Goal: Task Accomplishment & Management: Complete application form

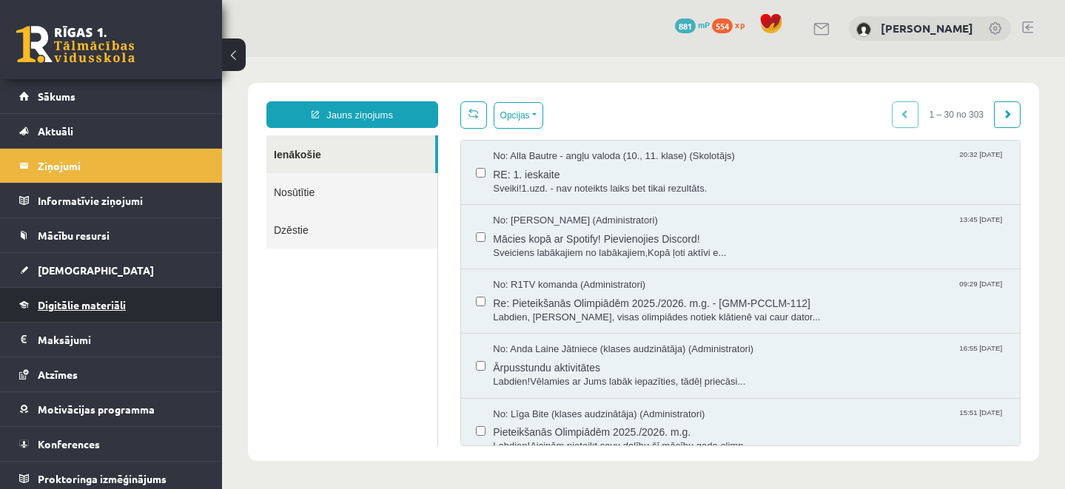
click at [88, 307] on span "Digitālie materiāli" at bounding box center [82, 304] width 88 height 13
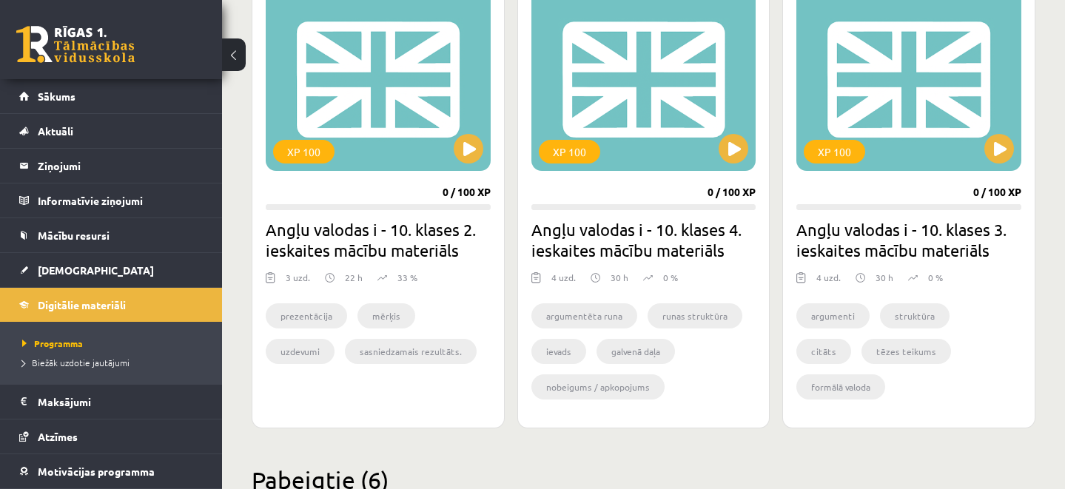
scroll to position [442, 0]
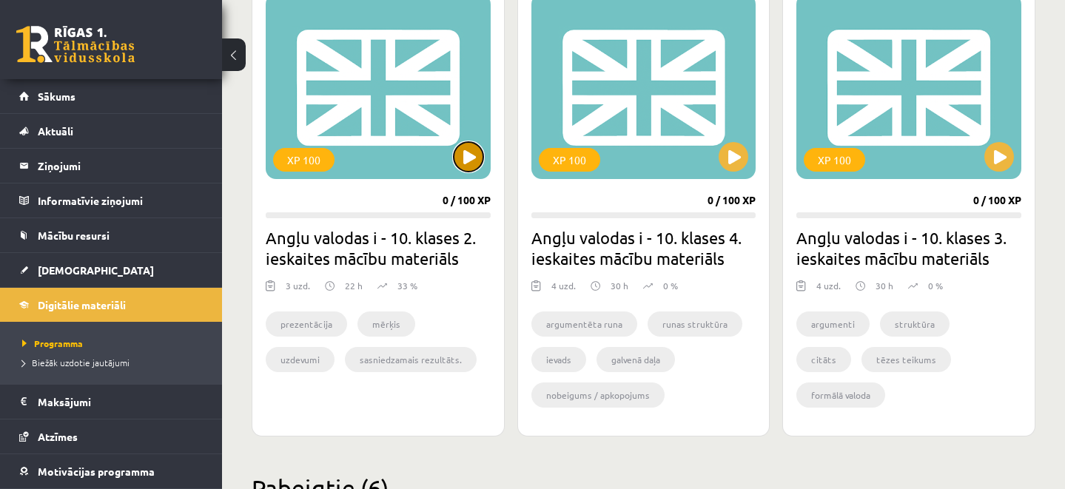
click at [459, 158] on button at bounding box center [469, 157] width 30 height 30
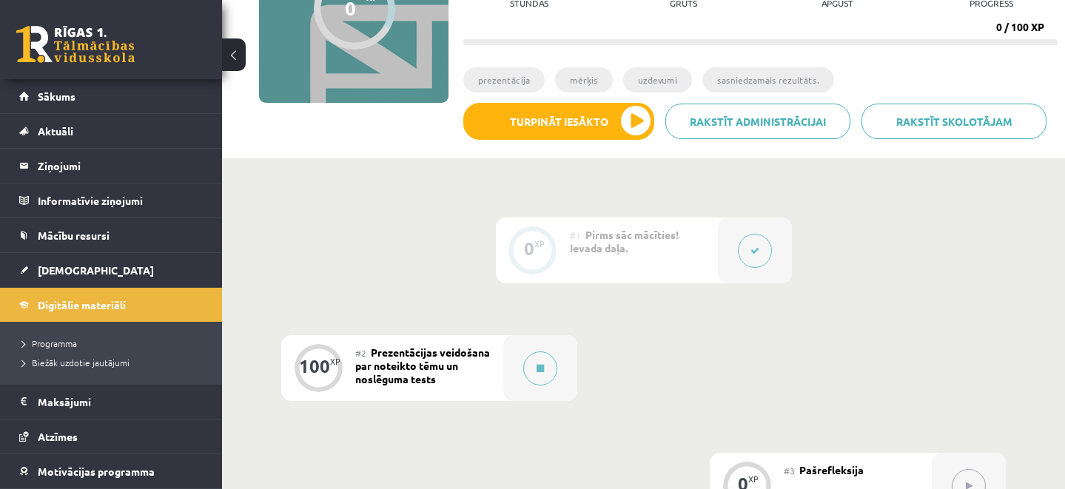
scroll to position [211, 0]
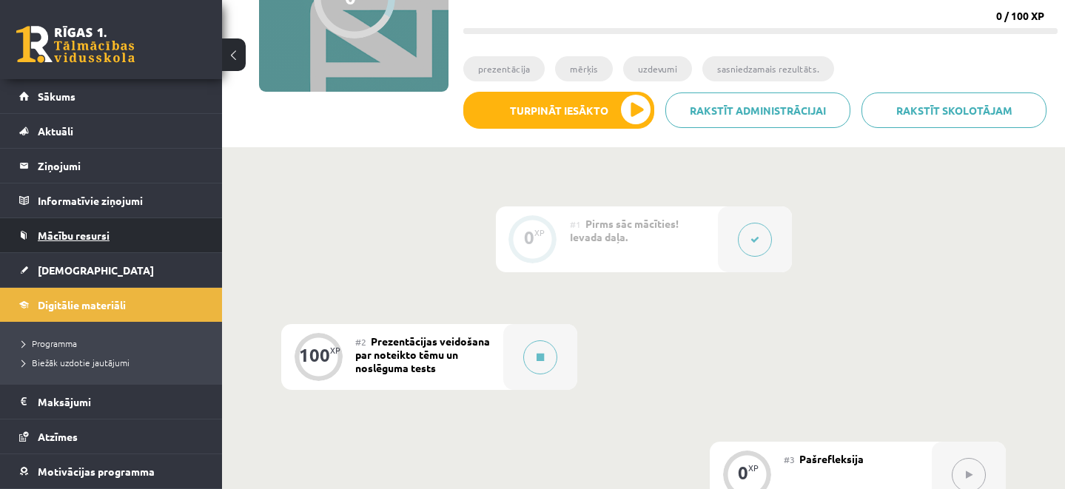
click at [171, 240] on link "Mācību resursi" at bounding box center [111, 235] width 184 height 34
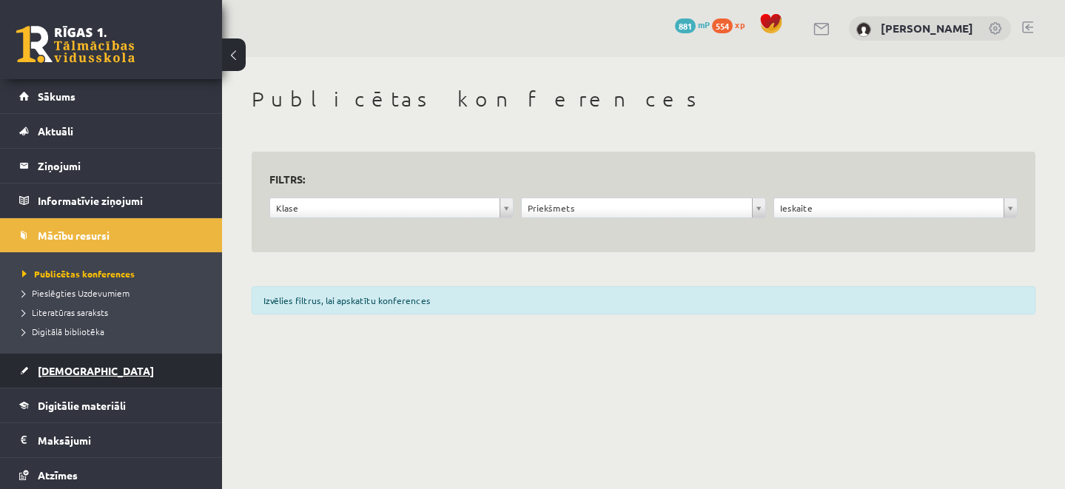
click at [107, 363] on link "[DEMOGRAPHIC_DATA]" at bounding box center [111, 371] width 184 height 34
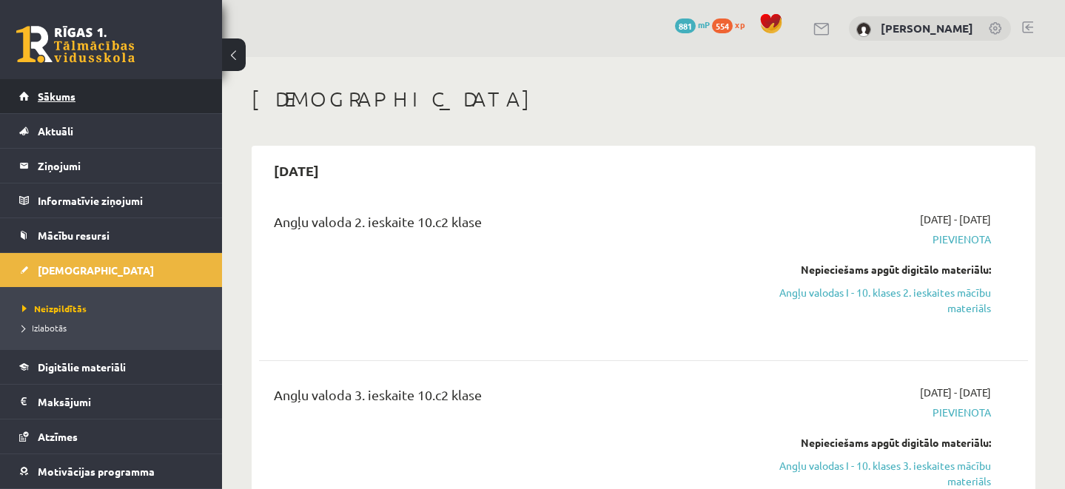
click at [149, 110] on link "Sākums" at bounding box center [111, 96] width 184 height 34
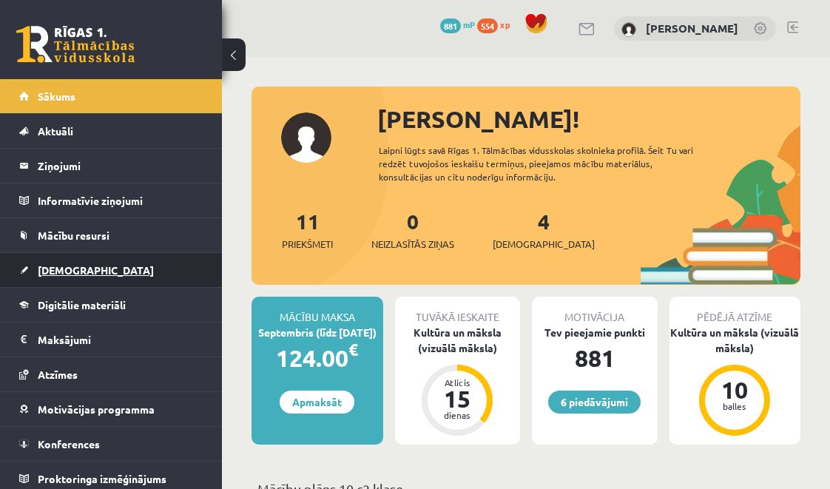
click at [54, 260] on link "[DEMOGRAPHIC_DATA]" at bounding box center [111, 270] width 184 height 34
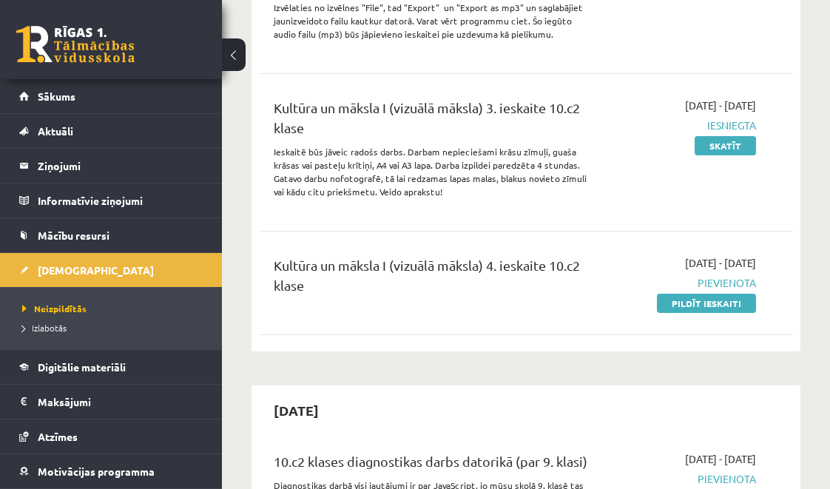
scroll to position [886, 0]
click at [678, 314] on link "Pildīt ieskaiti" at bounding box center [706, 303] width 99 height 19
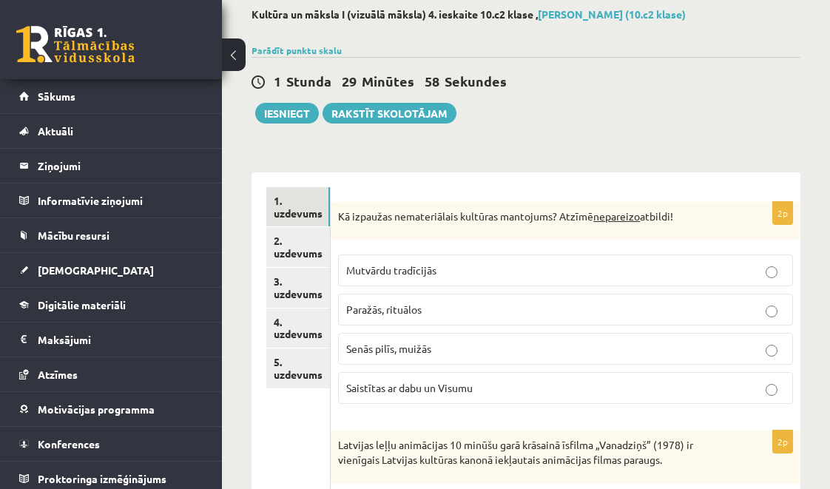
scroll to position [81, 0]
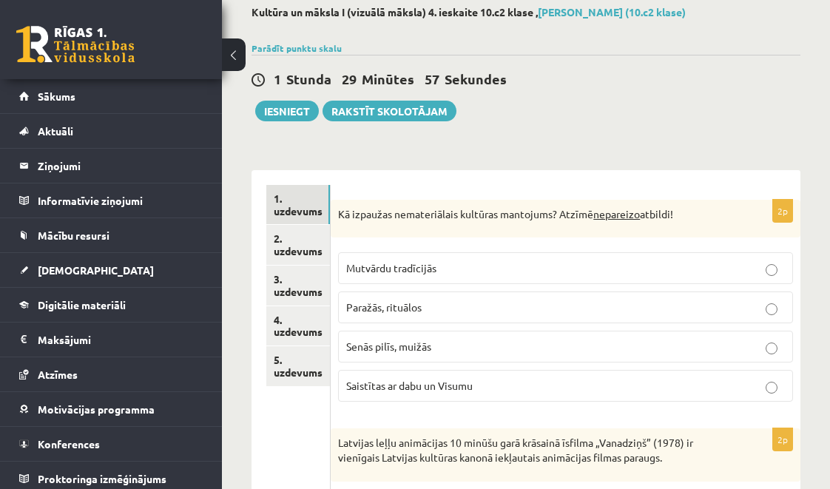
click at [240, 59] on button at bounding box center [234, 54] width 24 height 33
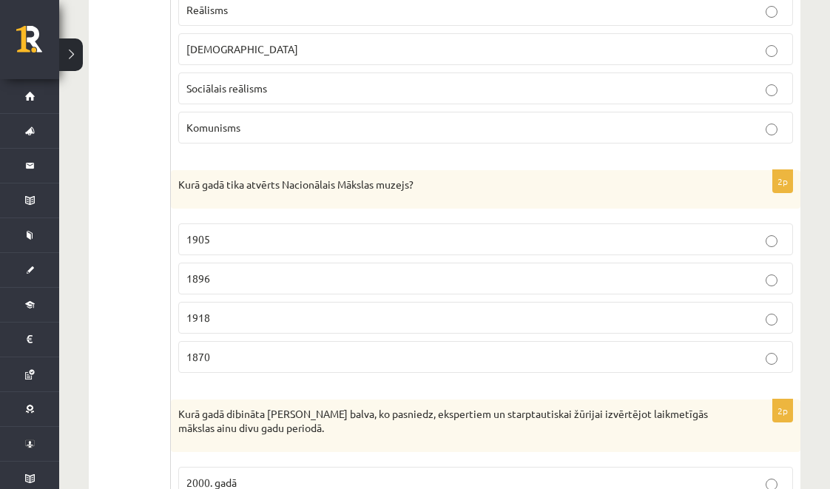
scroll to position [0, 0]
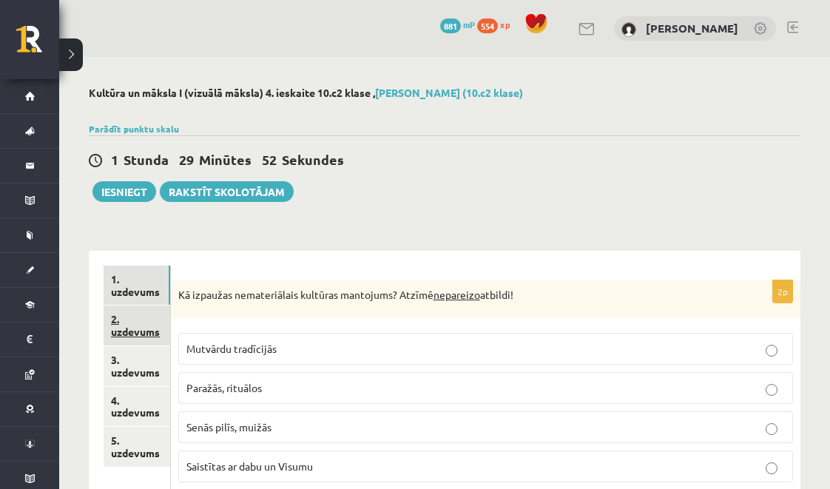
click at [135, 330] on link "2. uzdevums" at bounding box center [137, 326] width 67 height 40
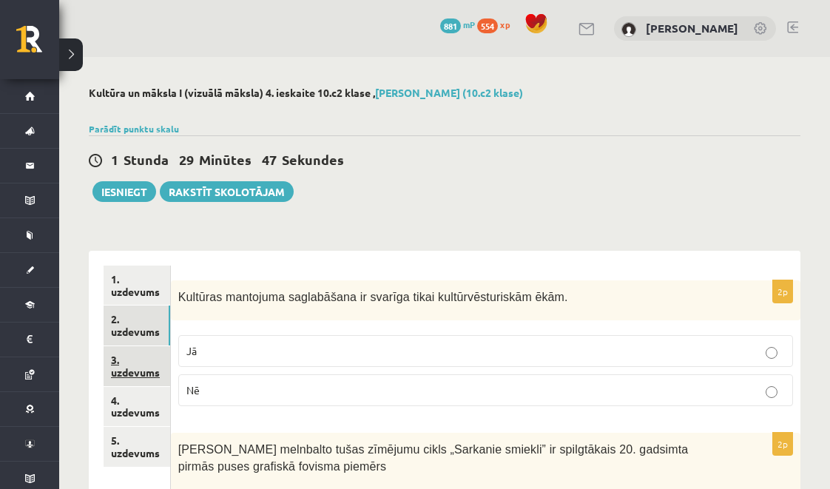
click at [133, 360] on link "3. uzdevums" at bounding box center [137, 366] width 67 height 40
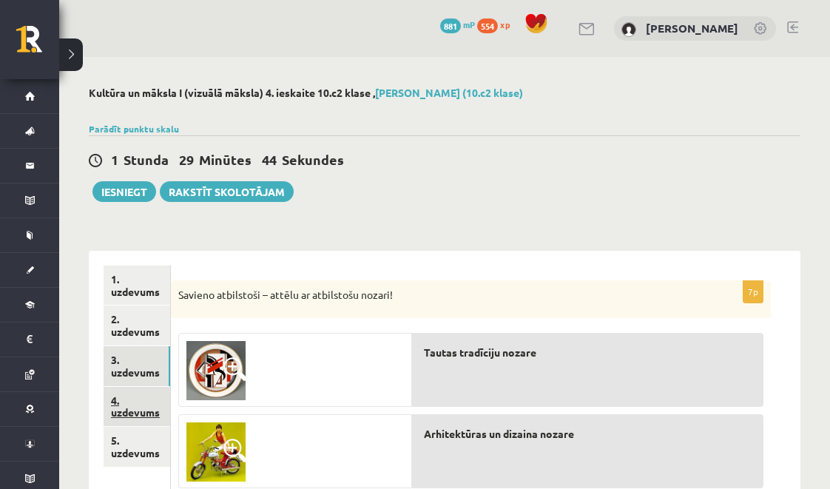
click at [117, 405] on link "4. uzdevums" at bounding box center [137, 407] width 67 height 40
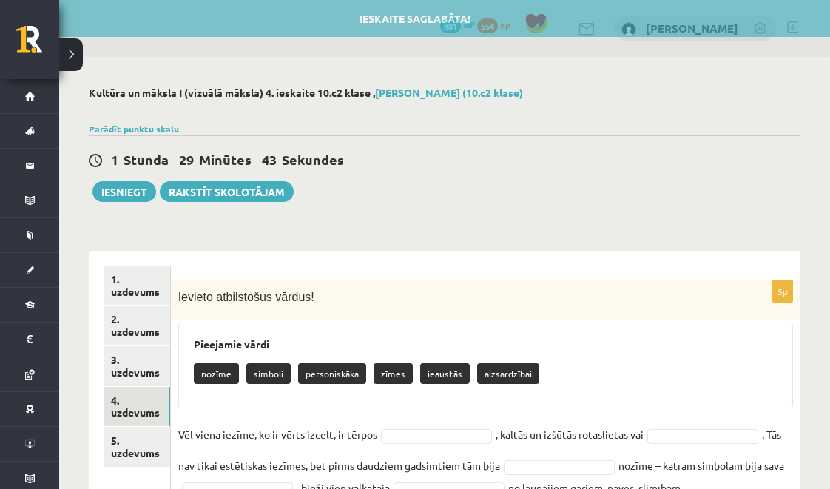
scroll to position [62, 0]
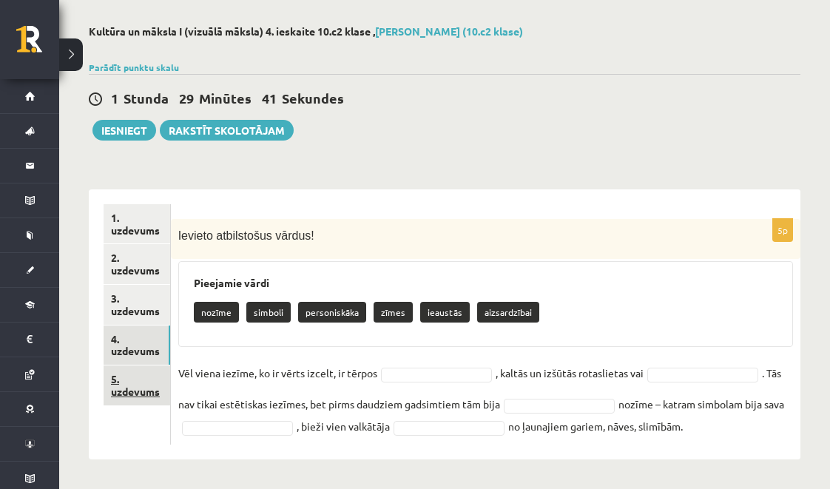
click at [152, 388] on link "5. uzdevums" at bounding box center [137, 385] width 67 height 40
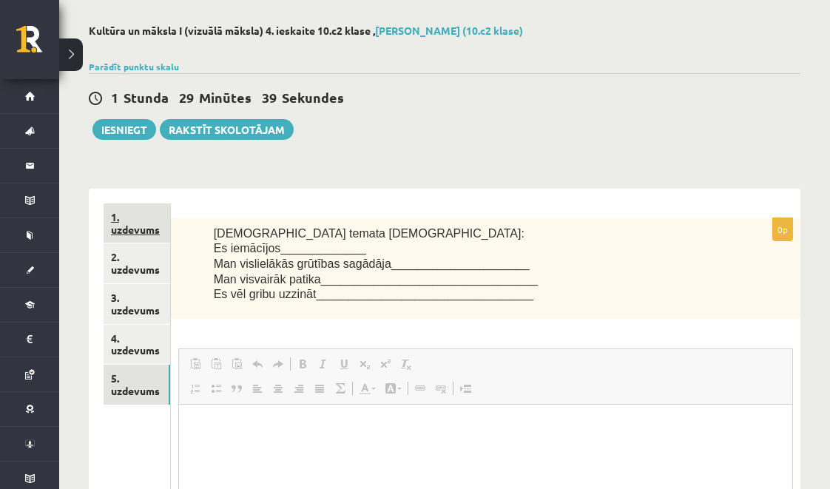
click at [133, 216] on link "1. uzdevums" at bounding box center [137, 223] width 67 height 40
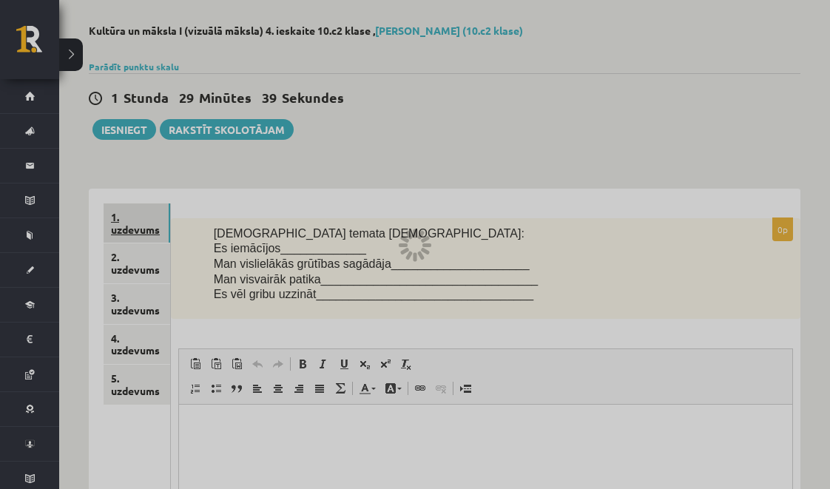
scroll to position [0, 0]
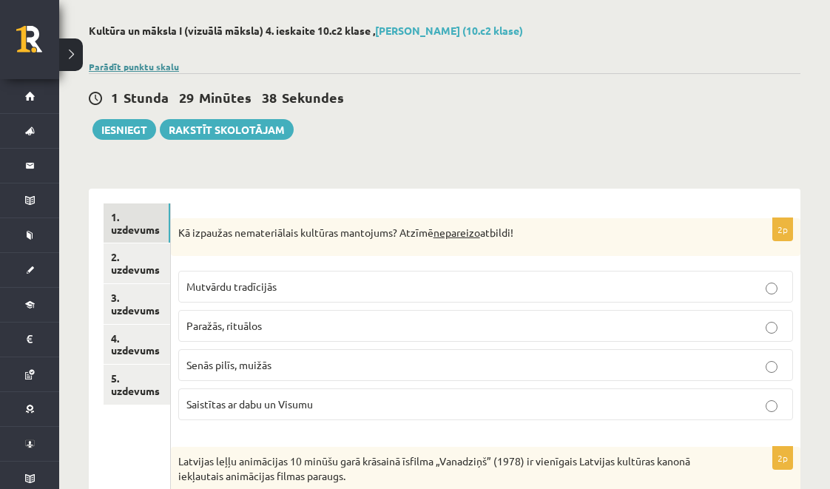
click at [123, 65] on link "Parādīt punktu skalu" at bounding box center [134, 67] width 90 height 12
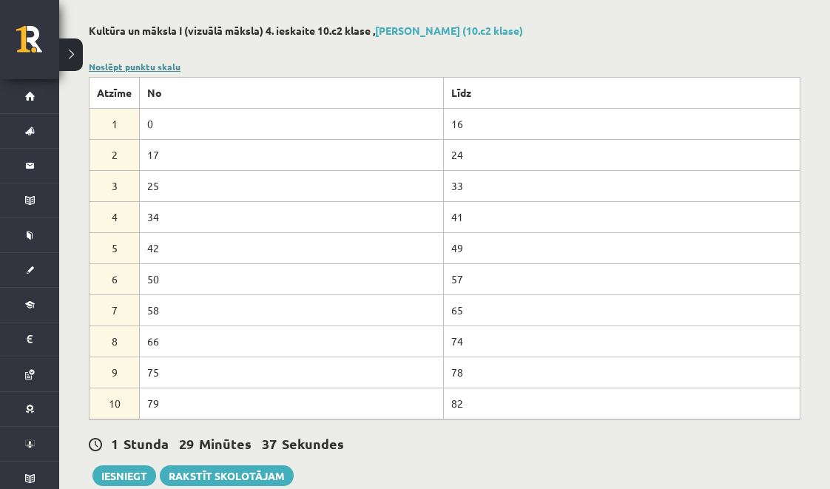
click at [123, 65] on link "Noslēpt punktu skalu" at bounding box center [135, 67] width 92 height 12
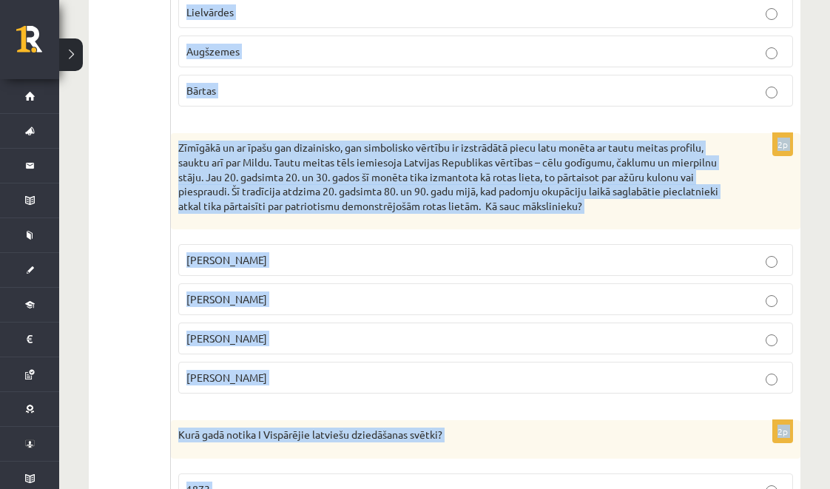
scroll to position [3564, 0]
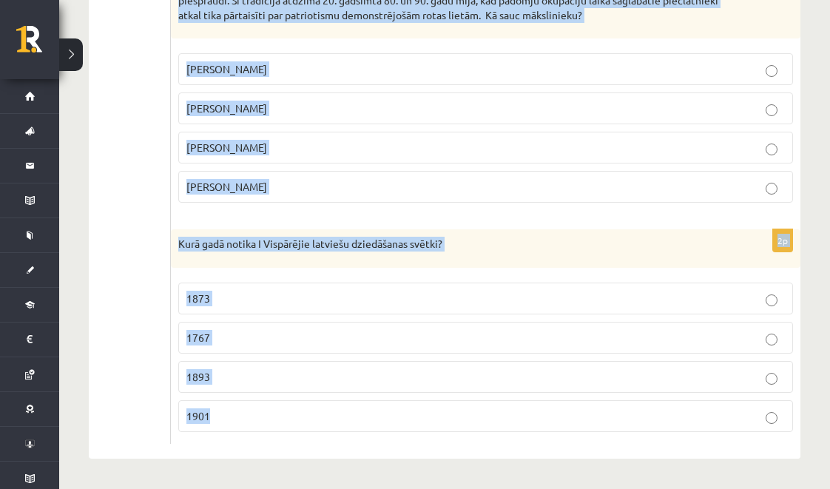
drag, startPoint x: 175, startPoint y: 226, endPoint x: 523, endPoint y: 462, distance: 420.2
copy form "Kā izpaužas nemateriālais kultūras mantojums? Atzīmē nepareizo atbildi! Mutvārd…"
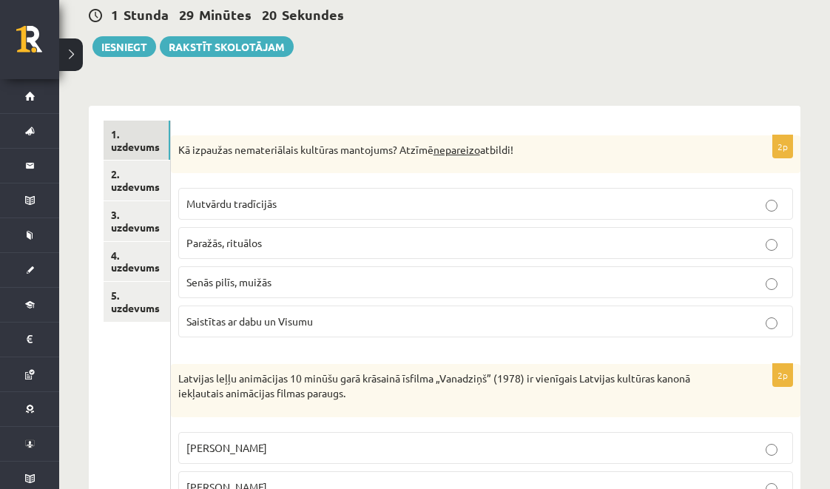
scroll to position [0, 0]
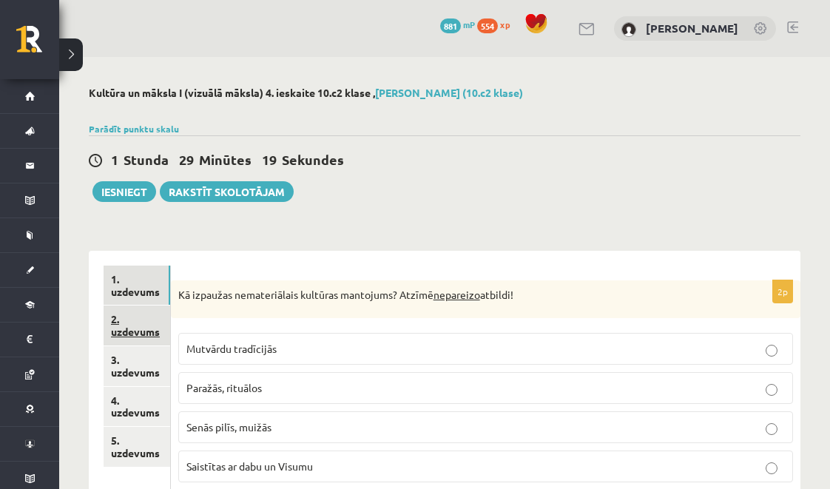
click at [137, 338] on link "2. uzdevums" at bounding box center [137, 326] width 67 height 40
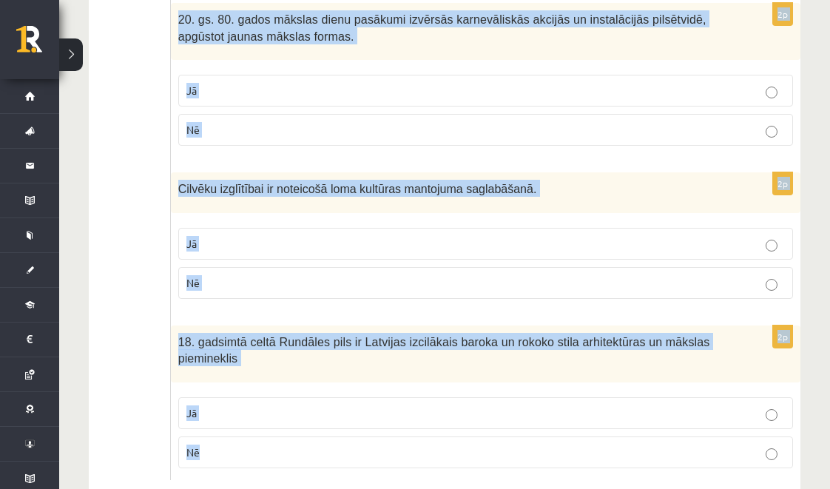
scroll to position [3030, 0]
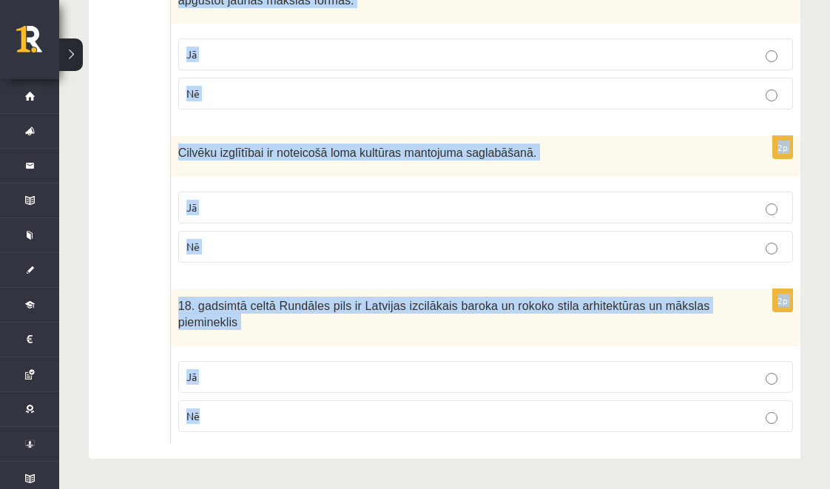
drag, startPoint x: 177, startPoint y: 294, endPoint x: 460, endPoint y: 489, distance: 344.1
copy form "Kultūras mantojuma saglabāšana ir svarīga tikai kultūrvēsturiskām ēkām. Jā Nē 2…"
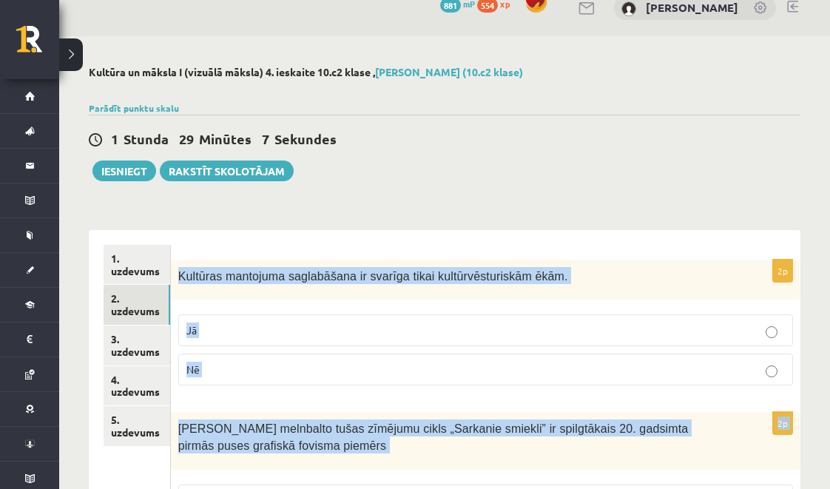
scroll to position [22, 0]
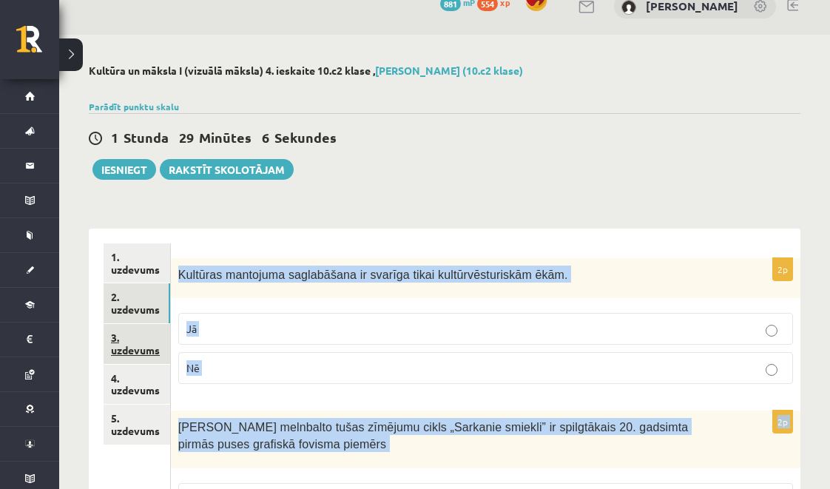
click at [129, 343] on link "3. uzdevums" at bounding box center [137, 344] width 67 height 40
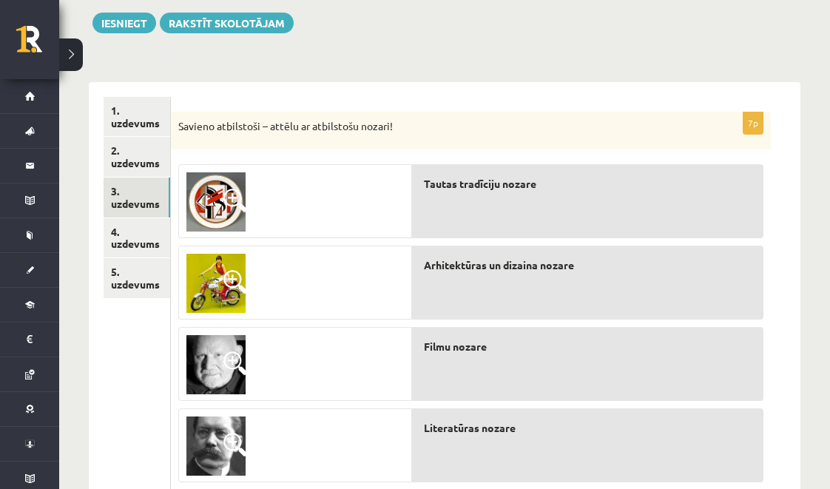
scroll to position [127, 0]
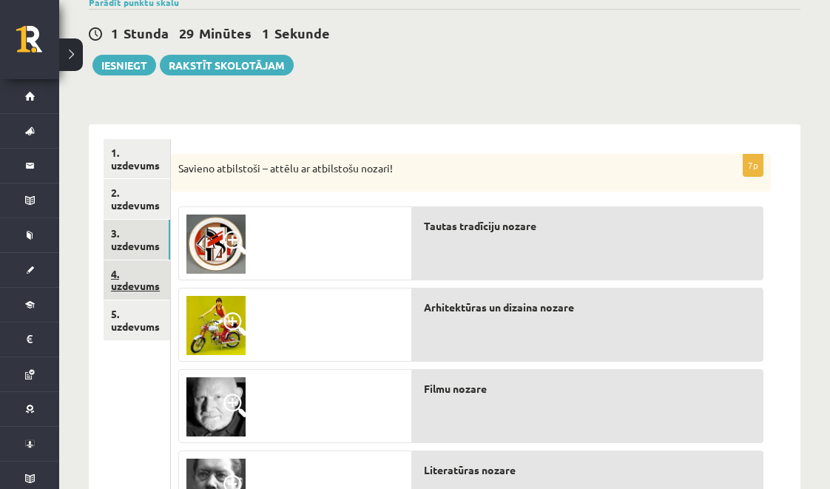
click at [111, 286] on link "4. uzdevums" at bounding box center [137, 280] width 67 height 40
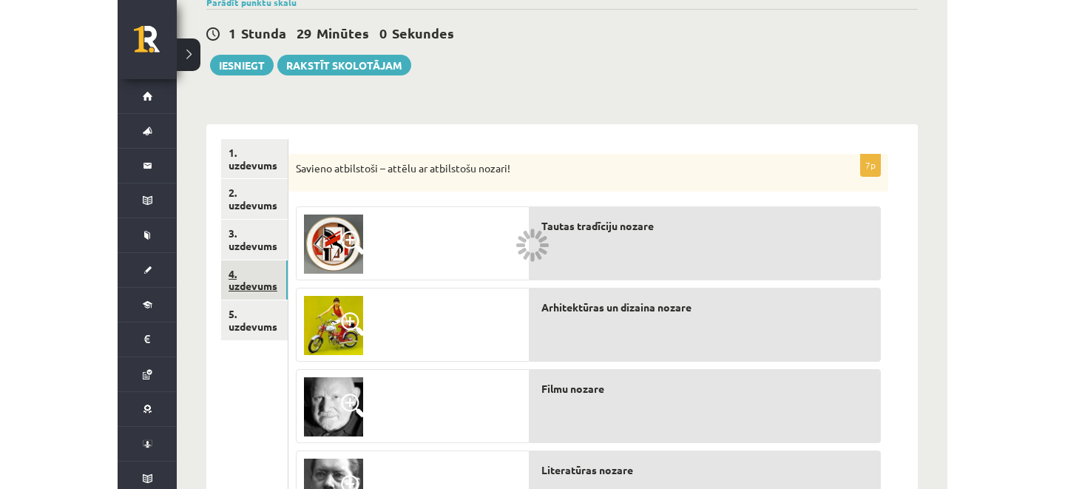
scroll to position [63, 0]
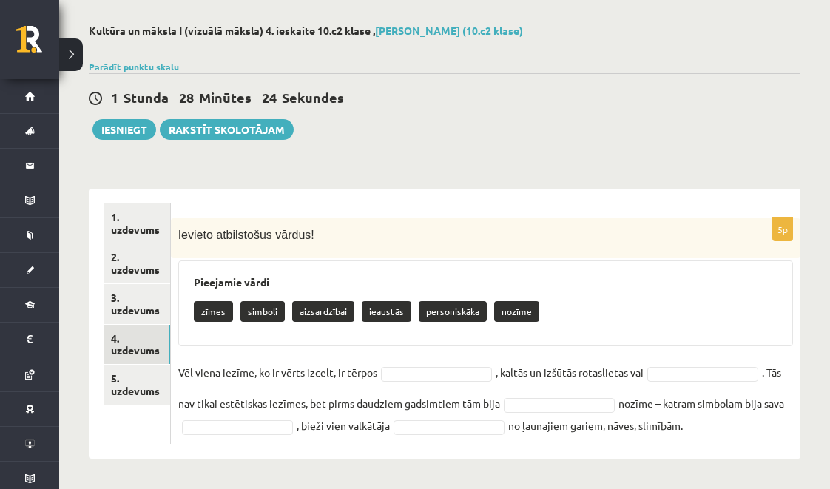
drag, startPoint x: 177, startPoint y: 231, endPoint x: 688, endPoint y: 456, distance: 558.5
click at [688, 456] on div "5p Ievieto atbilstošus vārdus! Pieejamie vārdi zīmes simboli aizsardzībai ieaus…" at bounding box center [486, 324] width 630 height 270
copy div "Ievieto atbilstošus vārdus! Pieejamie vārdi zīmes simboli aizsardzībai ieaustās…"
click at [738, 445] on div "5p Ievieto atbilstošus vārdus! Pieejamie vārdi zīmes simboli aizsardzībai ieaus…" at bounding box center [486, 324] width 630 height 270
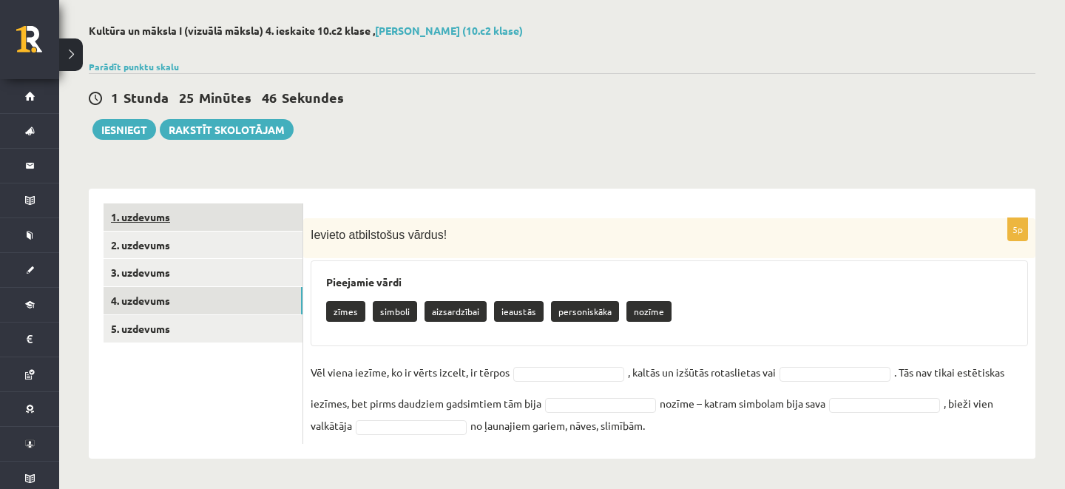
click at [146, 220] on link "1. uzdevums" at bounding box center [203, 216] width 199 height 27
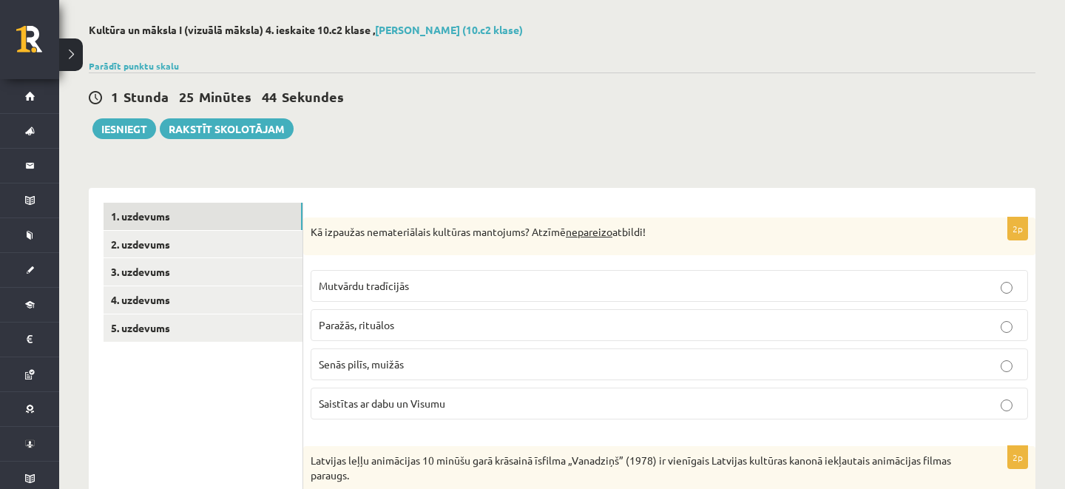
click at [373, 362] on span "Senās pilīs, muižās" at bounding box center [361, 363] width 85 height 13
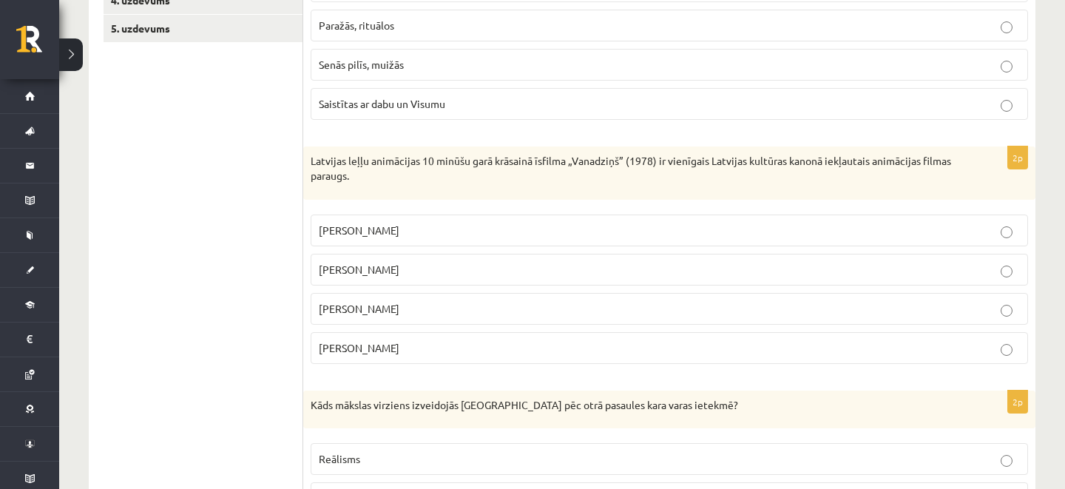
scroll to position [375, 0]
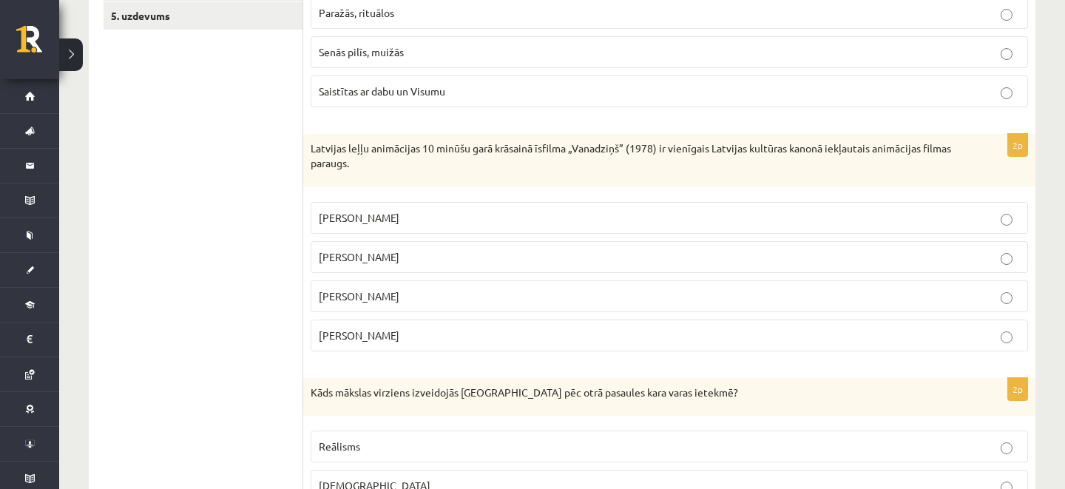
click at [362, 293] on span "Arnolds Burovs" at bounding box center [359, 295] width 81 height 13
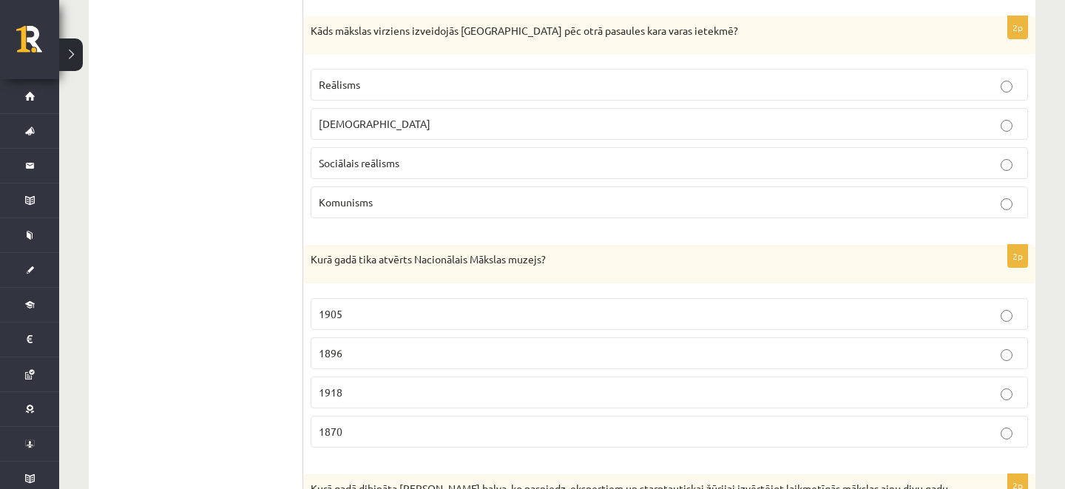
scroll to position [733, 0]
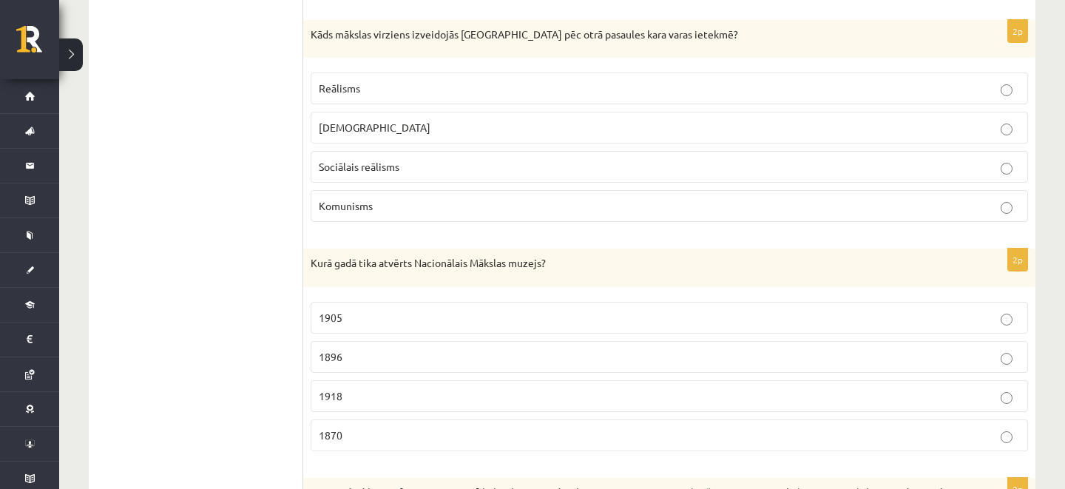
click at [372, 159] on p "Sociālais reālisms" at bounding box center [669, 167] width 701 height 16
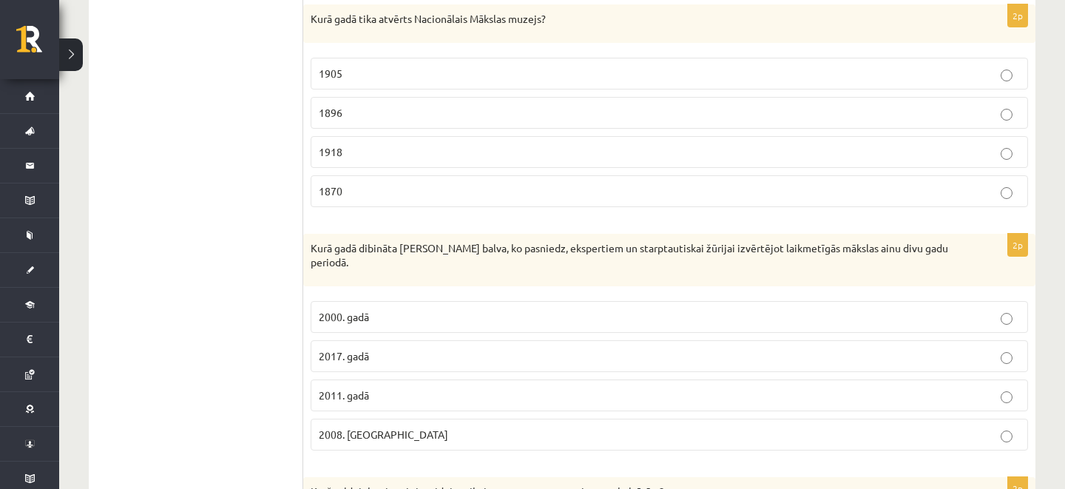
scroll to position [981, 0]
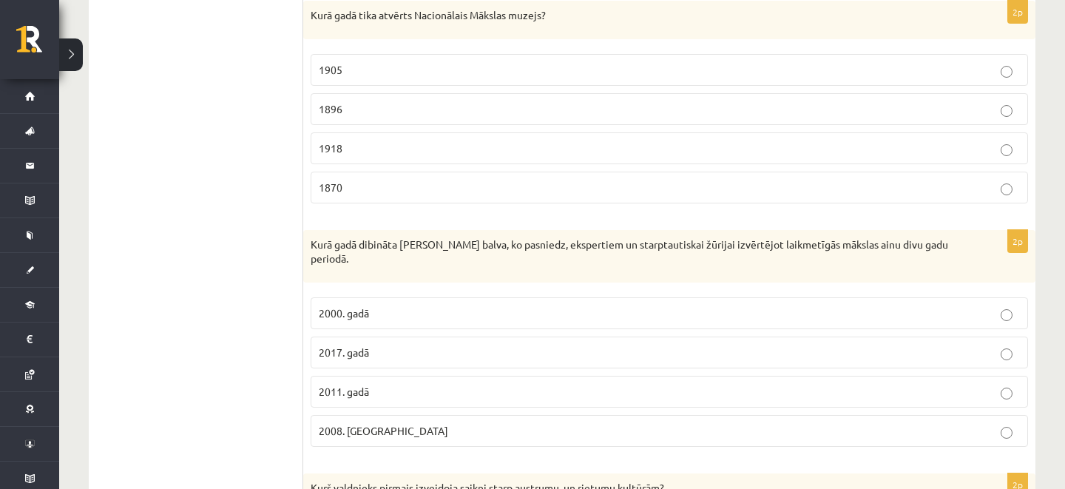
click at [368, 73] on p "1905" at bounding box center [669, 70] width 701 height 16
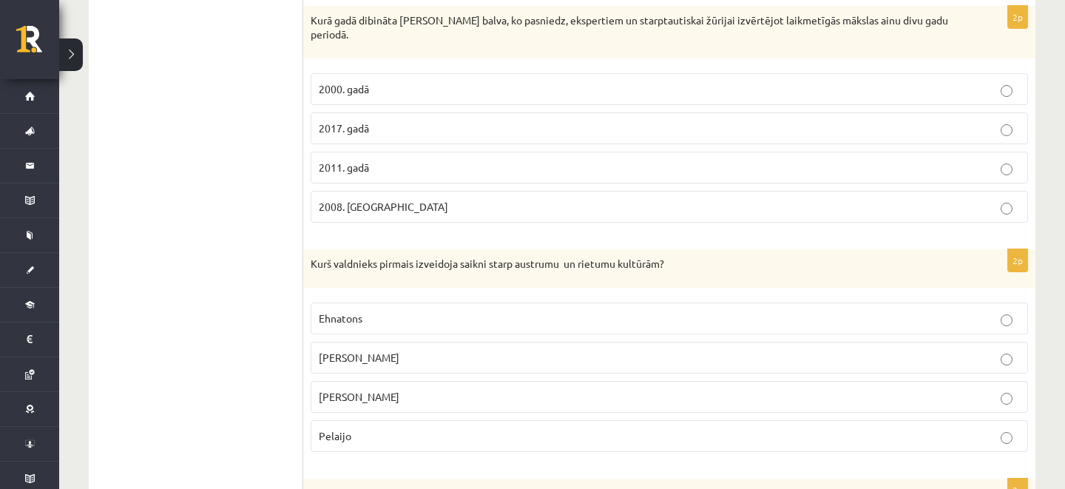
scroll to position [1201, 0]
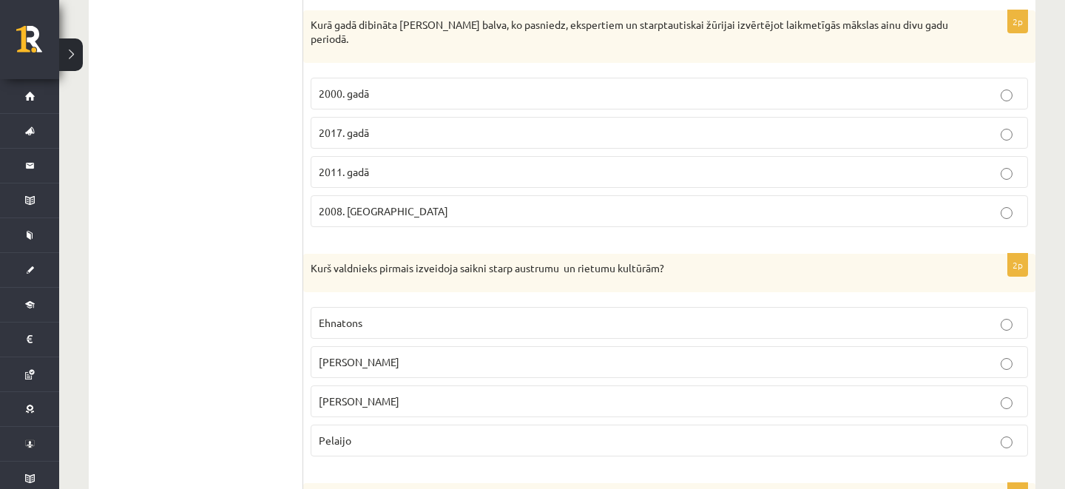
click at [363, 204] on span "2008. Gadā" at bounding box center [383, 210] width 129 height 13
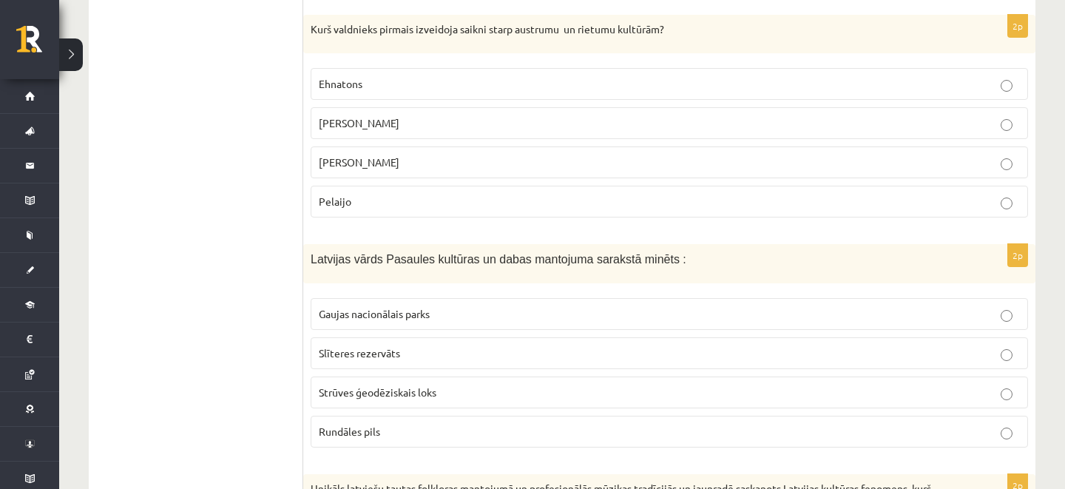
scroll to position [1440, 0]
click at [383, 118] on label "Aleksandrs Lielais" at bounding box center [670, 123] width 718 height 32
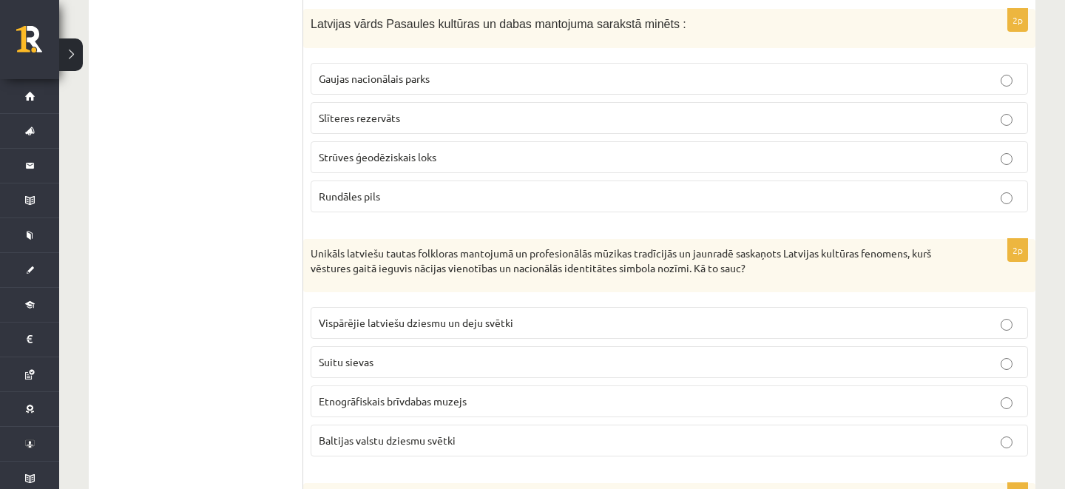
scroll to position [1672, 0]
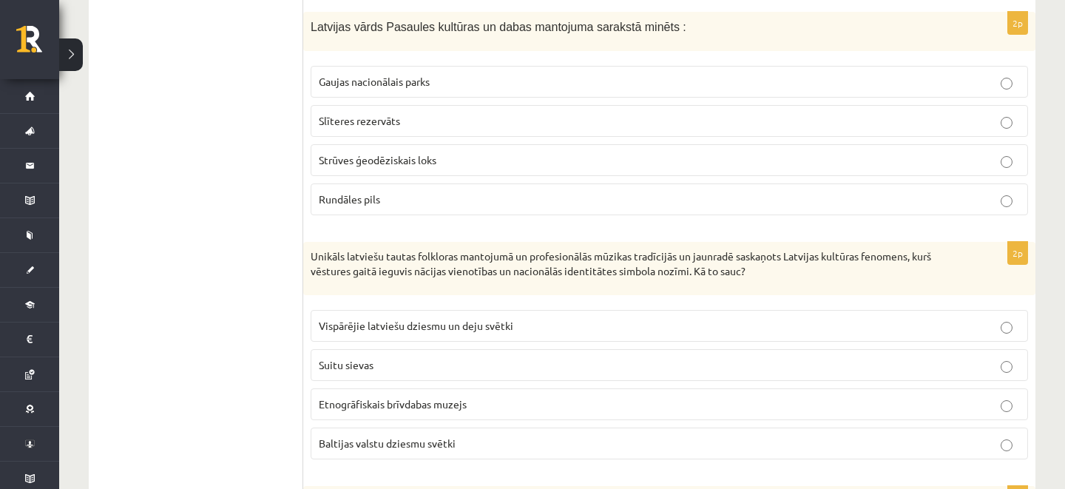
click at [402, 153] on span "Strūves ģeodēziskais loks" at bounding box center [378, 159] width 118 height 13
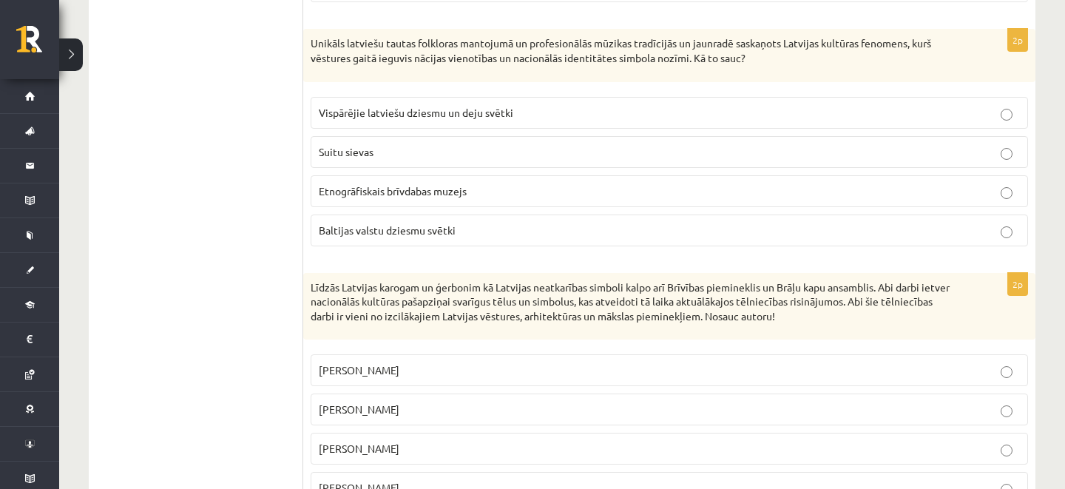
scroll to position [1895, 0]
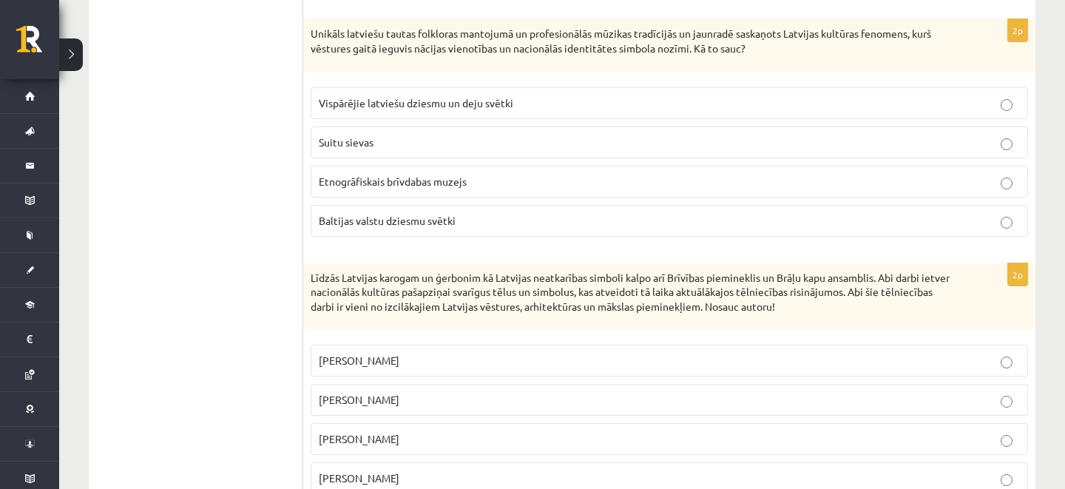
click at [459, 87] on label "Vispārējie latviešu dziesmu un deju svētki" at bounding box center [670, 103] width 718 height 32
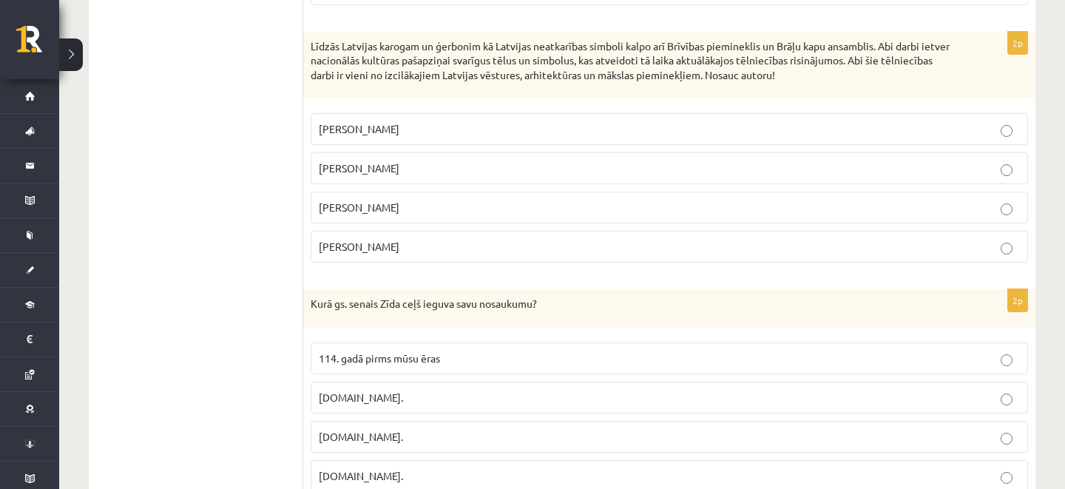
scroll to position [2137, 0]
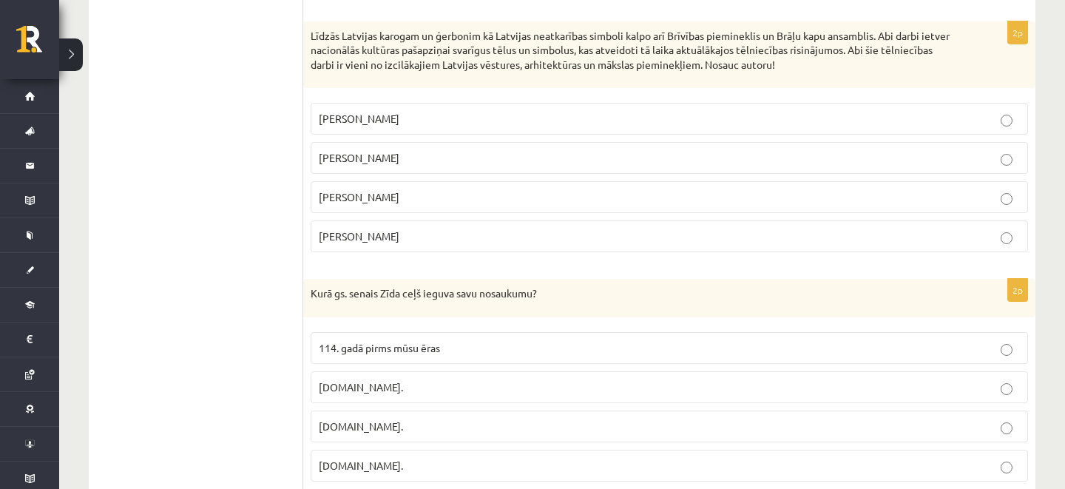
click at [376, 111] on p "Kārlis Zāle" at bounding box center [669, 119] width 701 height 16
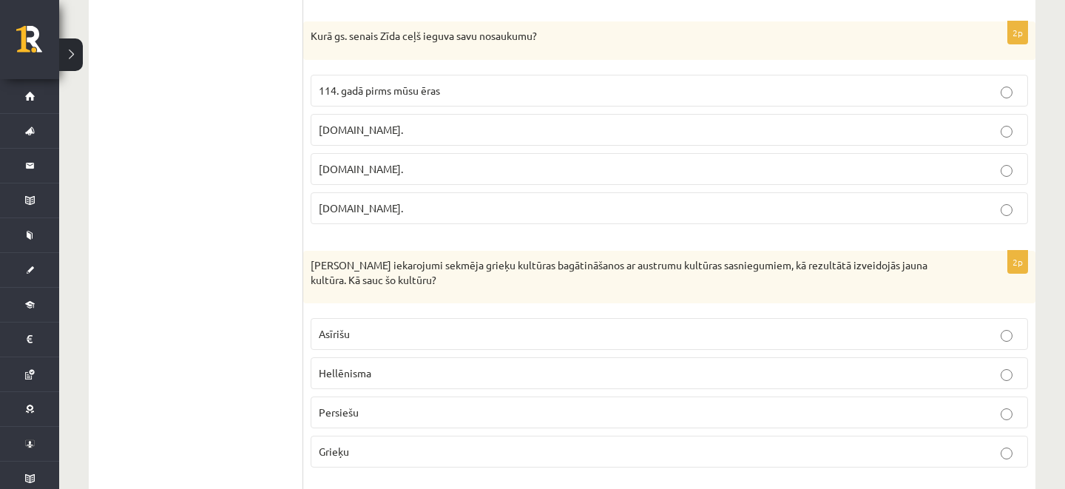
scroll to position [2396, 0]
click at [368, 199] on p "19.gs." at bounding box center [669, 207] width 701 height 16
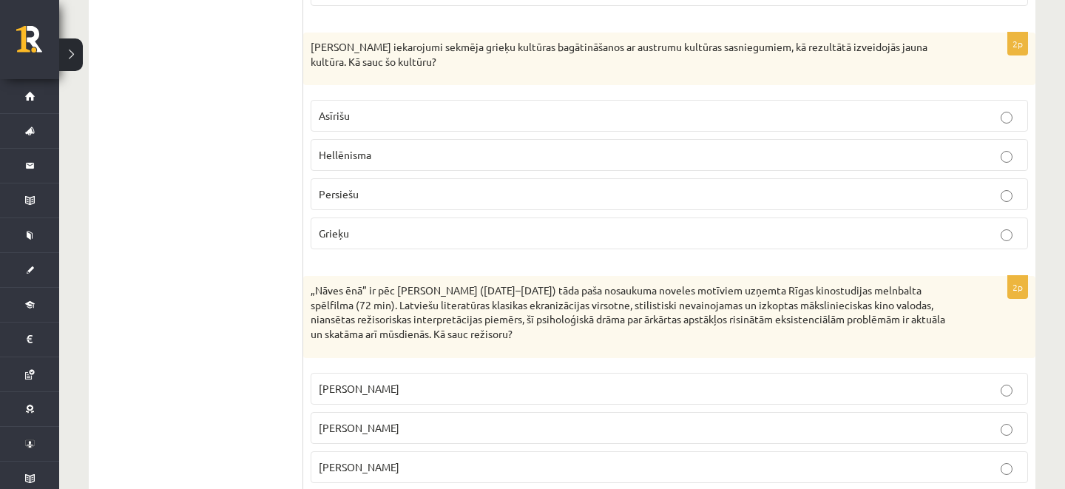
scroll to position [2622, 0]
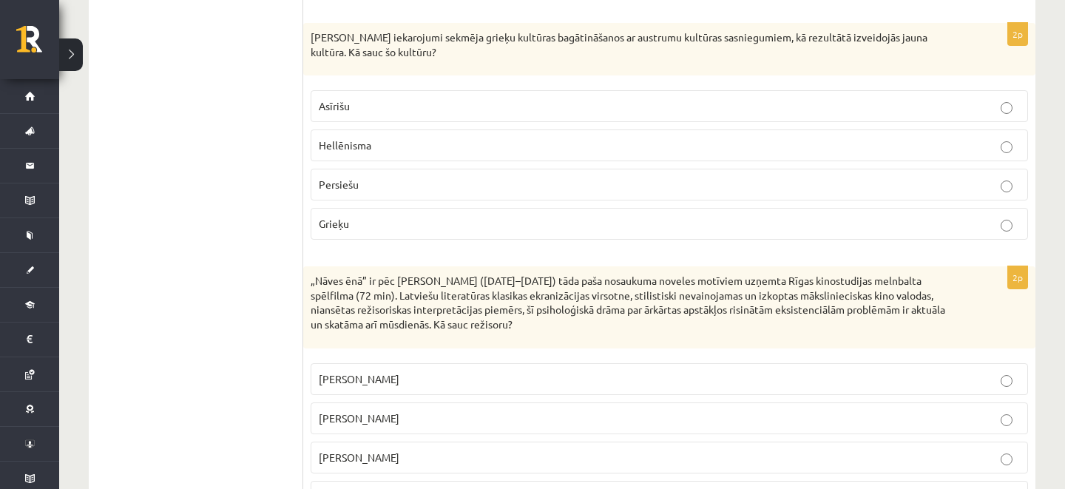
click at [402, 138] on p "Hellēnisma" at bounding box center [669, 146] width 701 height 16
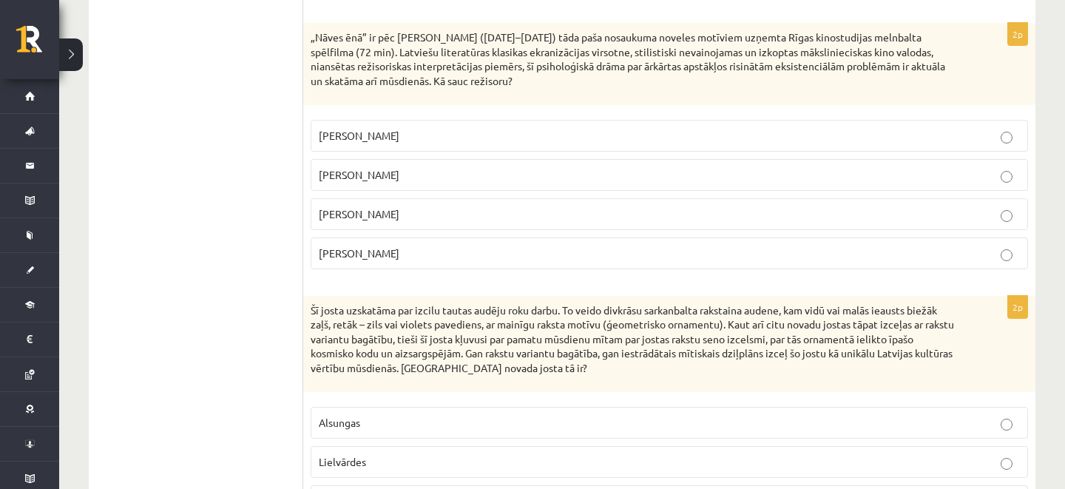
scroll to position [2872, 0]
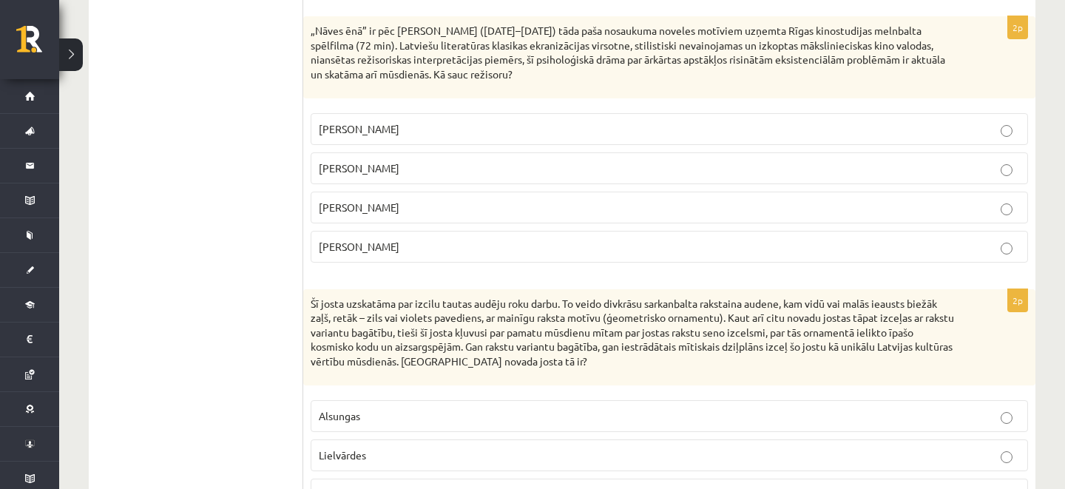
click at [391, 239] on p "Gunārs Piesis" at bounding box center [669, 247] width 701 height 16
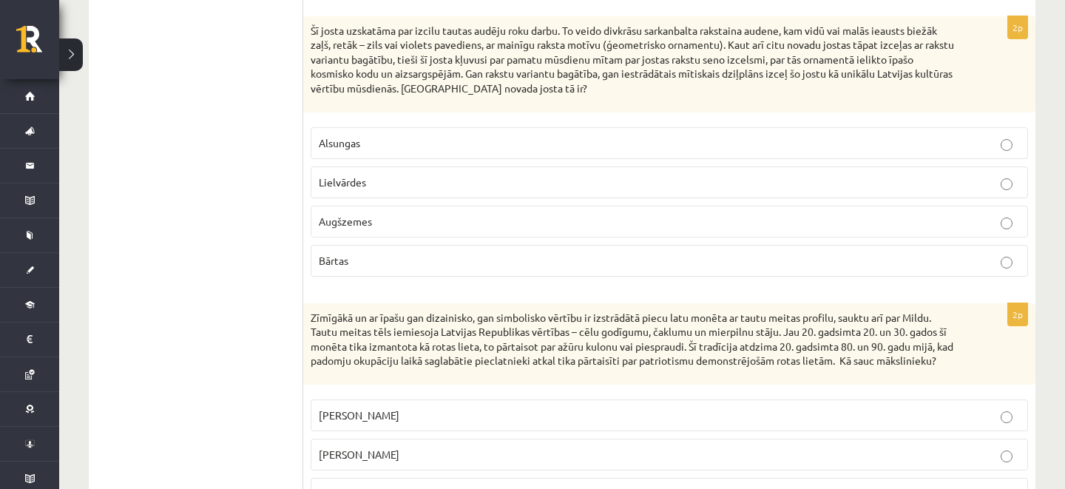
scroll to position [3146, 0]
click at [429, 174] on p "Lielvārdes" at bounding box center [669, 182] width 701 height 16
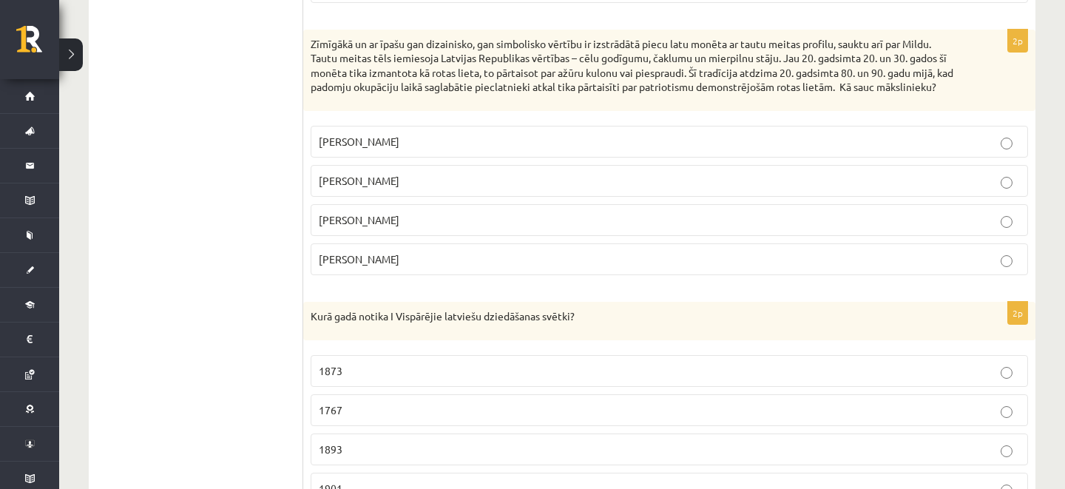
scroll to position [3419, 0]
click at [366, 144] on span "Rihards Zariņš" at bounding box center [359, 140] width 81 height 13
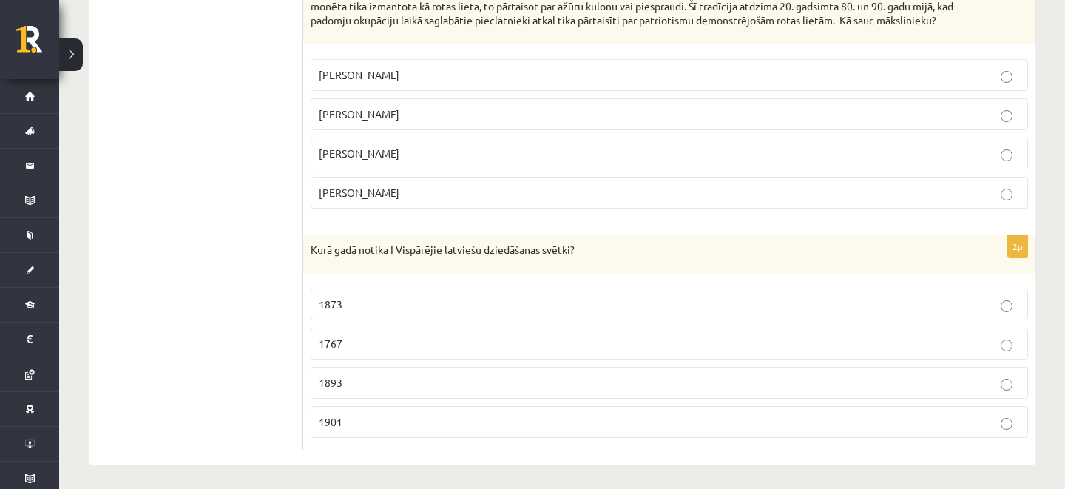
scroll to position [3492, 0]
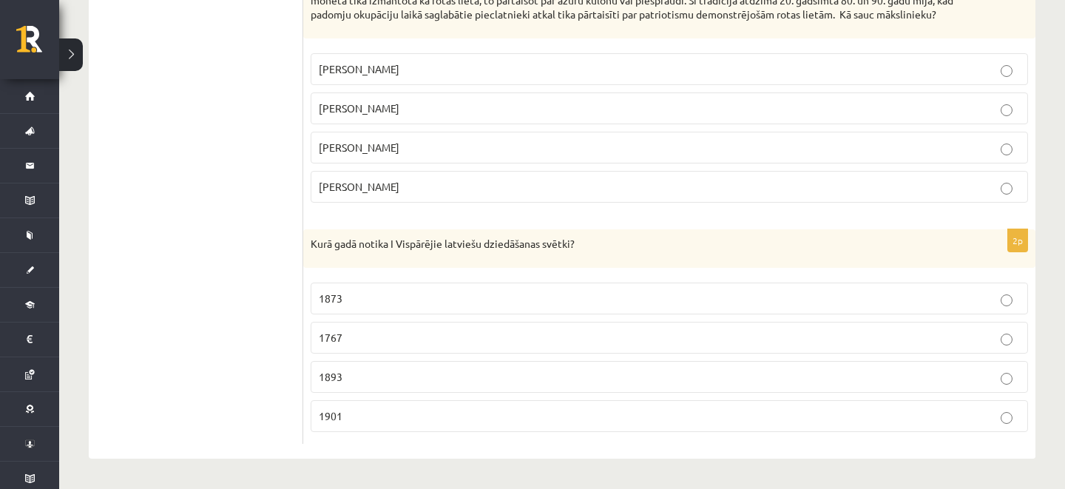
click at [367, 295] on p "1873" at bounding box center [669, 299] width 701 height 16
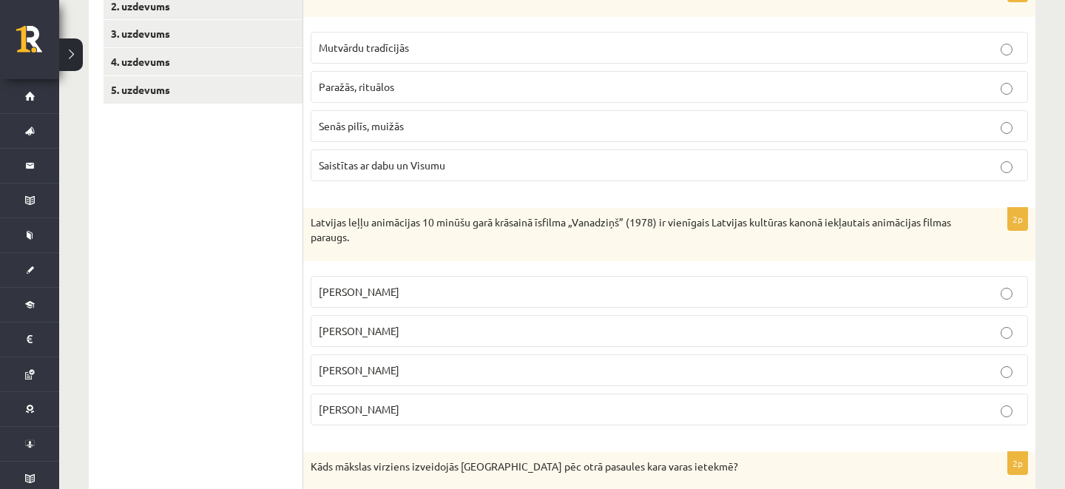
scroll to position [0, 0]
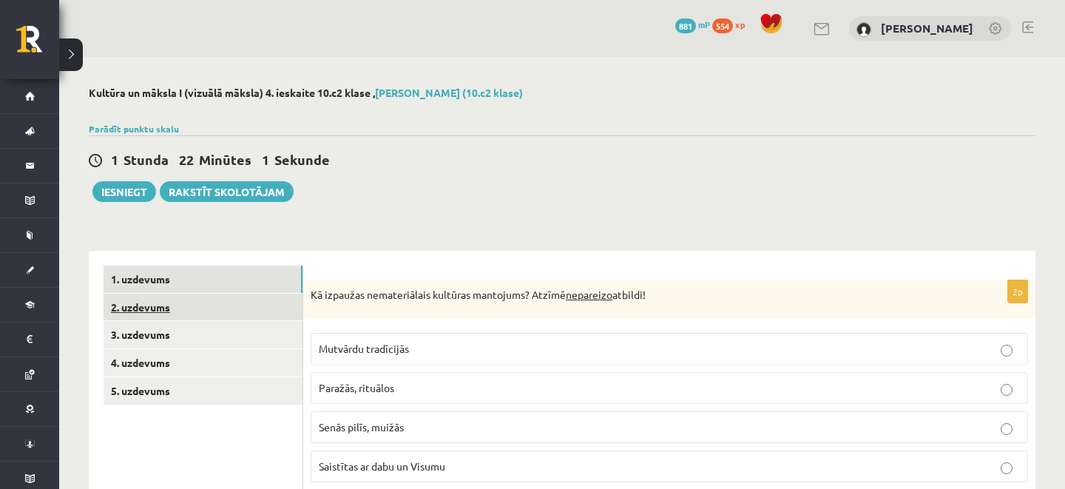
click at [294, 303] on link "2. uzdevums" at bounding box center [203, 307] width 199 height 27
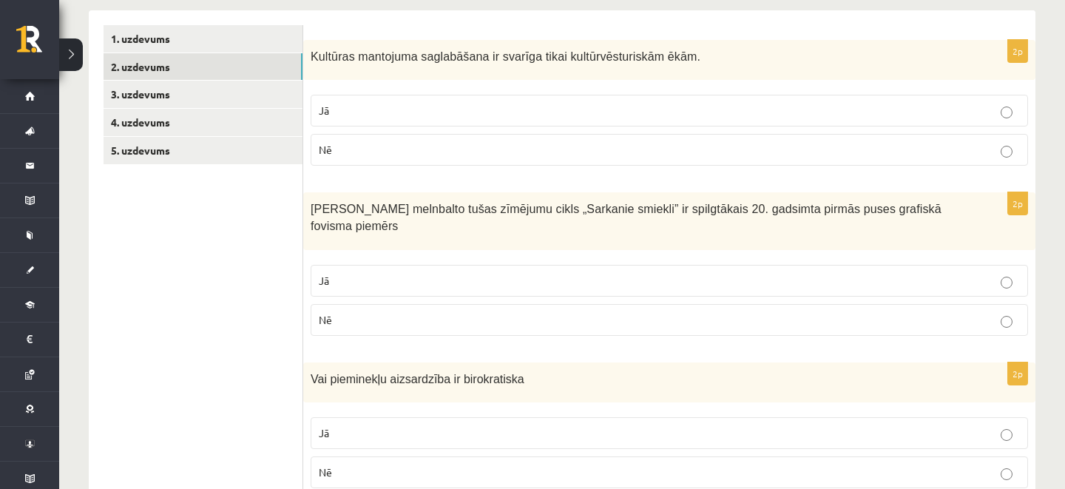
scroll to position [265, 0]
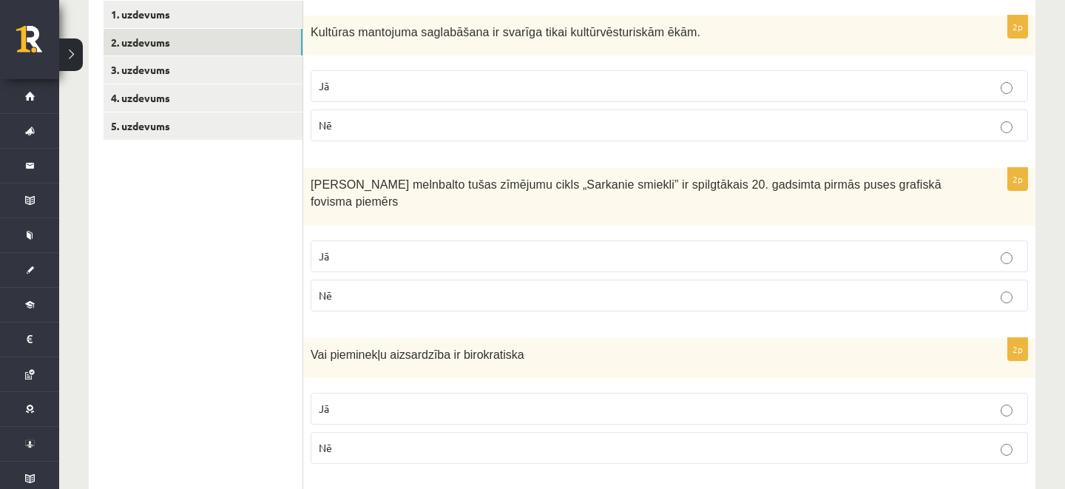
click at [370, 118] on p "Nē" at bounding box center [669, 126] width 701 height 16
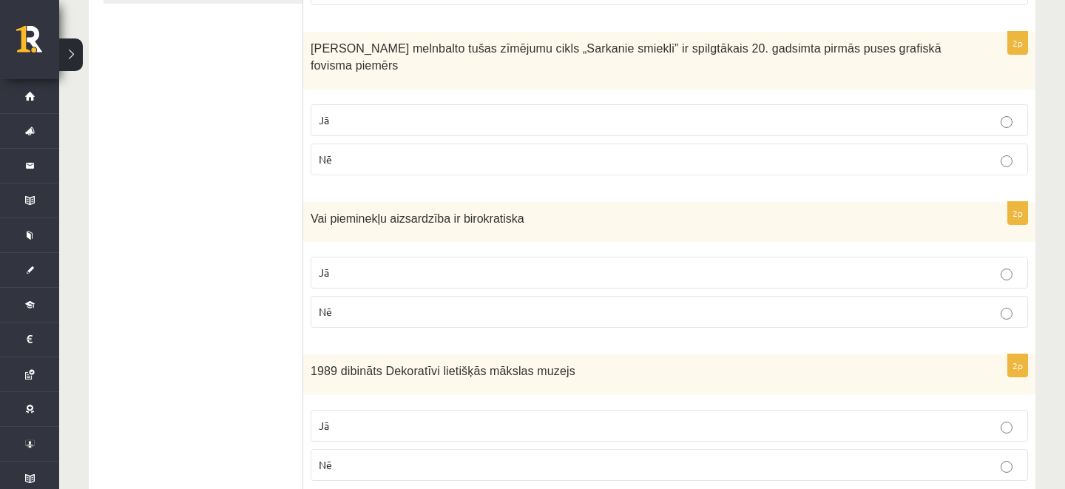
scroll to position [405, 0]
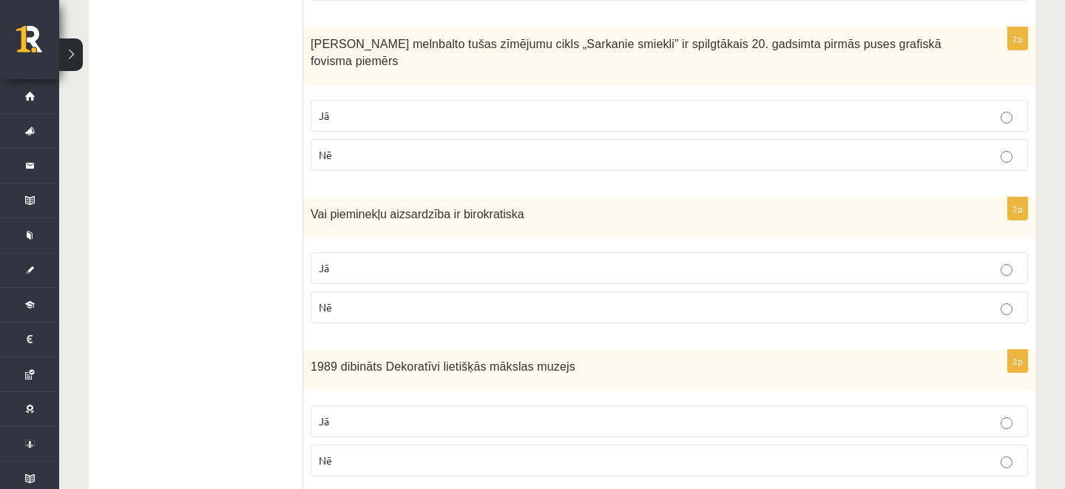
click at [328, 160] on span "Nē" at bounding box center [325, 154] width 13 height 13
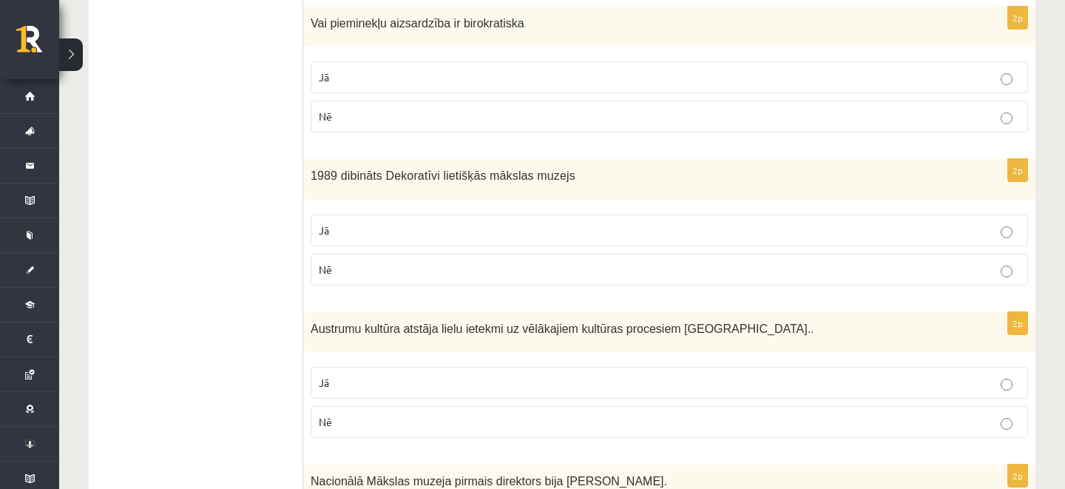
scroll to position [599, 0]
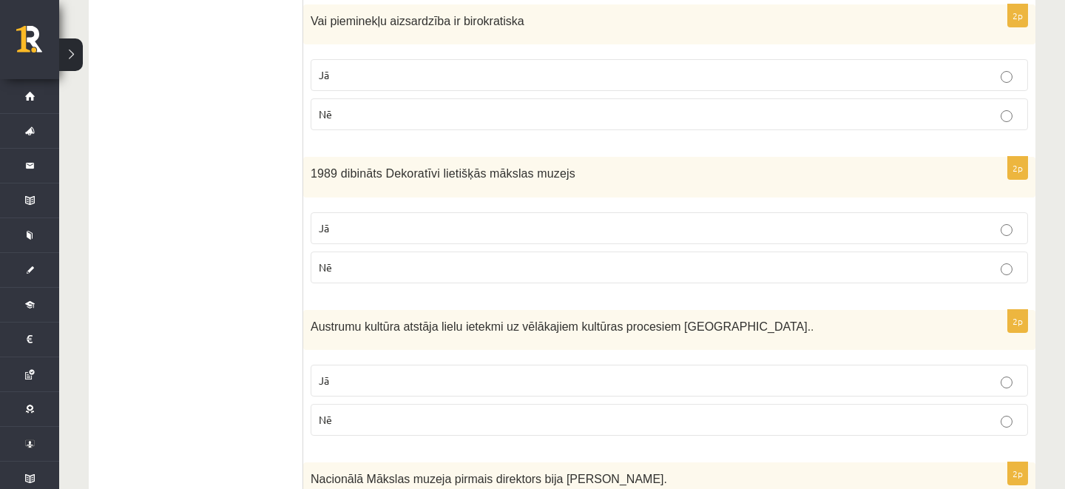
click at [363, 79] on p "Jā" at bounding box center [669, 75] width 701 height 16
click at [369, 230] on p "Jā" at bounding box center [669, 228] width 701 height 16
click at [330, 375] on p "Jā" at bounding box center [669, 381] width 701 height 16
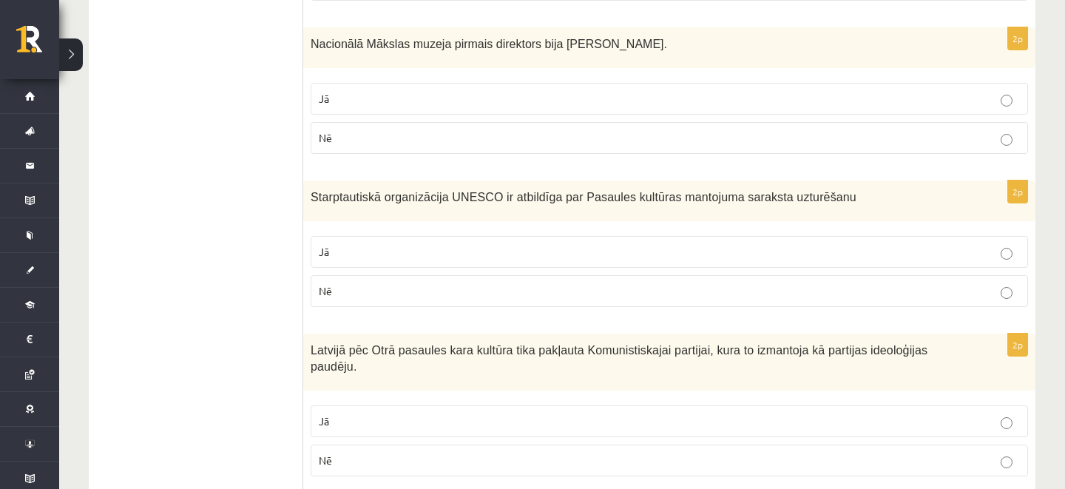
scroll to position [1053, 0]
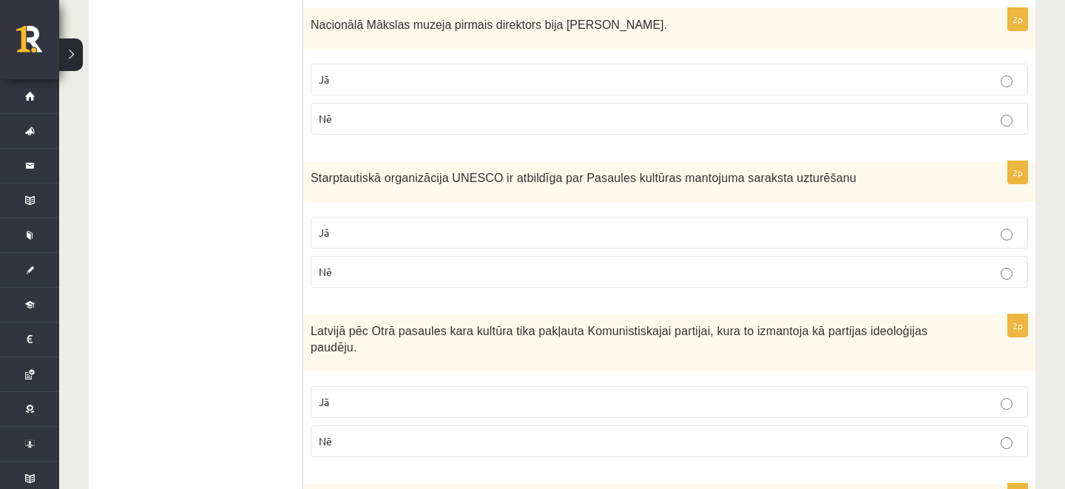
click at [348, 115] on p "Nē" at bounding box center [669, 119] width 701 height 16
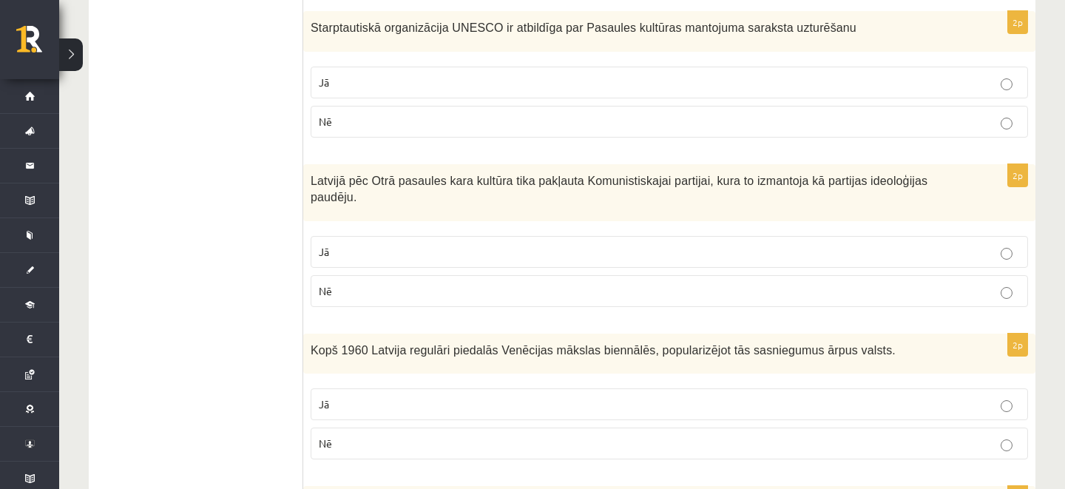
scroll to position [1204, 0]
click at [453, 73] on label "Jā" at bounding box center [670, 82] width 718 height 32
click at [362, 246] on p "Jā" at bounding box center [669, 251] width 701 height 16
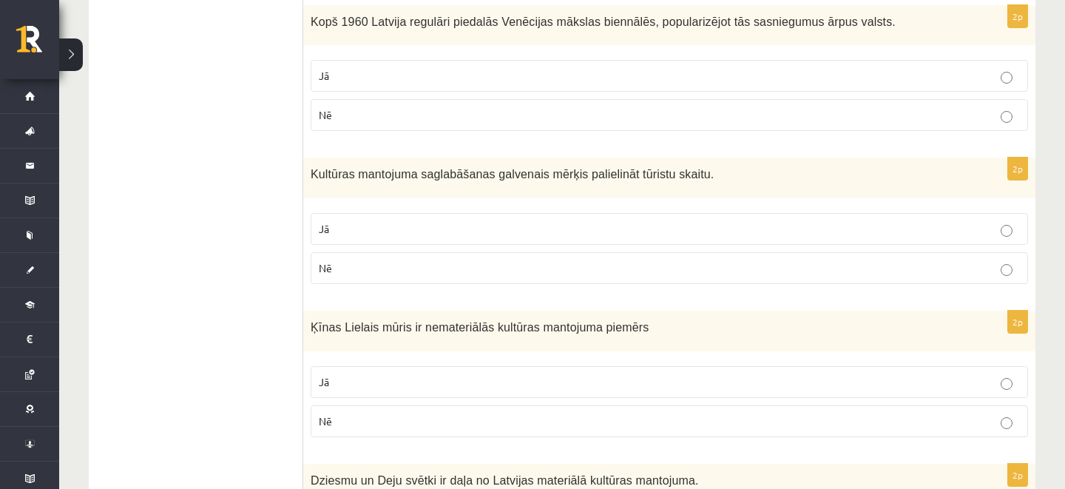
scroll to position [1539, 0]
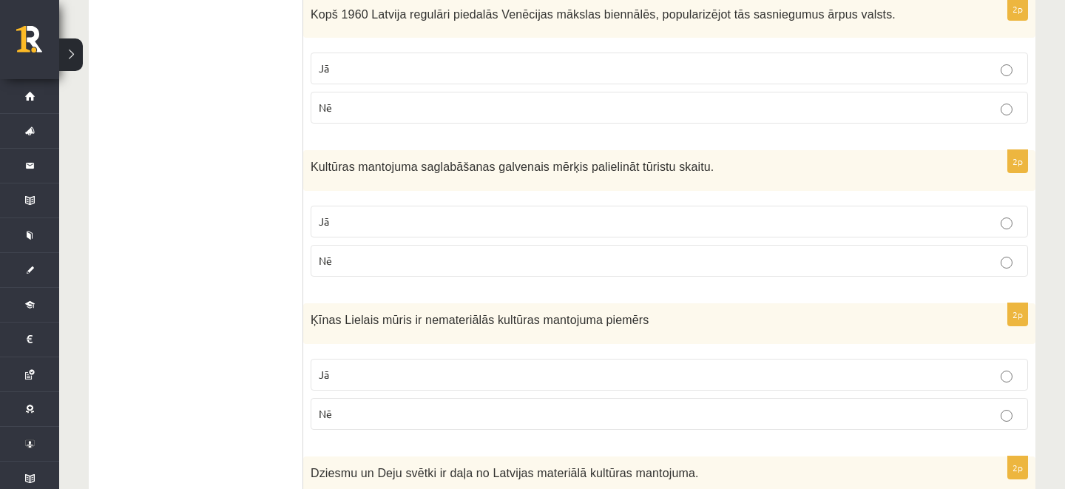
click at [348, 101] on p "Nē" at bounding box center [669, 108] width 701 height 16
click at [336, 258] on p "Nē" at bounding box center [669, 261] width 701 height 16
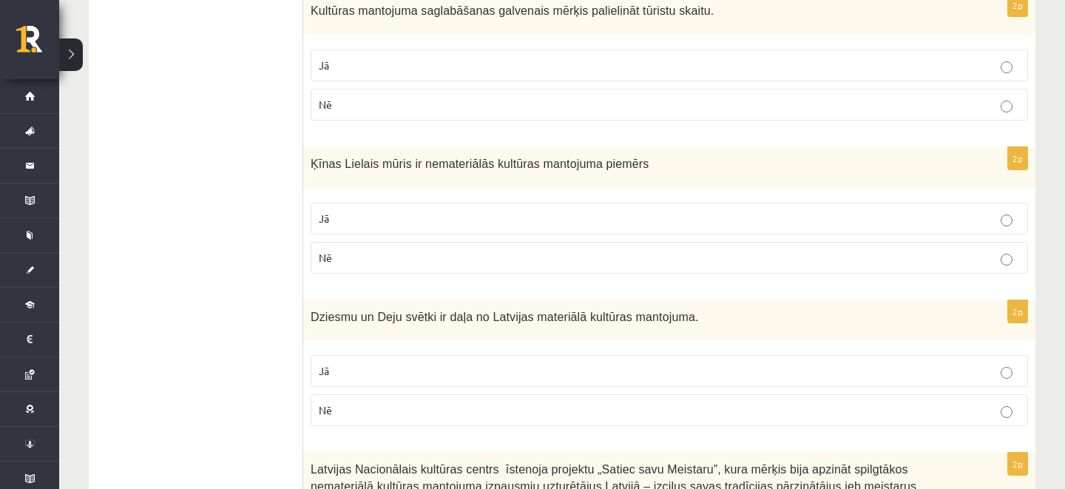
click at [336, 258] on p "Nē" at bounding box center [669, 258] width 701 height 16
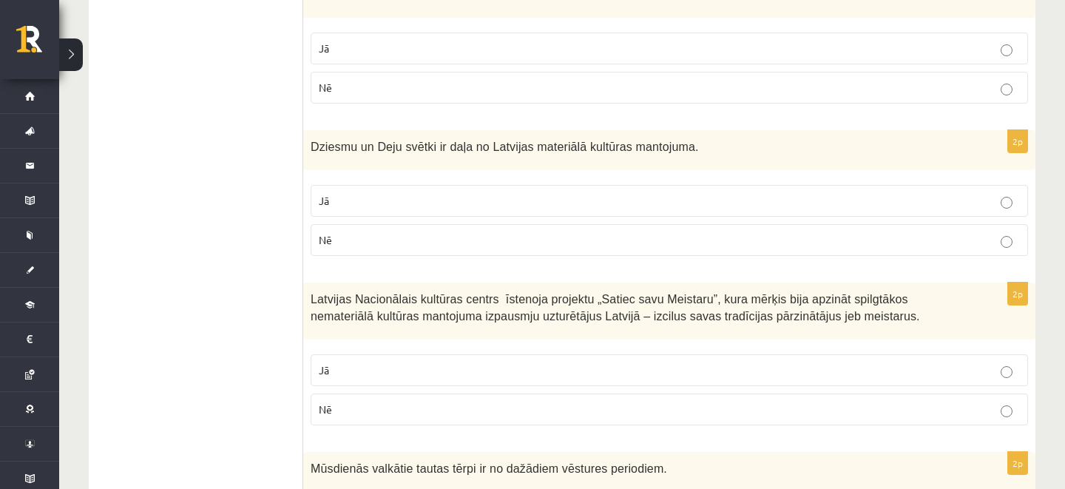
click at [332, 241] on p "Nē" at bounding box center [669, 240] width 701 height 16
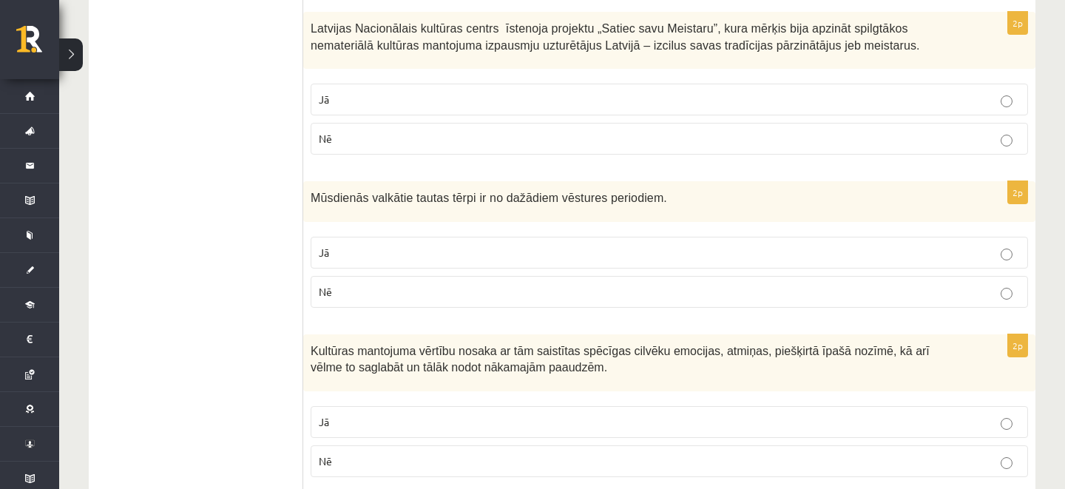
scroll to position [2145, 0]
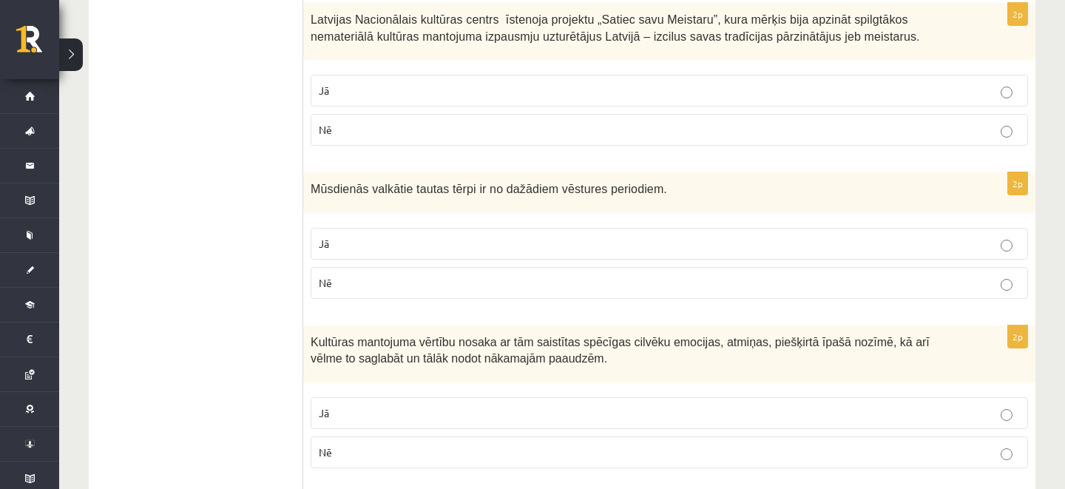
click at [355, 91] on p "Jā" at bounding box center [669, 91] width 701 height 16
click at [348, 248] on p "Jā" at bounding box center [669, 244] width 701 height 16
click at [343, 423] on label "Jā" at bounding box center [670, 413] width 718 height 32
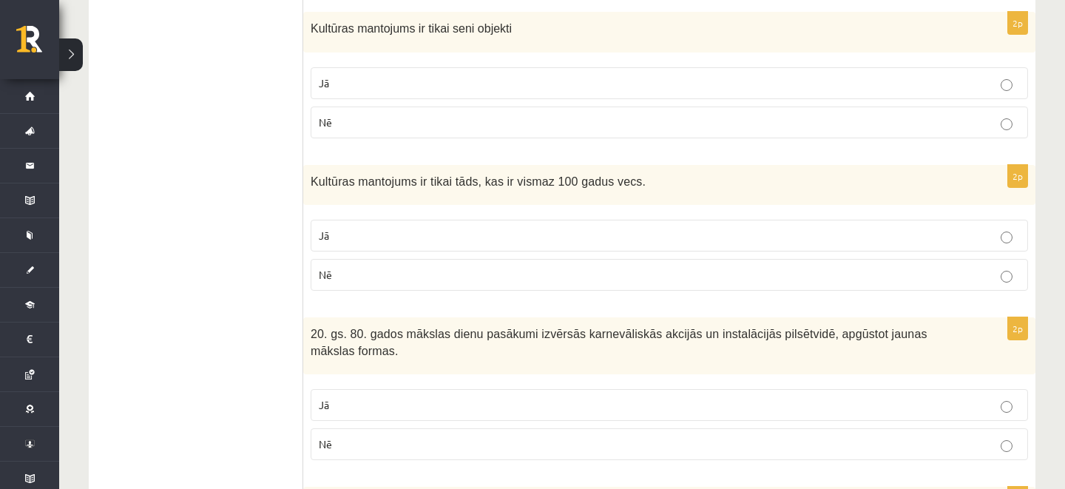
scroll to position [2630, 0]
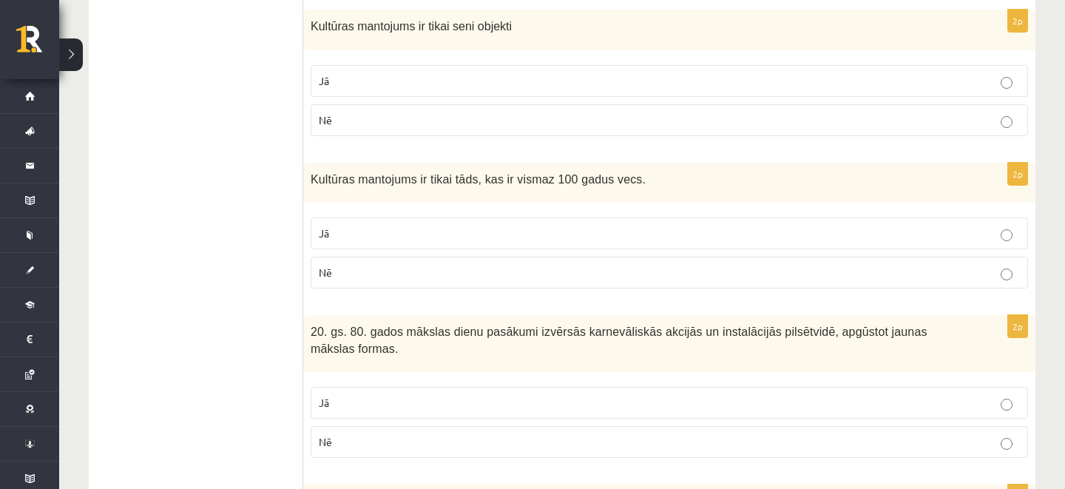
click at [356, 115] on p "Nē" at bounding box center [669, 120] width 701 height 16
click at [327, 266] on span "Nē" at bounding box center [325, 272] width 13 height 13
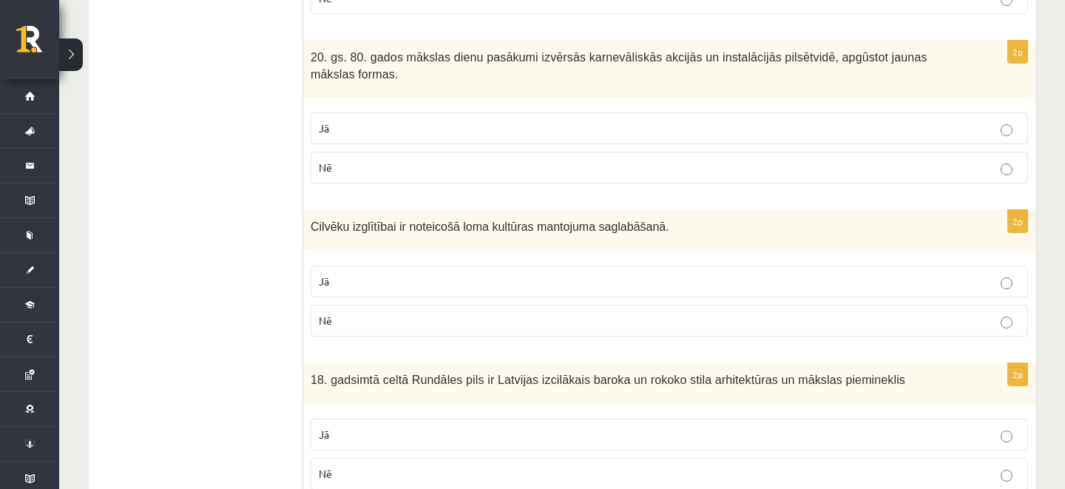
scroll to position [2936, 0]
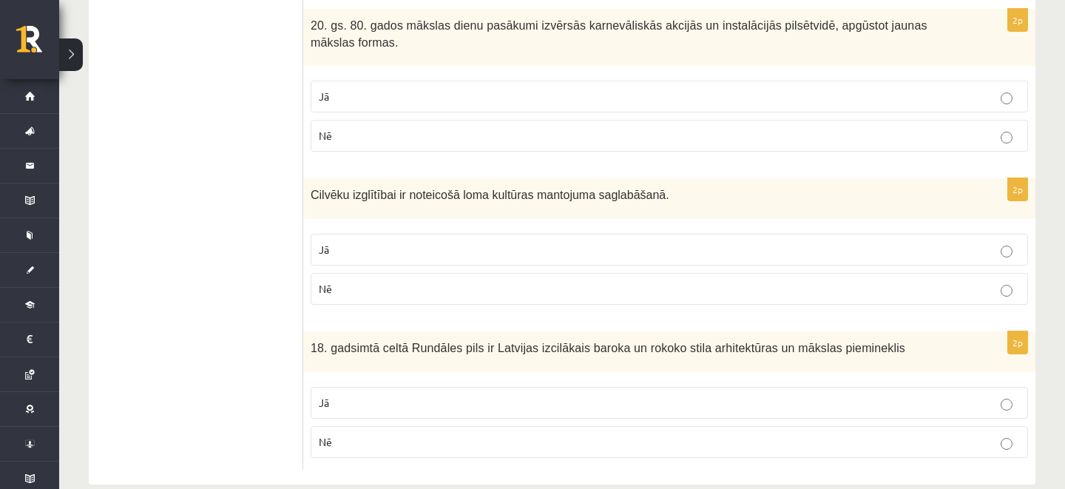
click at [356, 99] on p "Jā" at bounding box center [669, 97] width 701 height 16
click at [344, 278] on label "Nē" at bounding box center [670, 289] width 718 height 32
click at [329, 401] on p "Jā" at bounding box center [669, 403] width 701 height 16
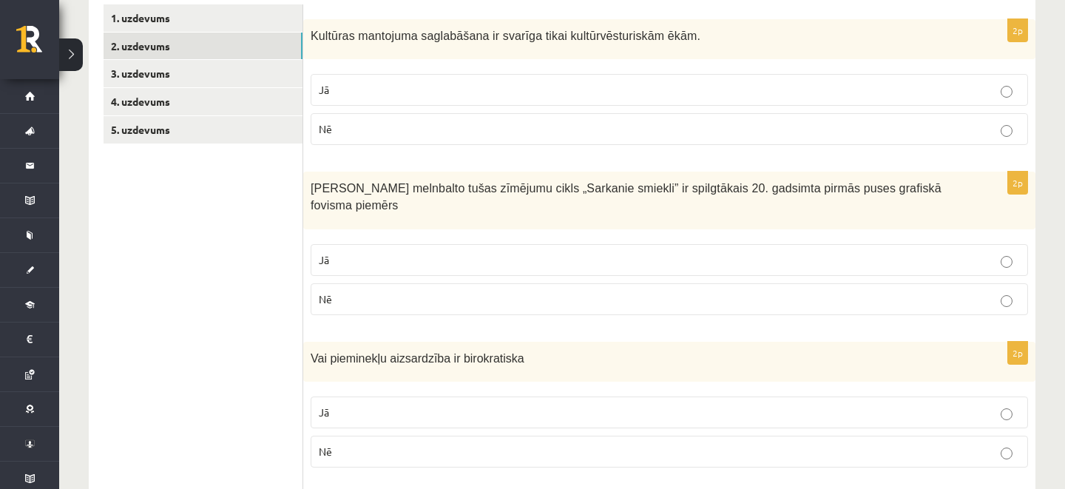
scroll to position [0, 0]
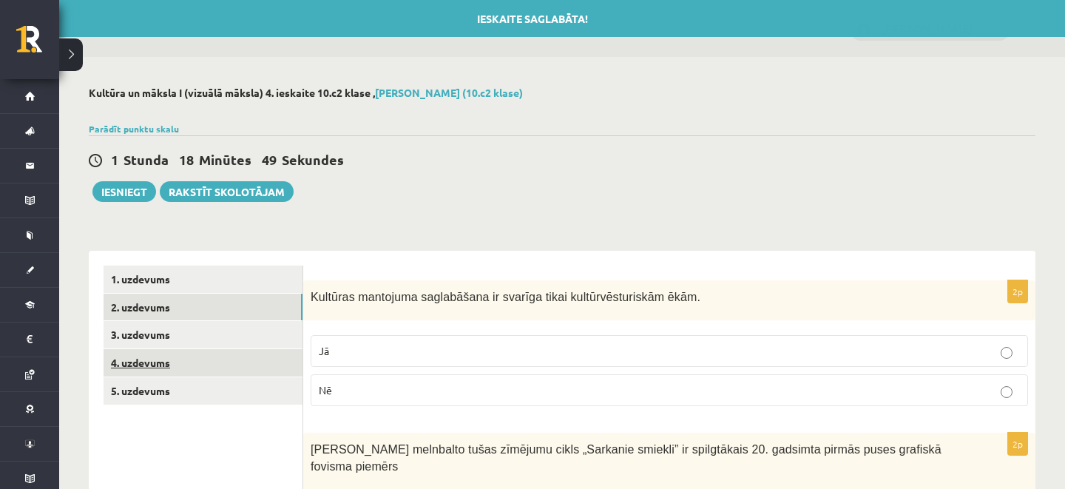
click at [173, 359] on link "4. uzdevums" at bounding box center [203, 362] width 199 height 27
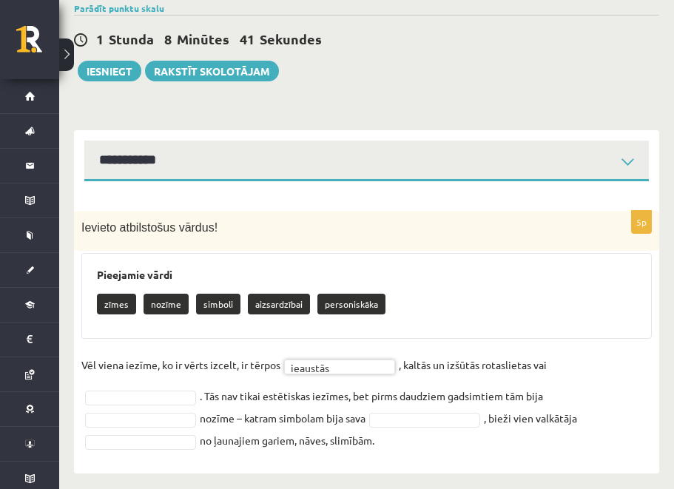
scroll to position [121, 0]
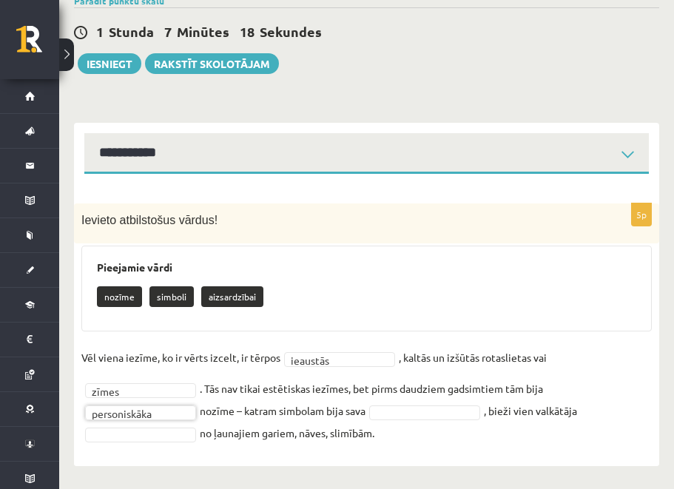
click at [397, 402] on fieldset "**********" at bounding box center [366, 395] width 570 height 98
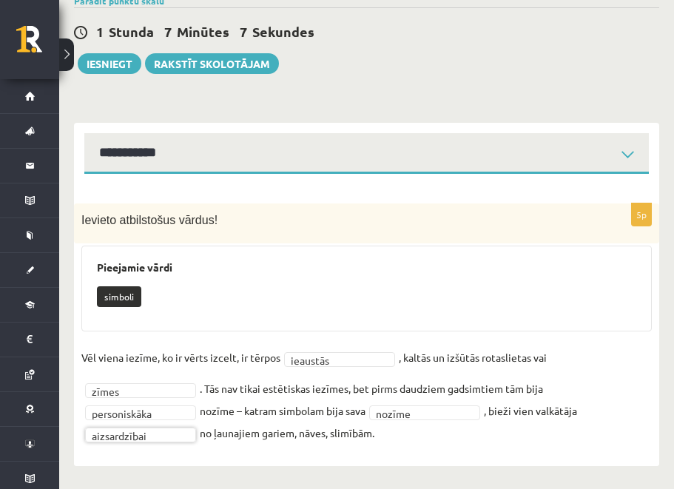
click at [280, 281] on div "simboli" at bounding box center [366, 298] width 539 height 35
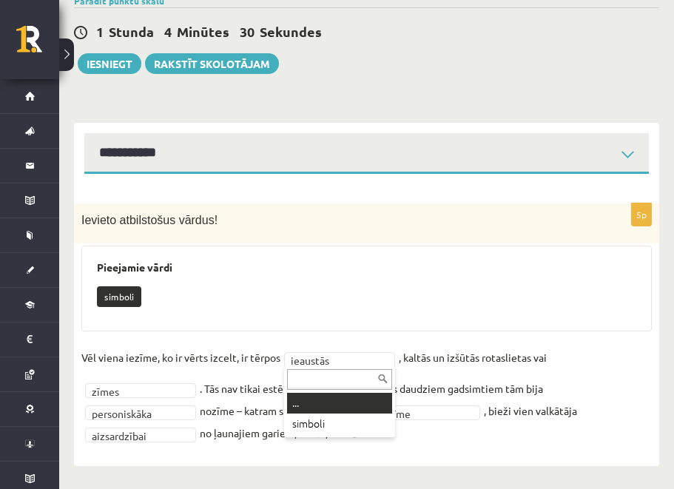
click at [306, 391] on div "... simboli" at bounding box center [339, 401] width 111 height 71
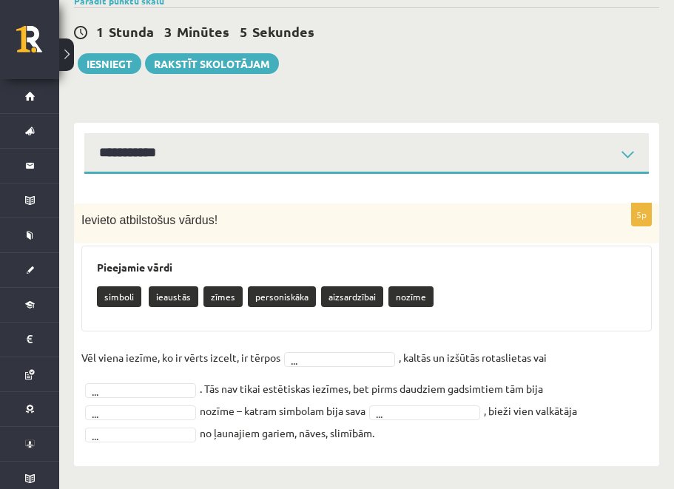
drag, startPoint x: 82, startPoint y: 221, endPoint x: 413, endPoint y: 442, distance: 397.9
click at [413, 442] on div "5p Ievieto atbilstošus vārdus! Pieejamie vārdi simboli ieaustās zīmes personisk…" at bounding box center [366, 327] width 585 height 248
copy div "Ievieto atbilstošus vārdus! Pieejamie vārdi simboli ieaustās zīmes personiskāka…"
click at [346, 263] on h3 "Pieejamie vārdi" at bounding box center [366, 267] width 539 height 13
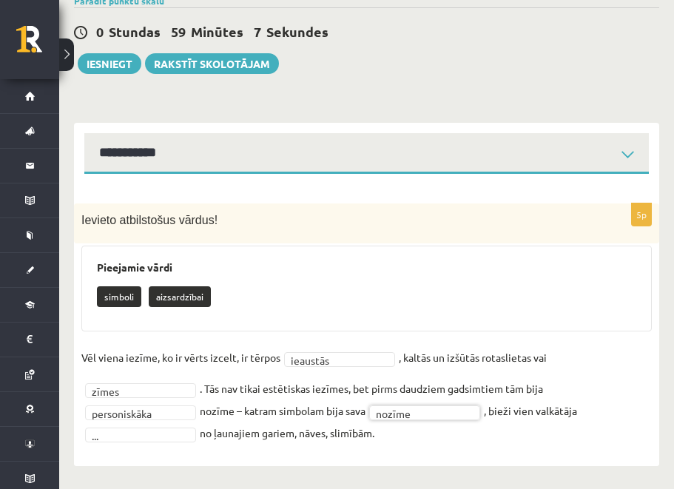
click at [477, 426] on fieldset "**********" at bounding box center [366, 395] width 570 height 98
click at [362, 242] on div "Ievieto atbilstošus vārdus!" at bounding box center [366, 223] width 585 height 41
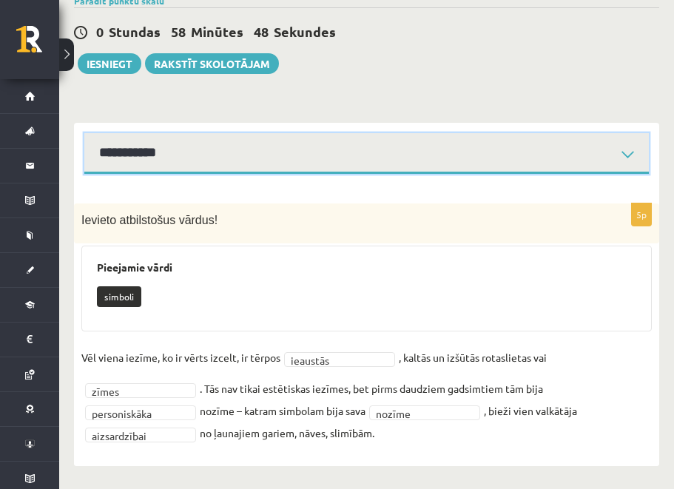
click at [165, 133] on select "**********" at bounding box center [366, 153] width 564 height 41
click at [175, 155] on select "**********" at bounding box center [366, 153] width 564 height 41
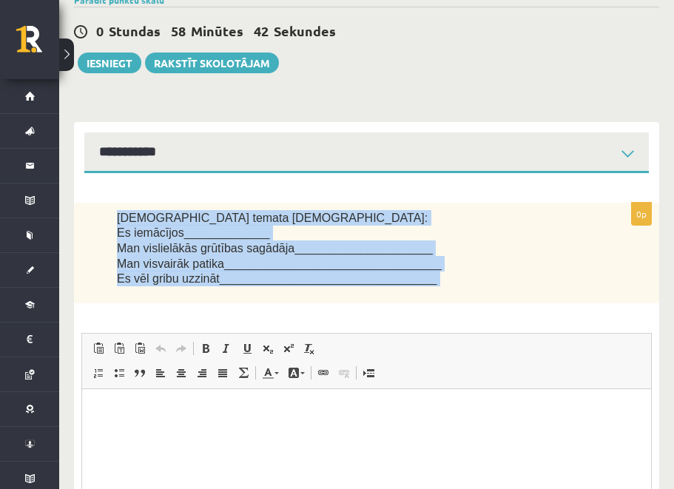
drag, startPoint x: 112, startPoint y: 210, endPoint x: 463, endPoint y: 310, distance: 365.3
click at [463, 310] on div "0p Šī temata ietvaros: Es iemācījos_____________ Man vislielākās grūtības sagād…" at bounding box center [366, 422] width 585 height 438
copy div "Šī temata ietvaros: Es iemācījos_____________ Man vislielākās grūtības sagādāja…"
click at [499, 298] on div "Šī temata ietvaros: Es iemācījos_____________ Man vislielākās grūtības sagādāja…" at bounding box center [366, 253] width 585 height 101
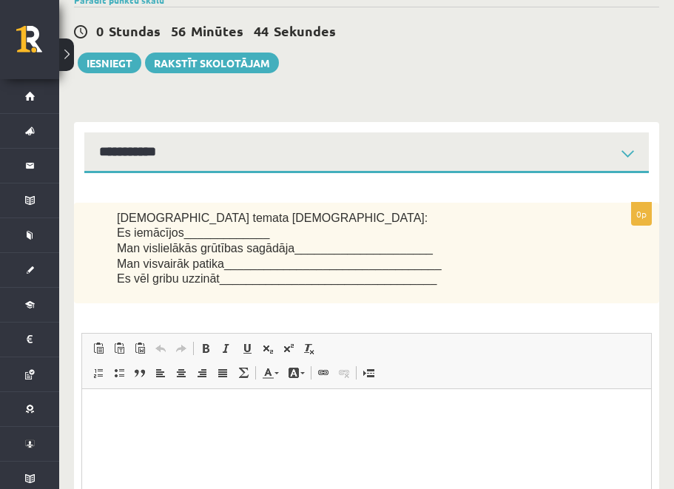
click at [143, 400] on html at bounding box center [366, 411] width 569 height 45
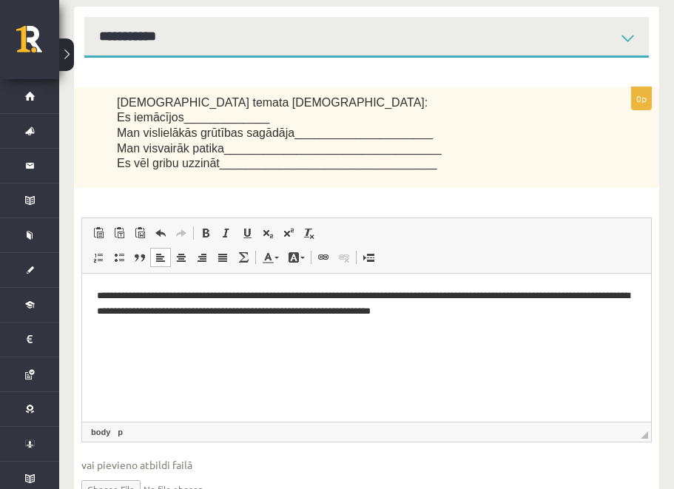
scroll to position [235, 0]
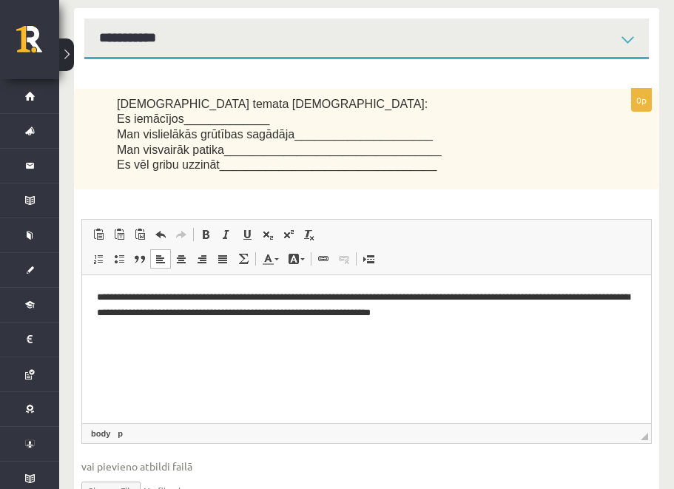
click at [313, 299] on p "**********" at bounding box center [366, 305] width 539 height 31
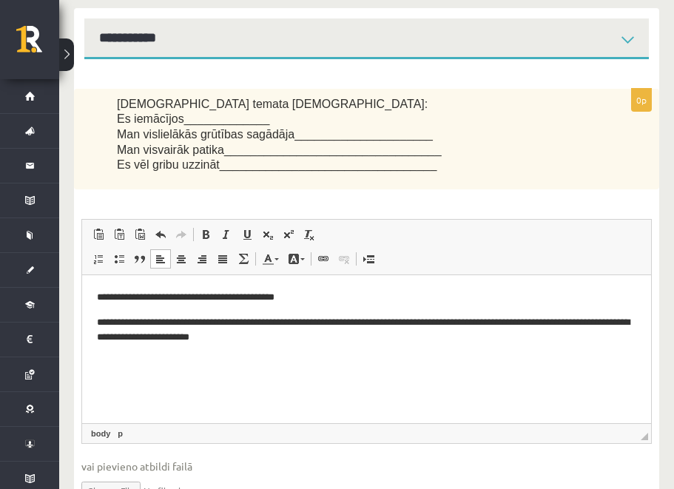
click at [365, 322] on p "**********" at bounding box center [366, 330] width 539 height 31
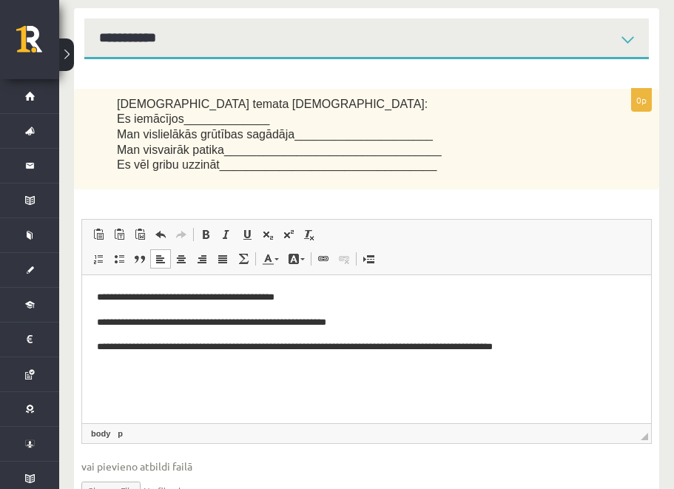
click at [309, 352] on p "**********" at bounding box center [366, 348] width 539 height 16
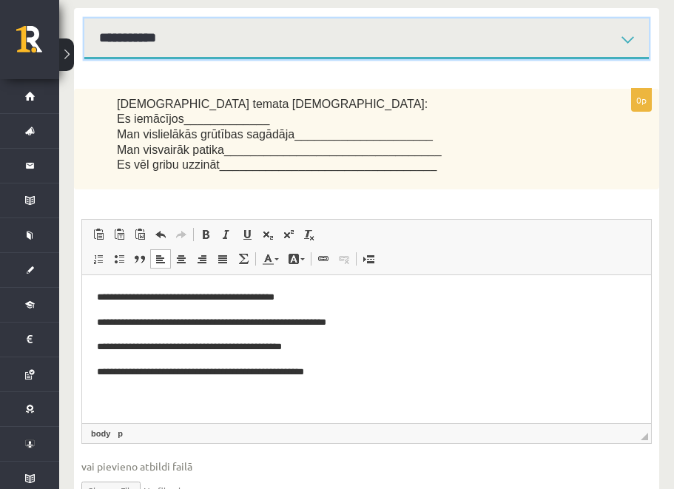
click at [302, 44] on select "**********" at bounding box center [366, 38] width 564 height 41
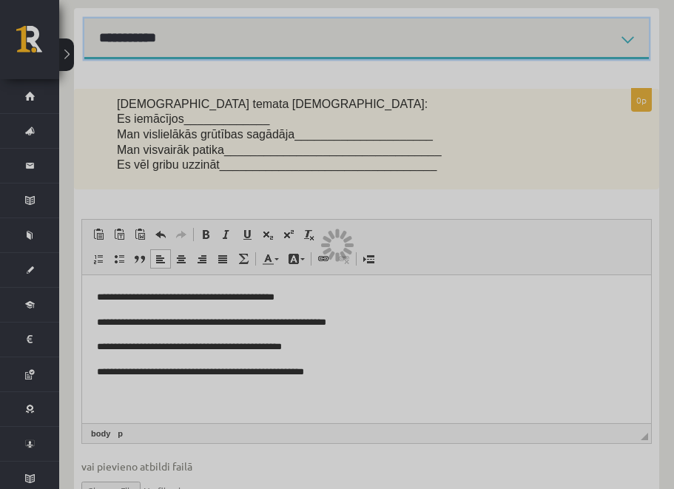
scroll to position [121, 0]
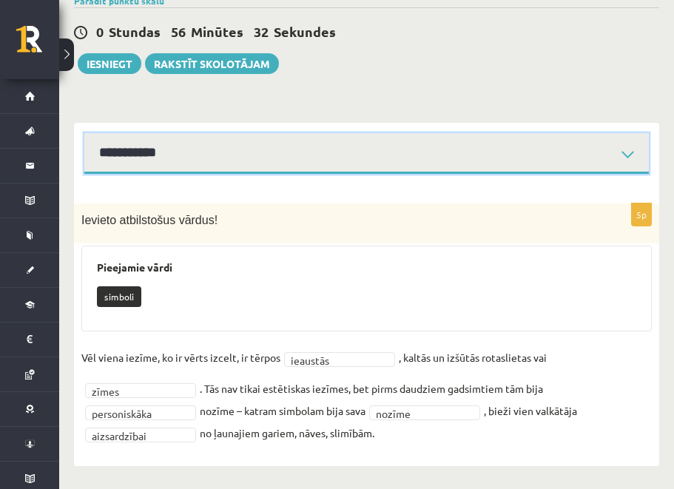
click at [235, 141] on select "**********" at bounding box center [366, 153] width 564 height 41
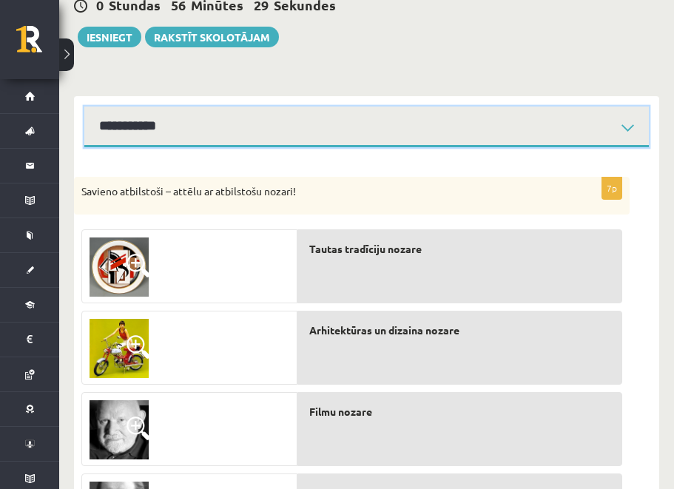
scroll to position [150, 0]
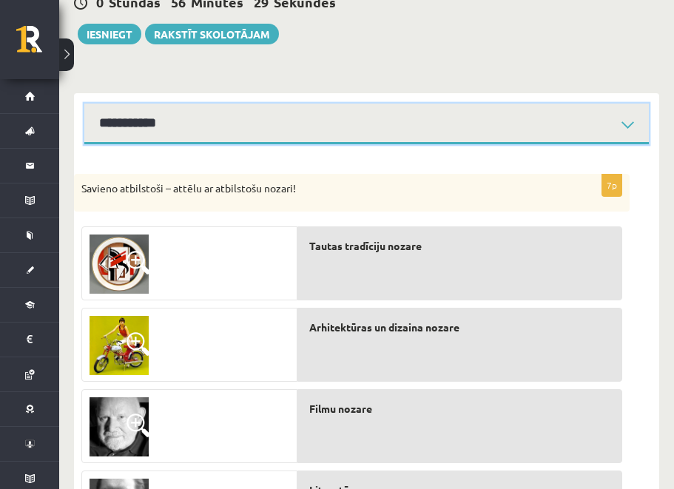
click at [277, 107] on select "**********" at bounding box center [366, 124] width 564 height 41
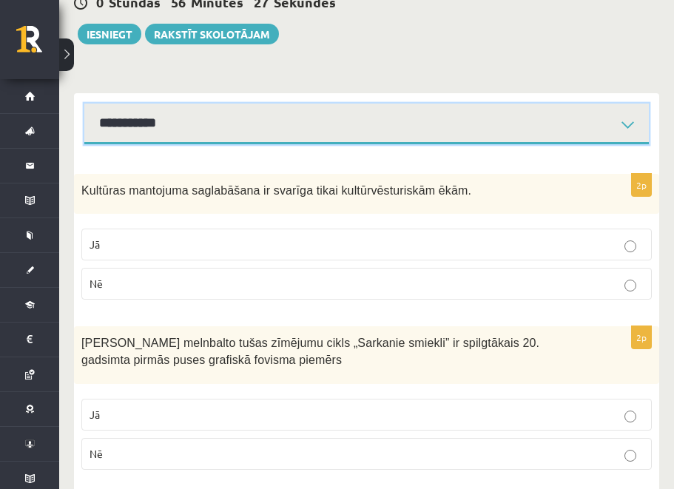
click at [170, 121] on select "**********" at bounding box center [366, 124] width 564 height 41
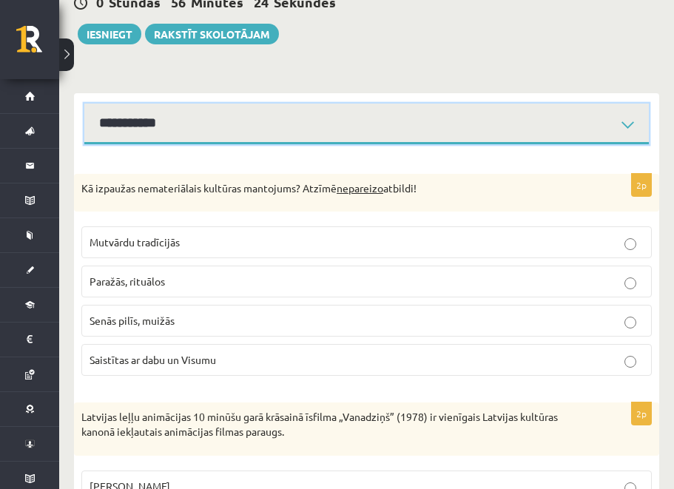
click at [164, 139] on select "**********" at bounding box center [366, 124] width 564 height 41
select select "**********"
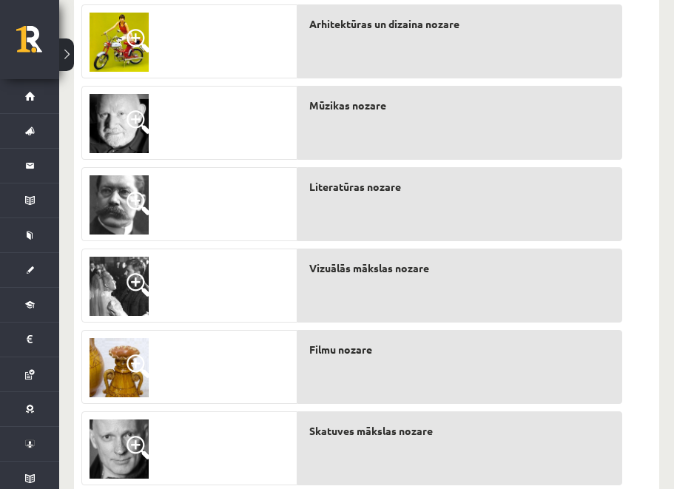
scroll to position [496, 0]
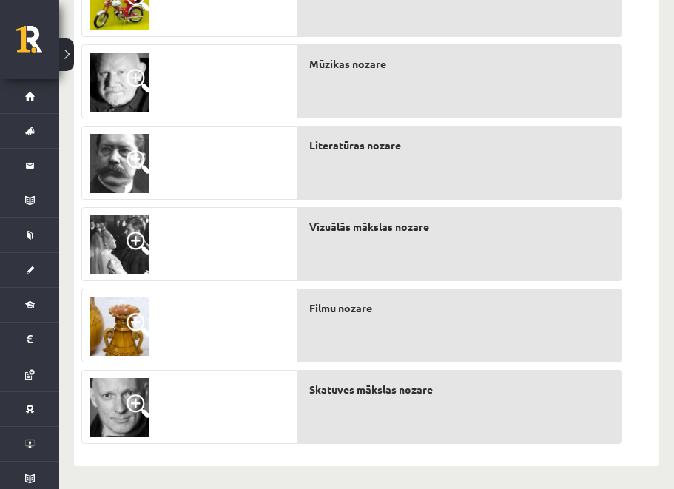
drag, startPoint x: 351, startPoint y: 285, endPoint x: 344, endPoint y: 0, distance: 284.9
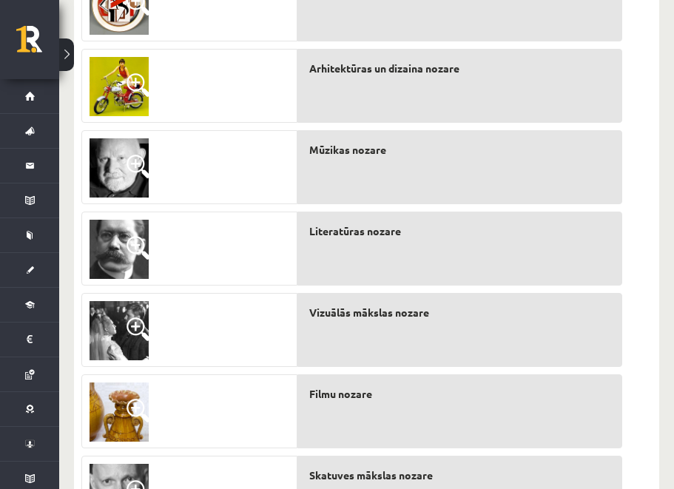
scroll to position [408, 0]
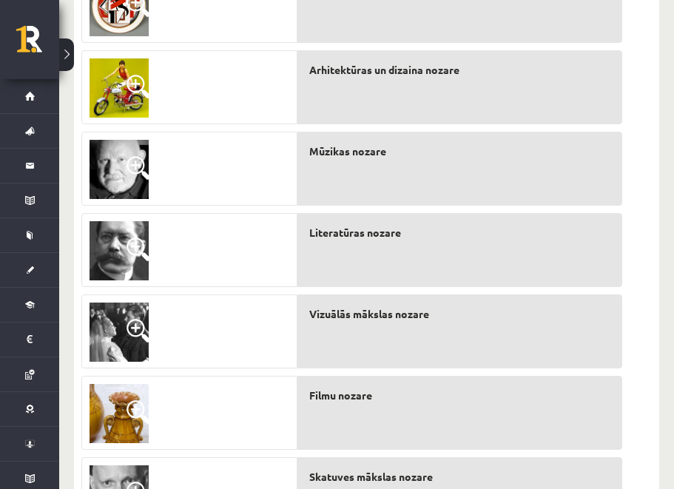
click at [112, 331] on img at bounding box center [119, 332] width 59 height 59
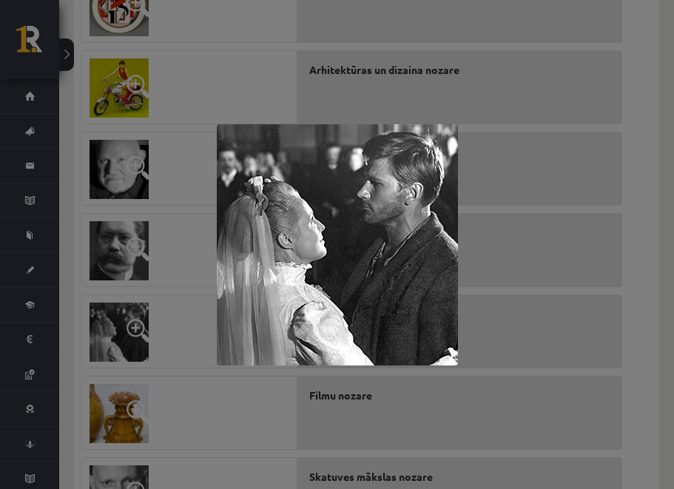
click at [236, 422] on div at bounding box center [337, 244] width 674 height 489
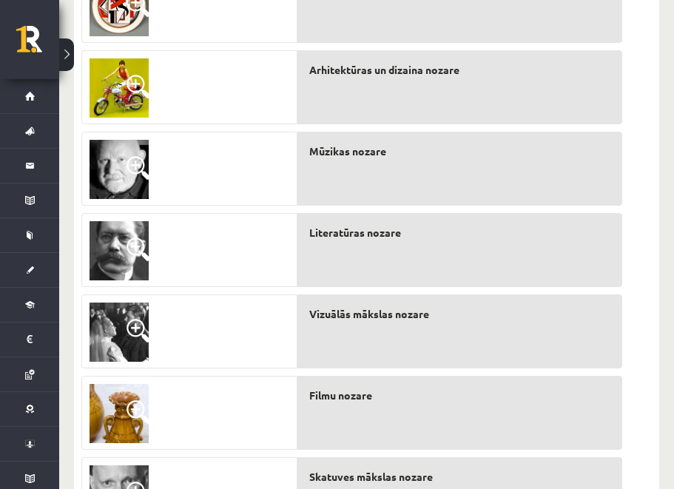
click at [147, 349] on img at bounding box center [119, 332] width 59 height 59
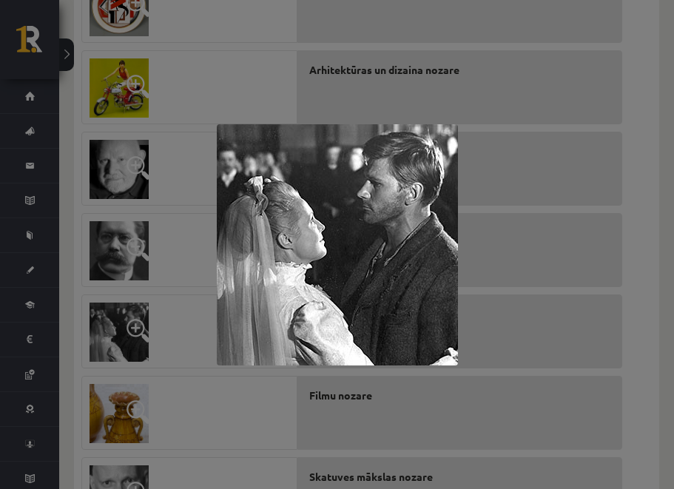
click at [485, 248] on div at bounding box center [337, 244] width 674 height 489
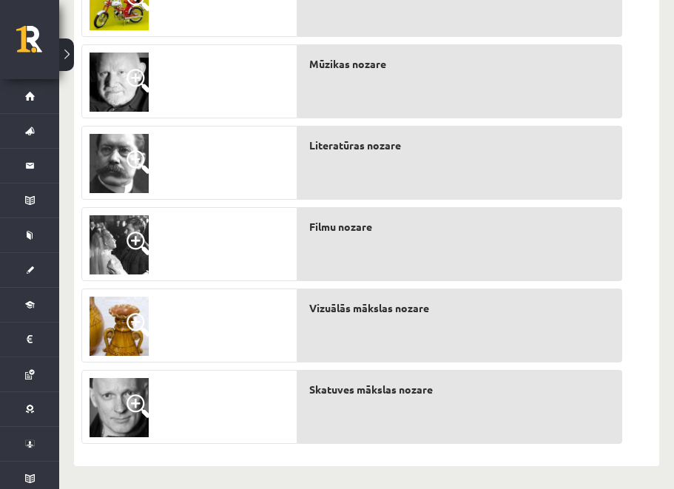
scroll to position [493, 0]
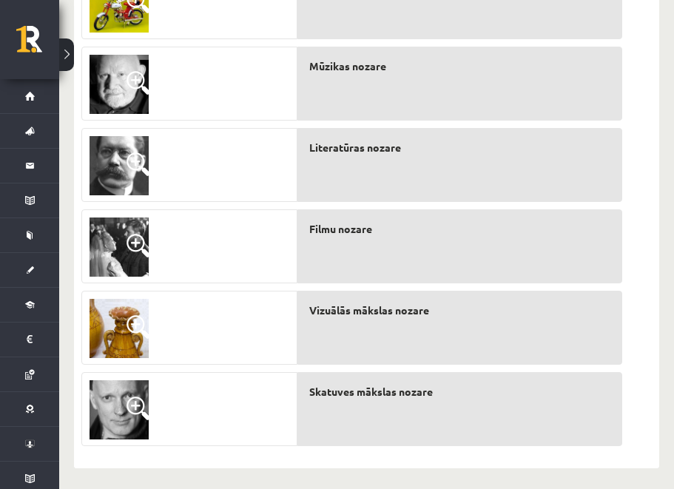
click at [132, 320] on span at bounding box center [139, 327] width 24 height 24
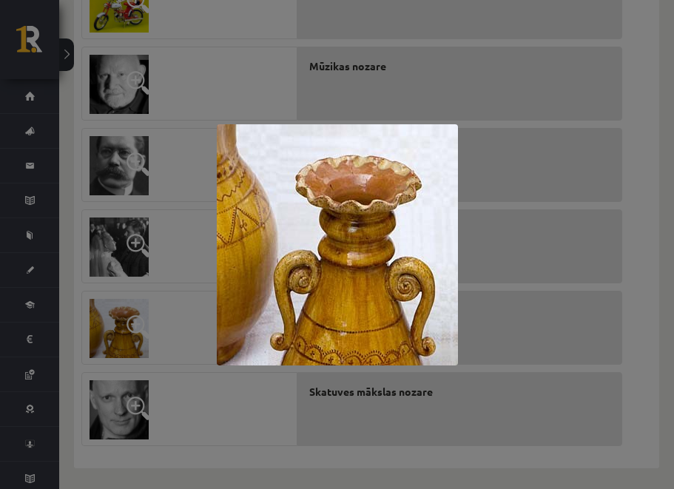
click at [562, 290] on div at bounding box center [337, 244] width 674 height 489
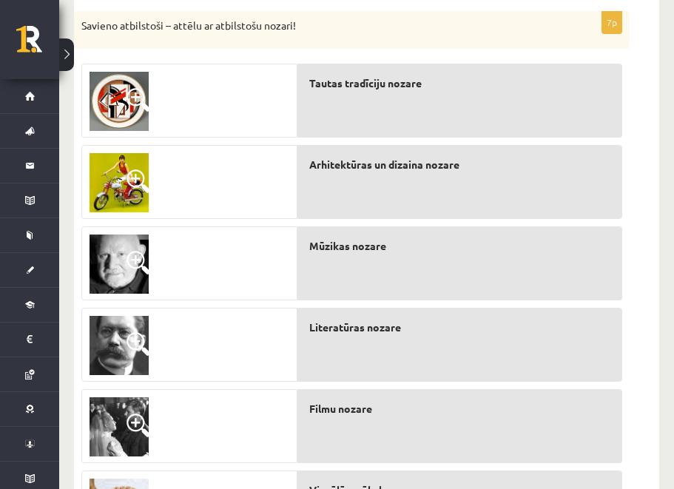
scroll to position [283, 0]
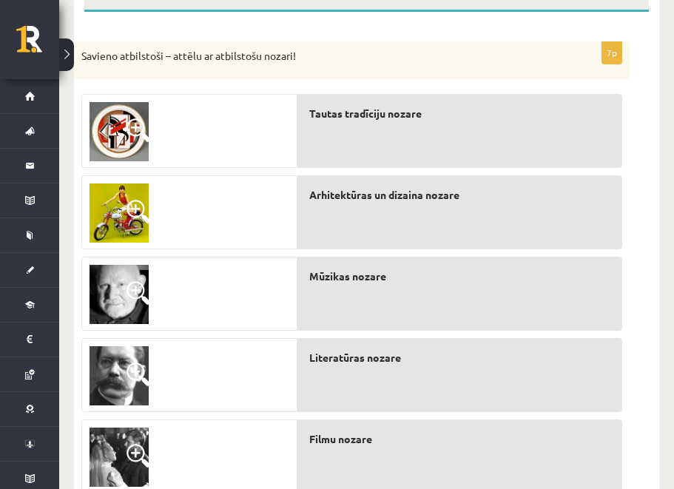
click at [115, 131] on img at bounding box center [119, 131] width 59 height 59
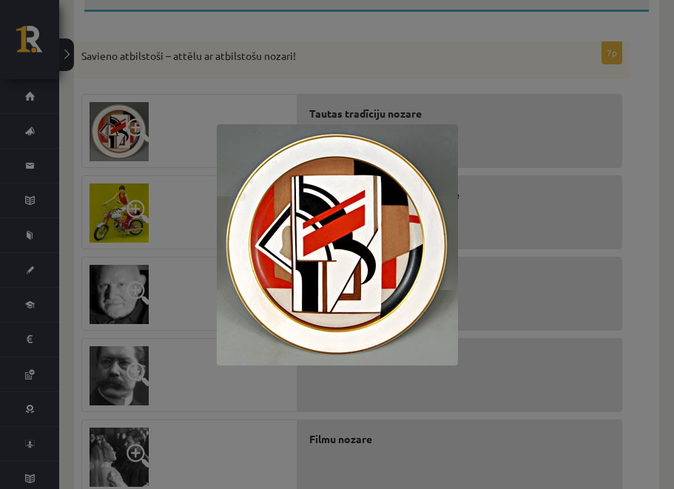
click at [601, 178] on div at bounding box center [337, 244] width 674 height 489
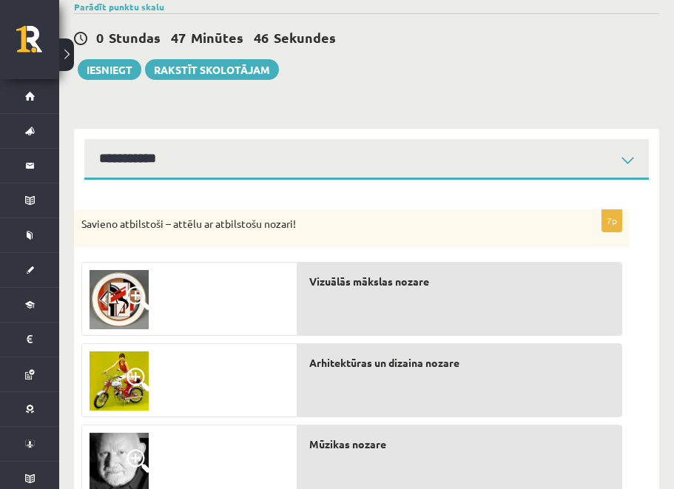
scroll to position [97, 0]
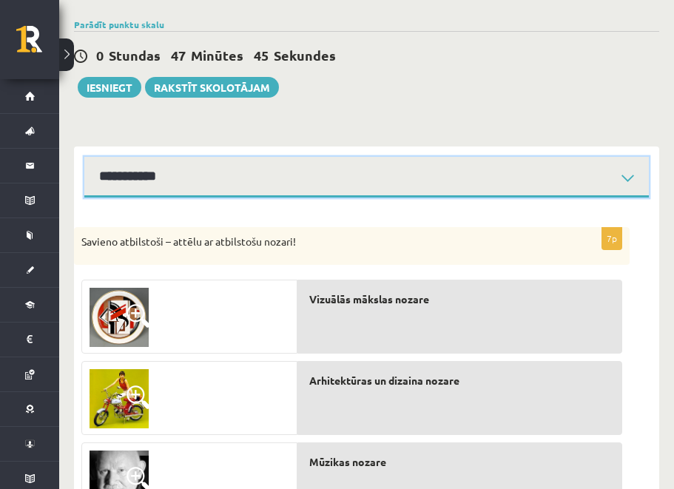
click at [174, 176] on select "**********" at bounding box center [366, 177] width 564 height 41
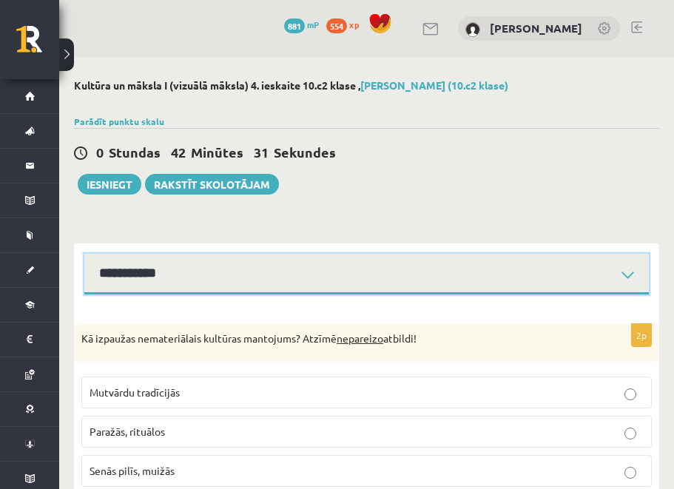
click at [163, 275] on select "**********" at bounding box center [366, 274] width 564 height 41
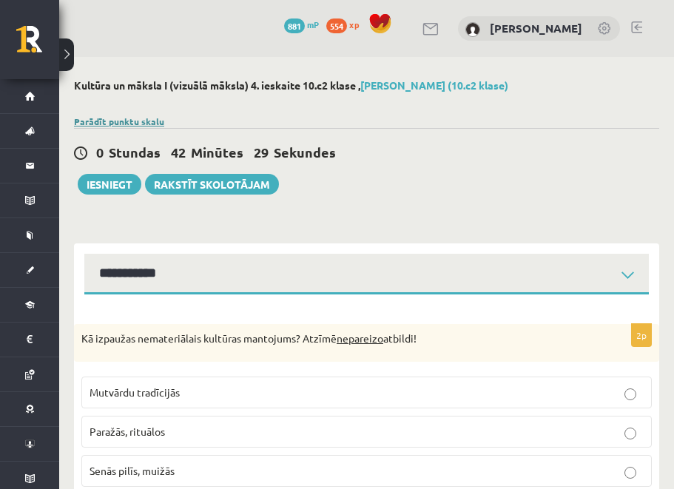
click at [101, 123] on link "Parādīt punktu skalu" at bounding box center [119, 121] width 90 height 12
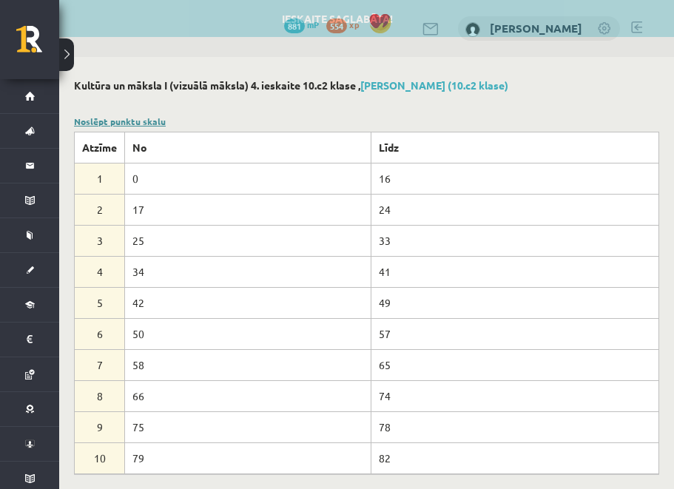
click at [127, 117] on link "Noslēpt punktu skalu" at bounding box center [120, 121] width 92 height 12
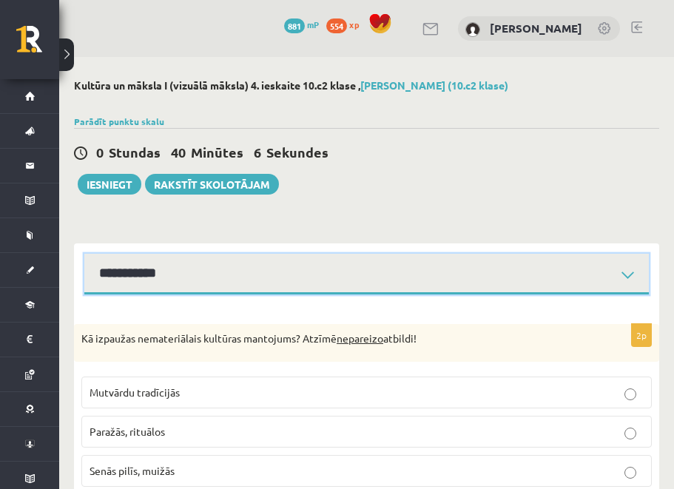
click at [239, 283] on select "**********" at bounding box center [366, 274] width 564 height 41
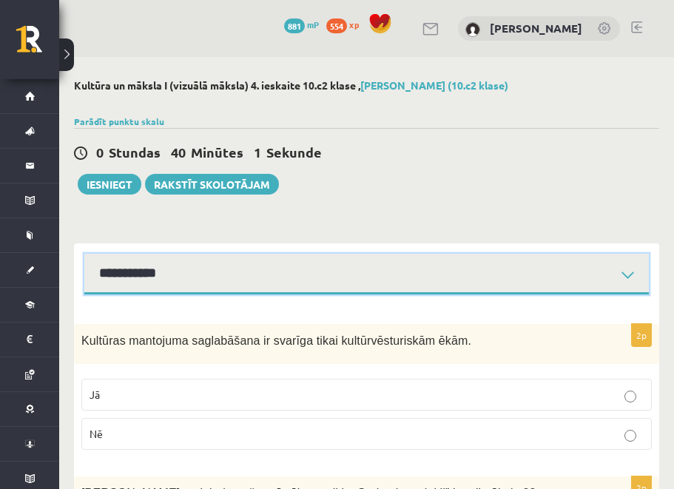
click at [192, 280] on select "**********" at bounding box center [366, 274] width 564 height 41
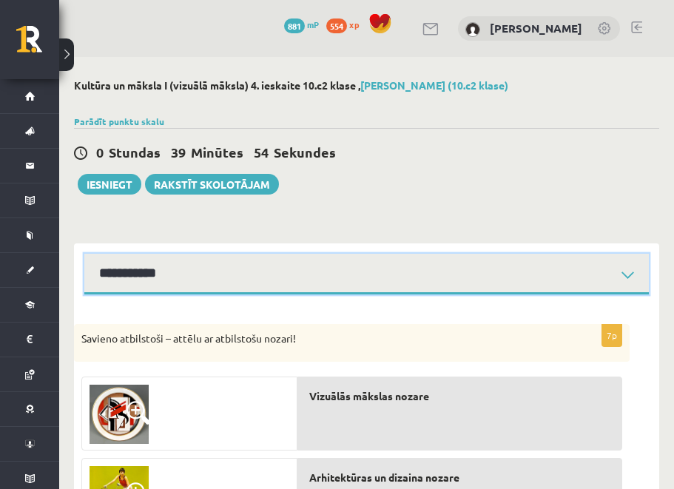
click at [199, 266] on select "**********" at bounding box center [366, 274] width 564 height 41
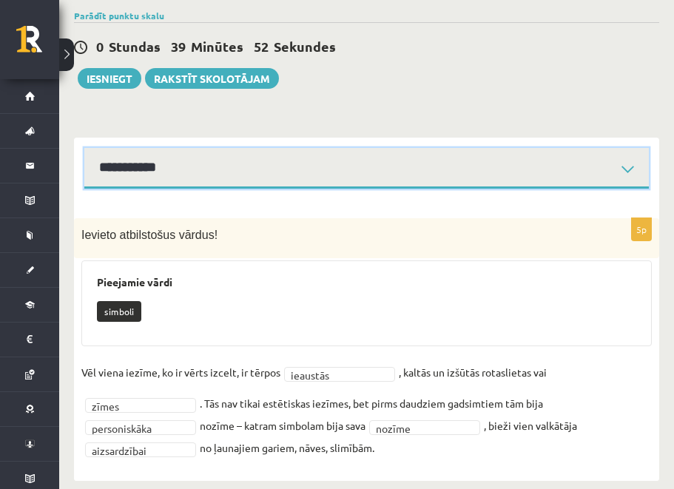
scroll to position [121, 0]
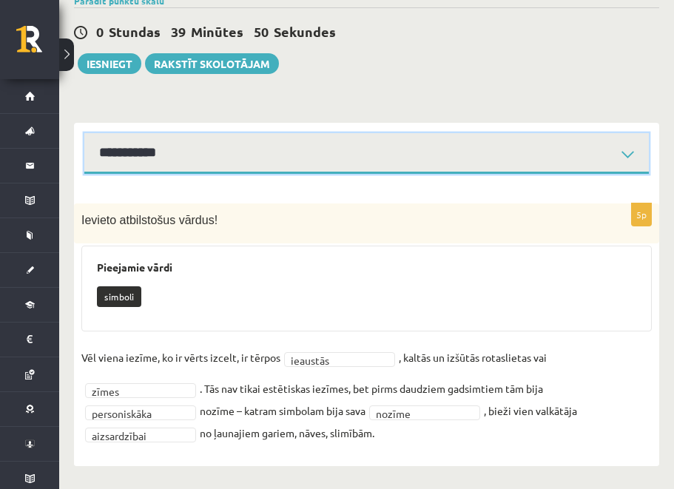
click at [212, 158] on select "**********" at bounding box center [366, 153] width 564 height 41
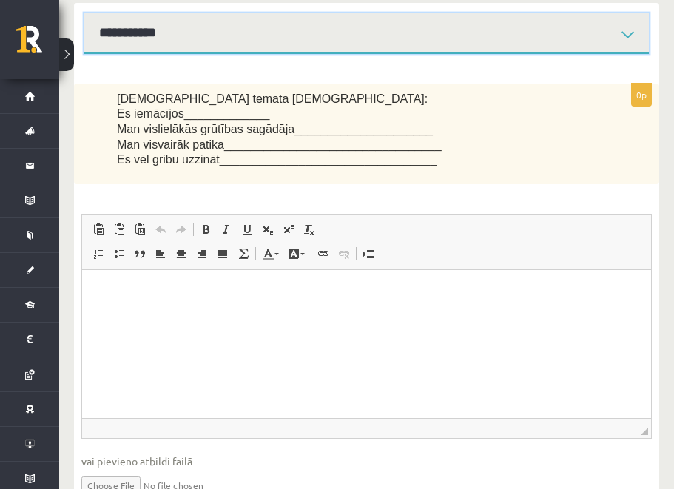
scroll to position [311, 0]
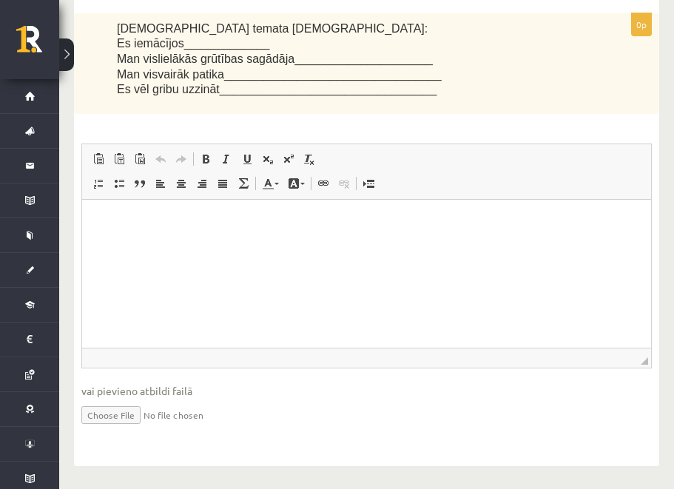
click at [137, 221] on p "Визуальный текстовый редактор, wiswyg-editor-user-answer-47024808627740" at bounding box center [366, 223] width 539 height 16
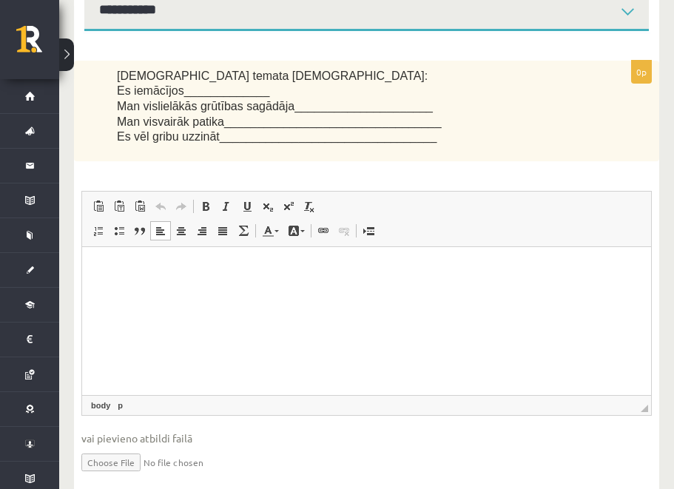
scroll to position [241, 0]
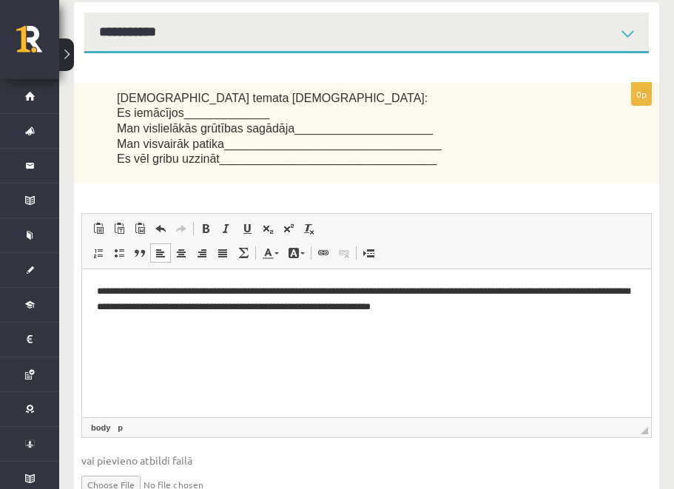
click at [312, 292] on p "**********" at bounding box center [366, 299] width 539 height 31
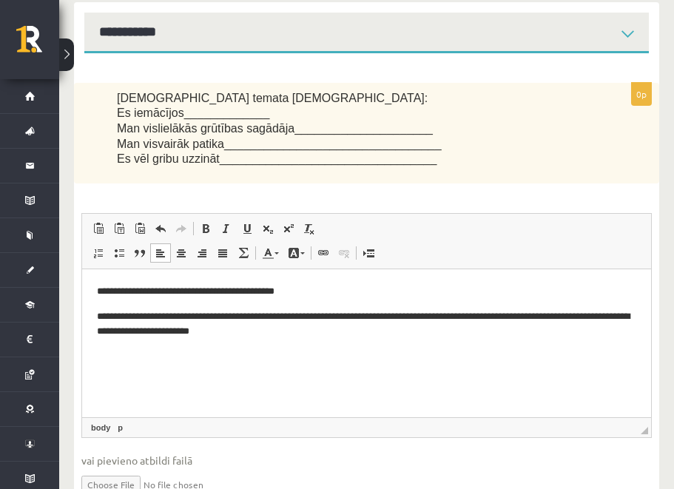
click at [364, 314] on p "**********" at bounding box center [366, 324] width 539 height 31
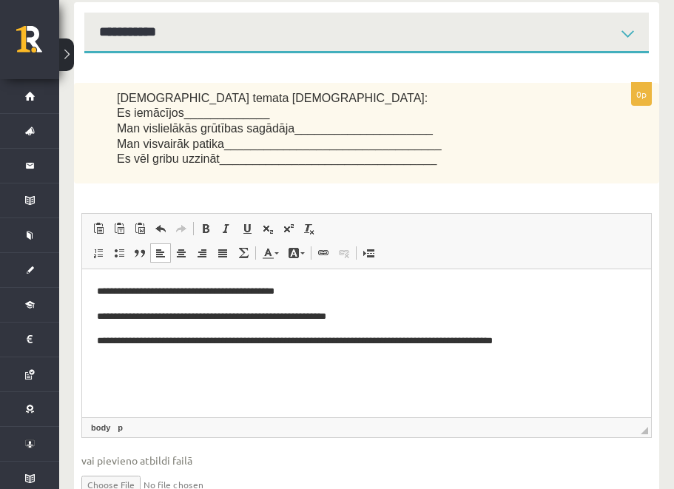
click at [309, 337] on p "**********" at bounding box center [366, 342] width 539 height 16
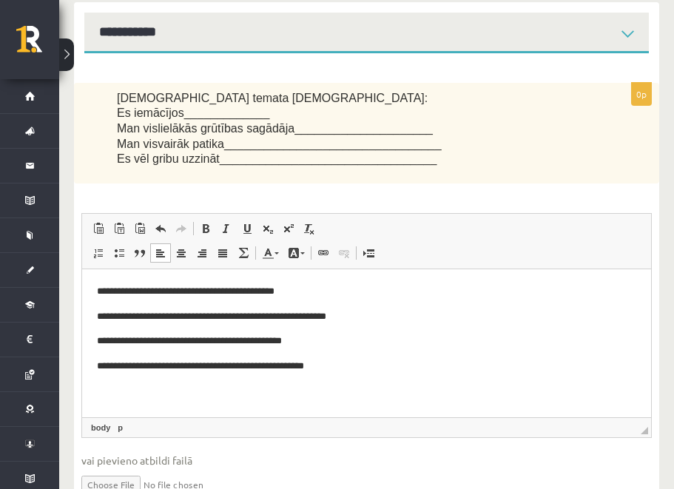
click at [382, 356] on body "**********" at bounding box center [366, 329] width 539 height 90
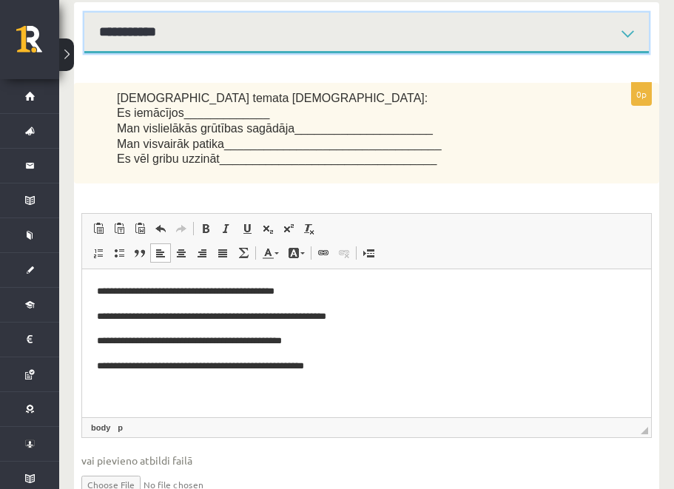
click at [240, 30] on select "**********" at bounding box center [366, 33] width 564 height 41
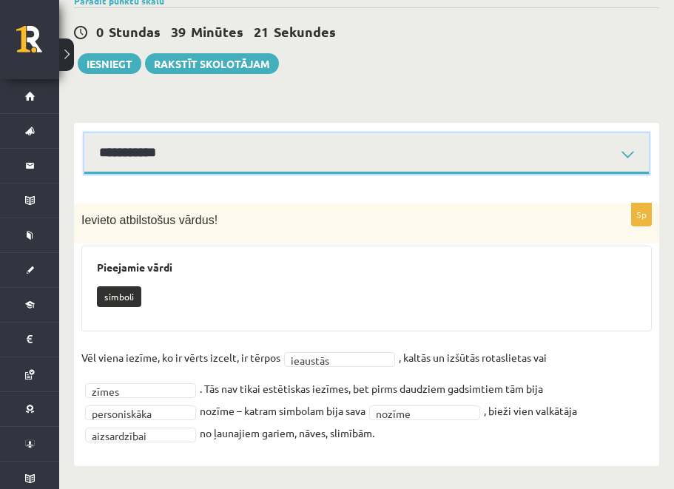
scroll to position [121, 0]
click at [173, 167] on select "**********" at bounding box center [366, 153] width 564 height 41
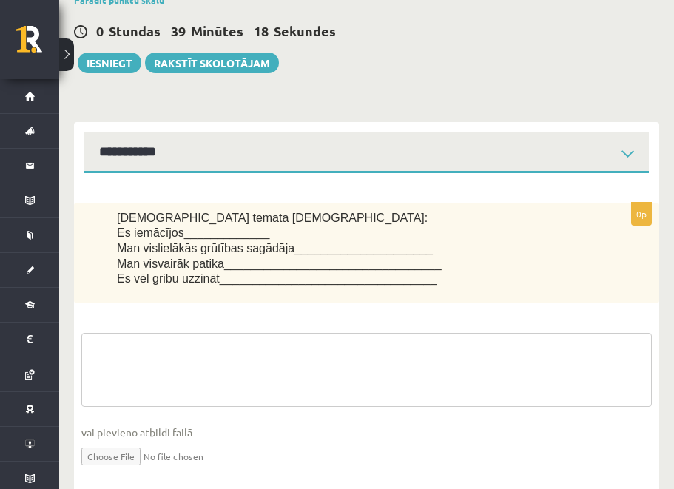
click at [171, 379] on textarea at bounding box center [366, 370] width 570 height 74
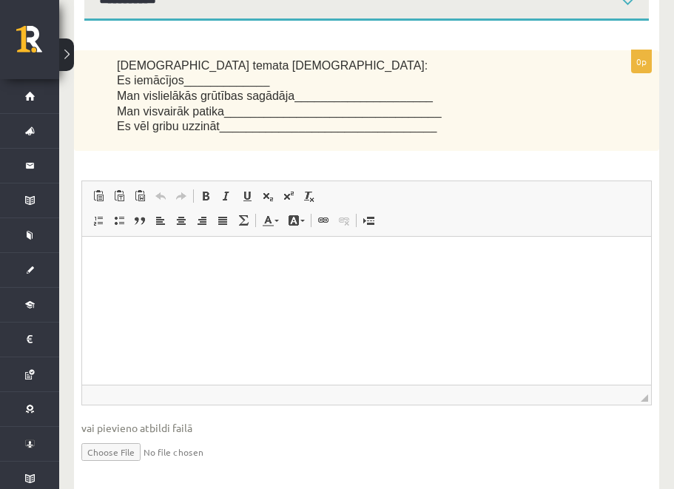
scroll to position [279, 0]
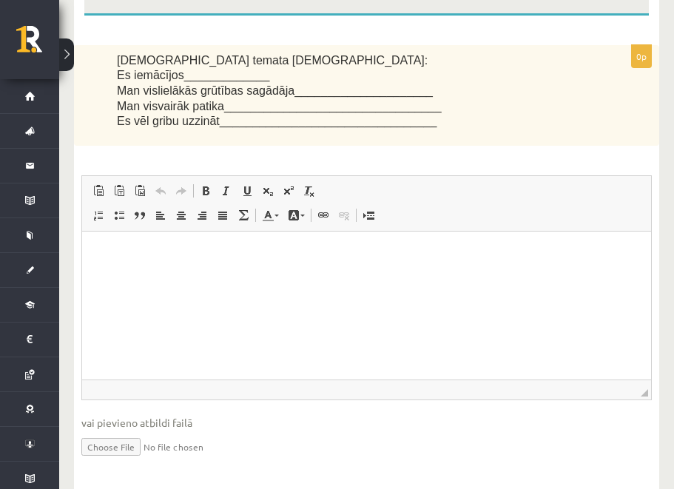
click at [149, 277] on html at bounding box center [366, 254] width 569 height 45
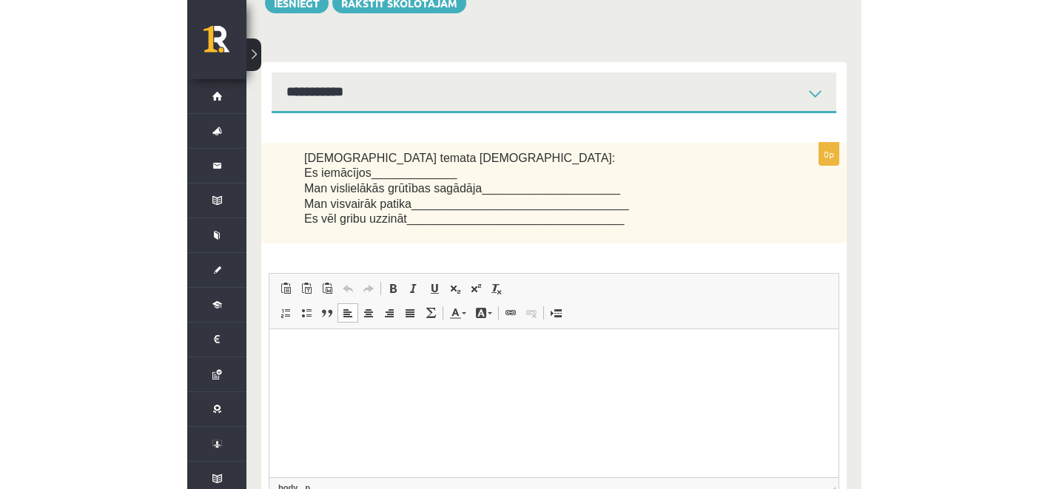
scroll to position [179, 0]
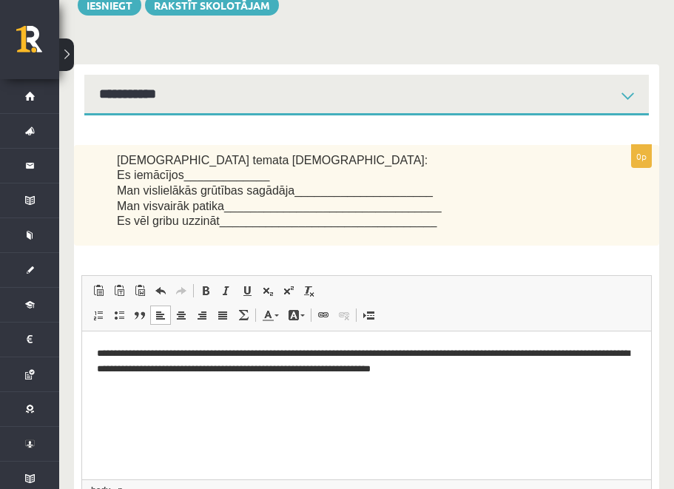
click at [311, 350] on p "**********" at bounding box center [366, 361] width 539 height 31
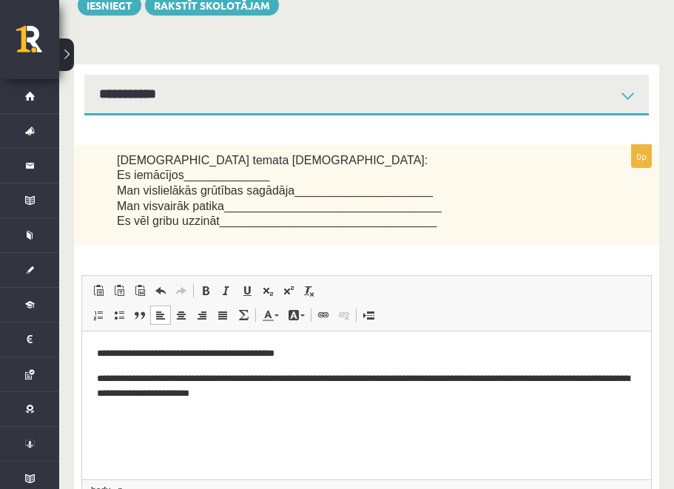
click at [364, 380] on p "**********" at bounding box center [366, 386] width 539 height 31
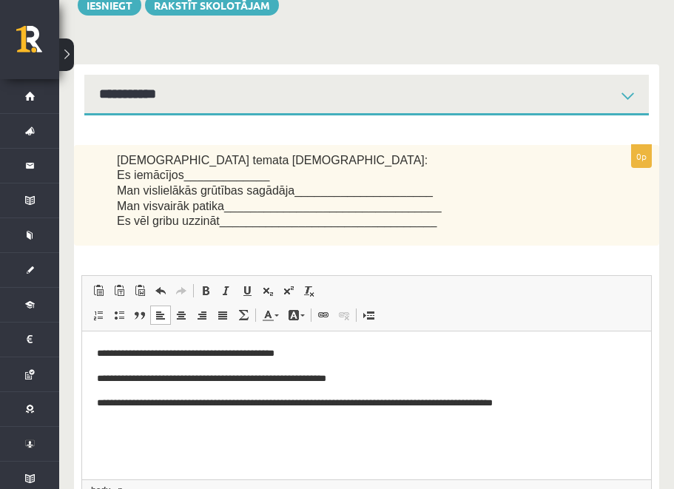
click at [311, 401] on p "**********" at bounding box center [366, 404] width 539 height 16
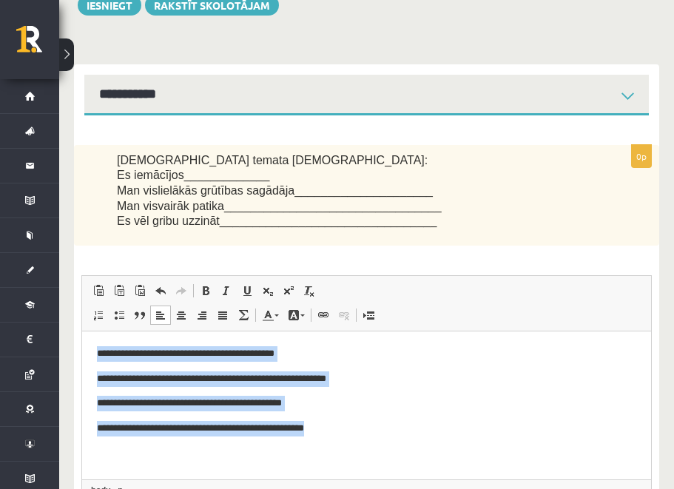
drag, startPoint x: 365, startPoint y: 437, endPoint x: 58, endPoint y: 340, distance: 322.2
click at [82, 340] on html "**********" at bounding box center [366, 391] width 569 height 120
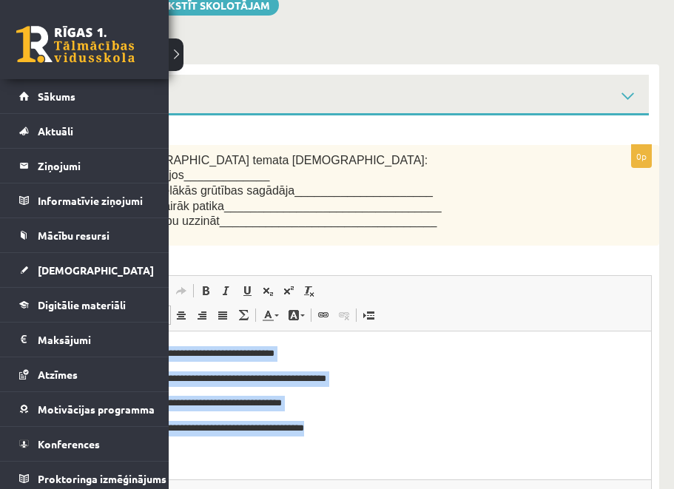
copy body "**********"
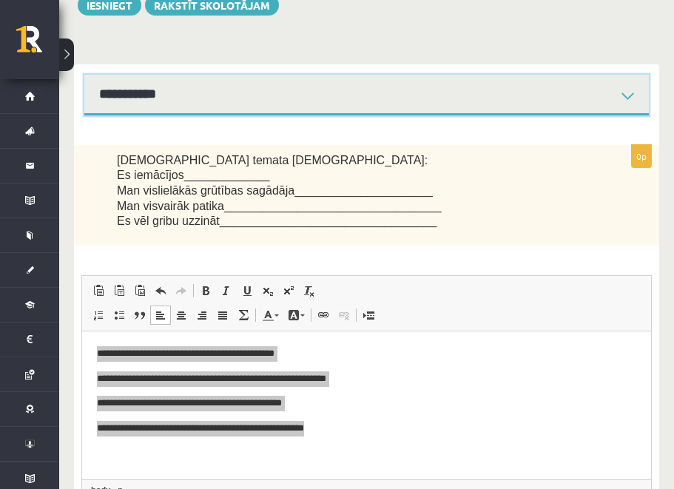
click at [210, 101] on select "**********" at bounding box center [366, 95] width 564 height 41
select select "**********"
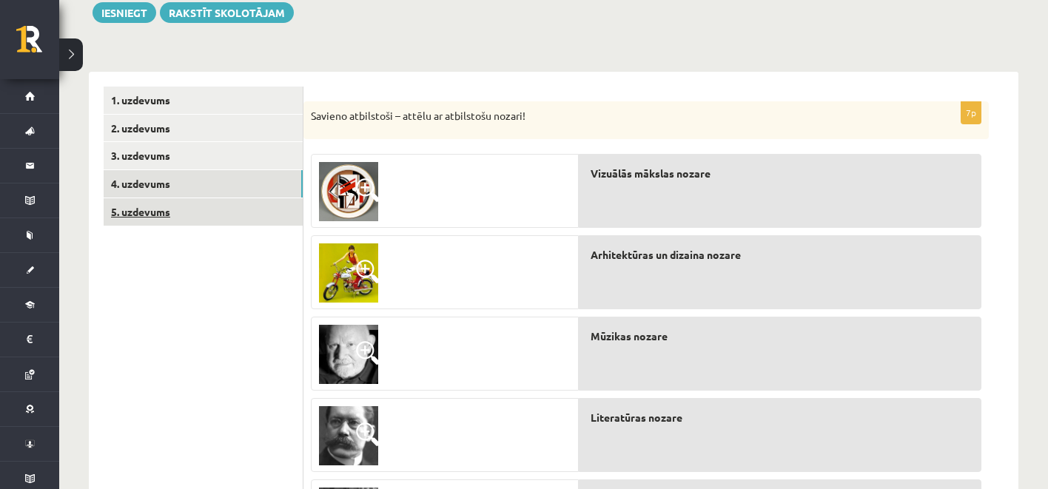
click at [219, 216] on link "5. uzdevums" at bounding box center [203, 211] width 199 height 27
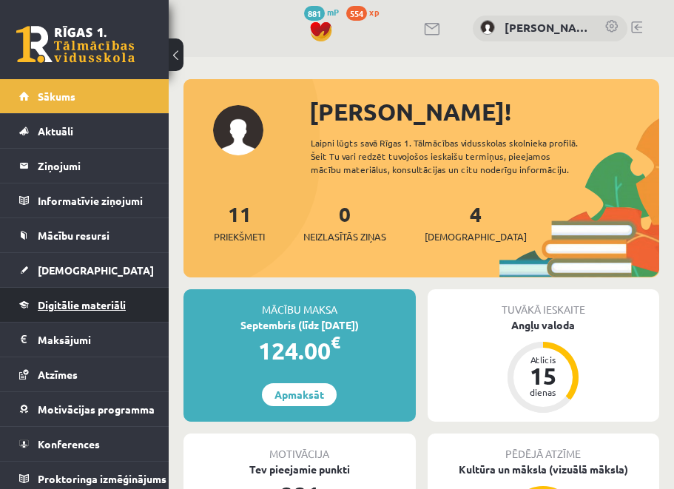
click at [76, 311] on link "Digitālie materiāli" at bounding box center [84, 305] width 131 height 34
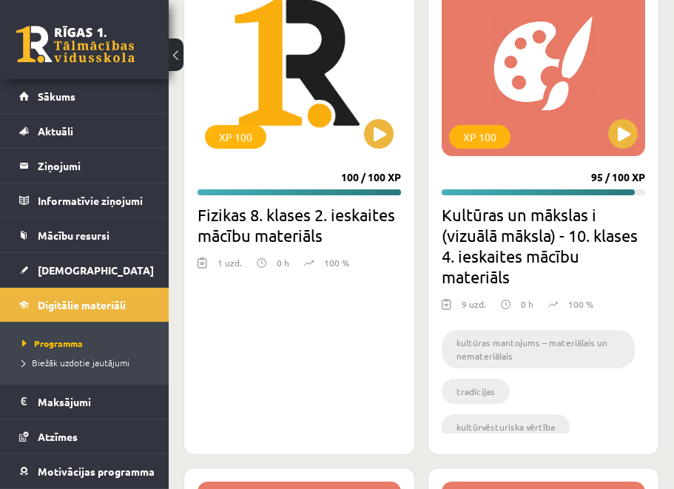
scroll to position [1507, 0]
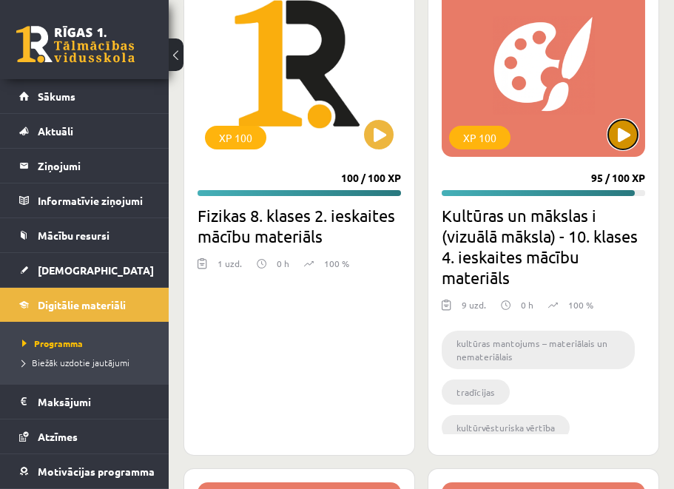
click at [621, 134] on button at bounding box center [623, 135] width 30 height 30
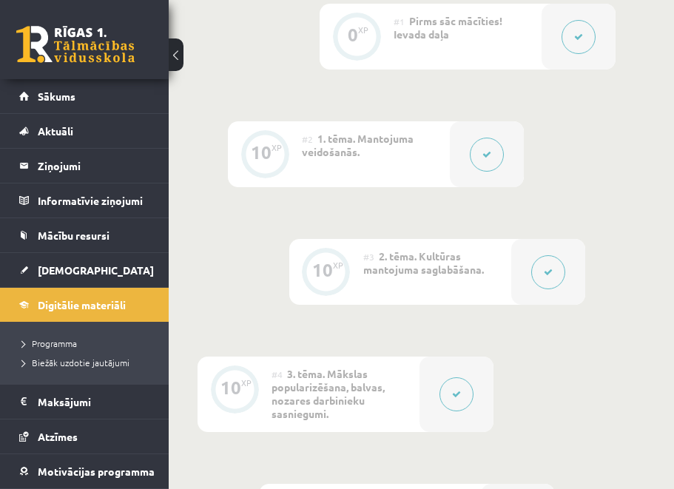
scroll to position [760, 30]
click at [542, 256] on button at bounding box center [548, 273] width 34 height 34
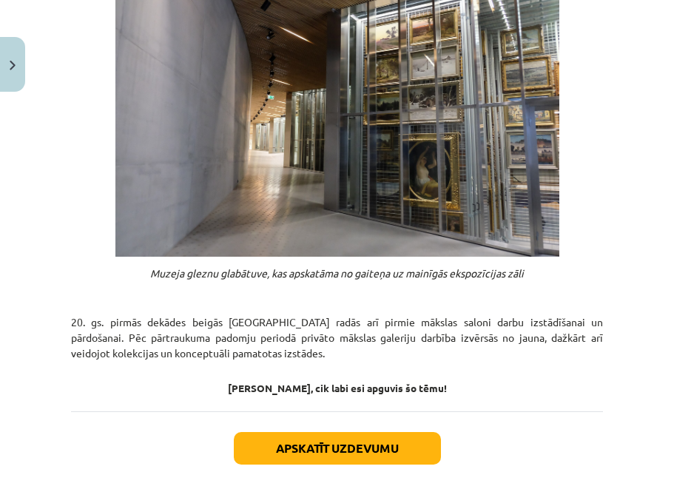
scroll to position [1403, 0]
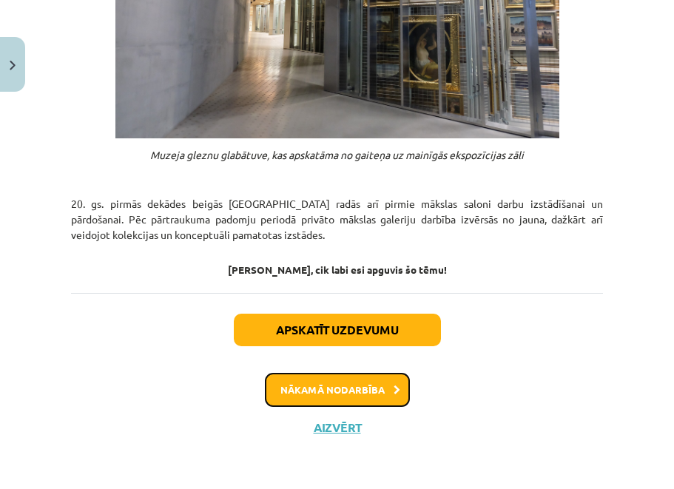
click at [387, 383] on button "Nākamā nodarbība" at bounding box center [337, 390] width 145 height 34
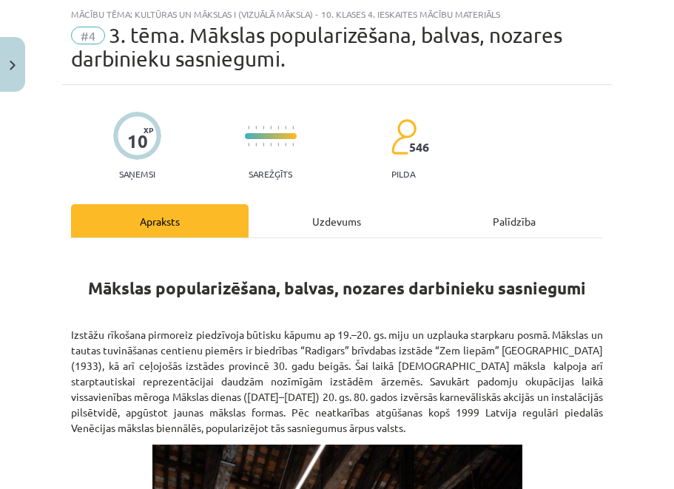
scroll to position [965, 0]
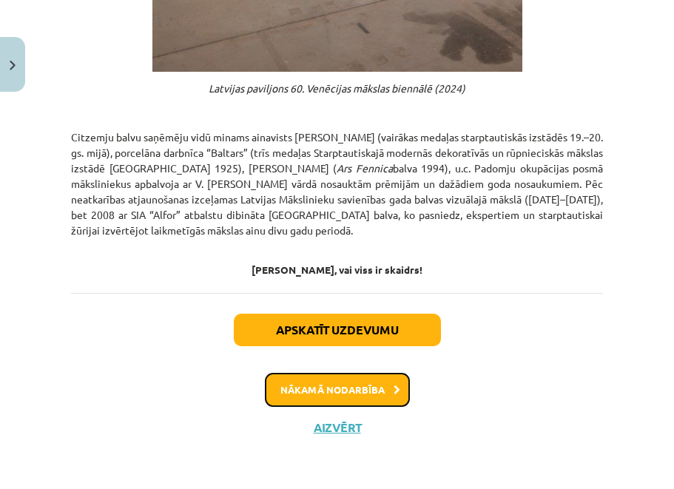
click at [380, 390] on button "Nākamā nodarbība" at bounding box center [337, 390] width 145 height 34
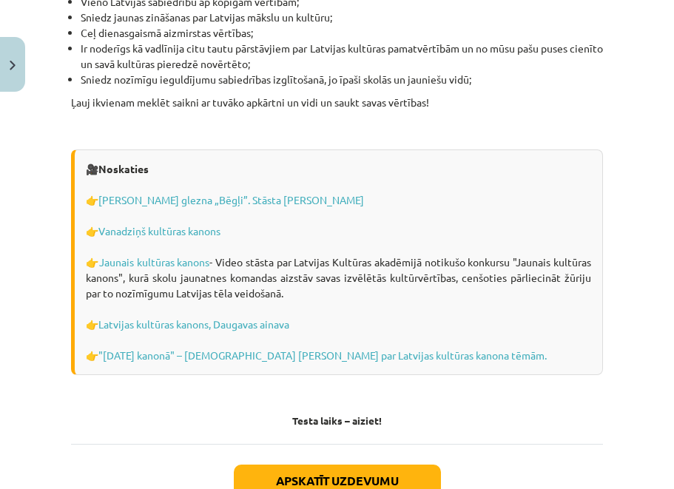
scroll to position [4907, 0]
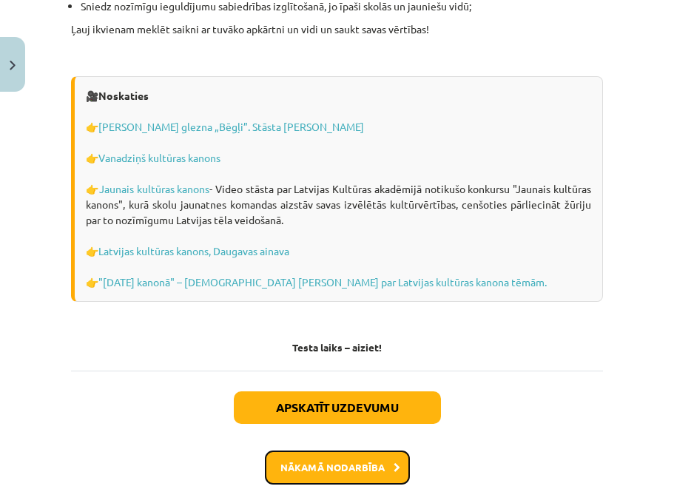
click at [366, 451] on button "Nākamā nodarbība" at bounding box center [337, 468] width 145 height 34
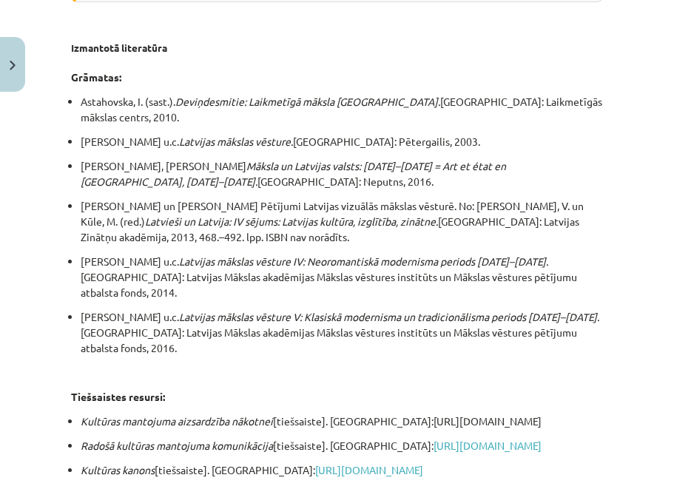
scroll to position [3302, 0]
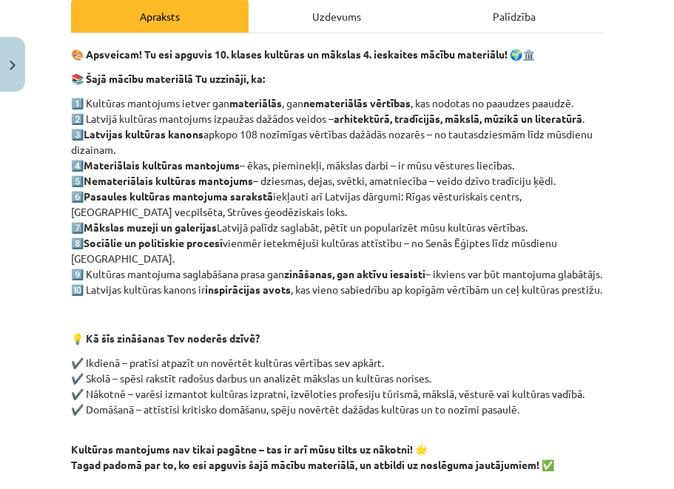
scroll to position [389, 0]
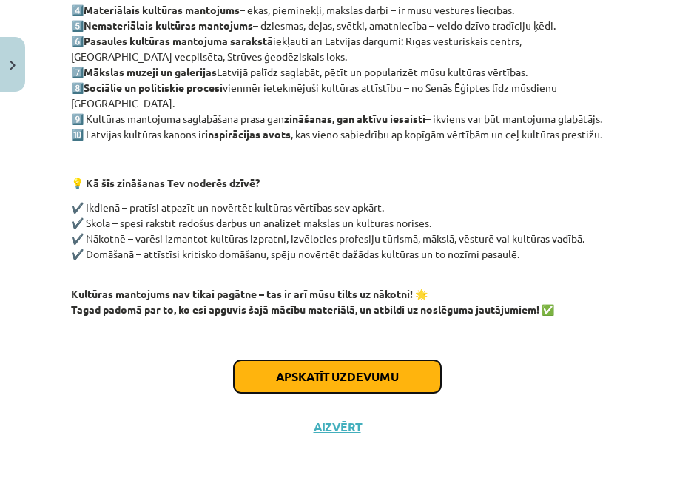
click at [356, 377] on button "Apskatīt uzdevumu" at bounding box center [337, 376] width 207 height 33
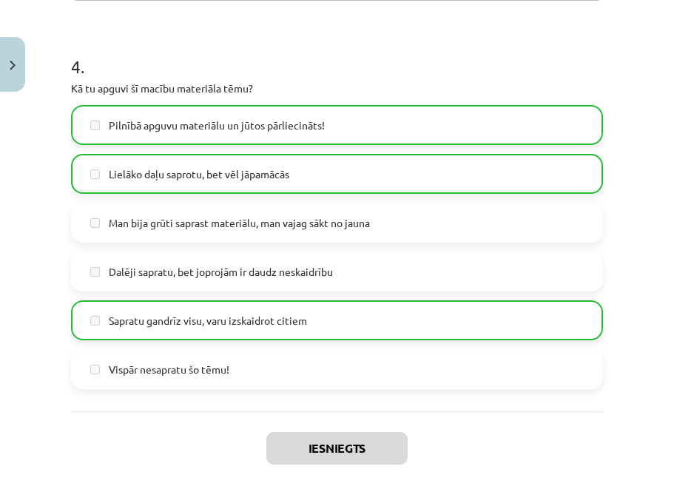
scroll to position [764, 0]
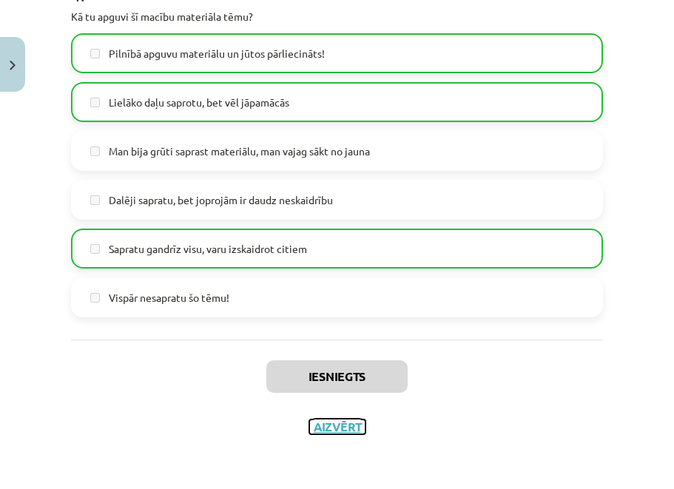
click at [331, 419] on button "Aizvērt" at bounding box center [337, 426] width 56 height 15
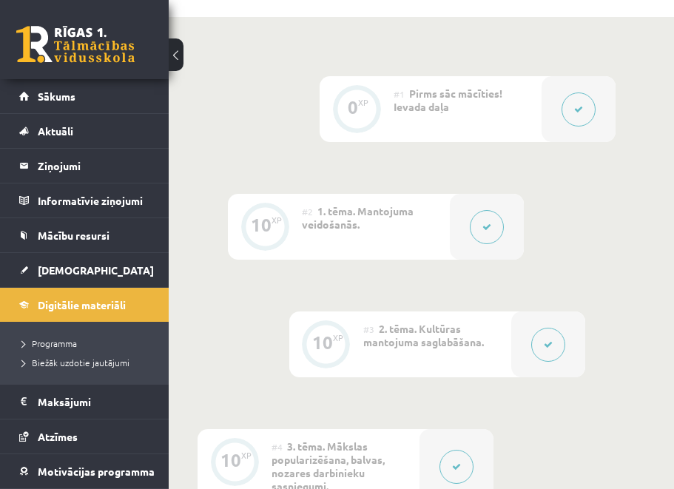
scroll to position [669, 30]
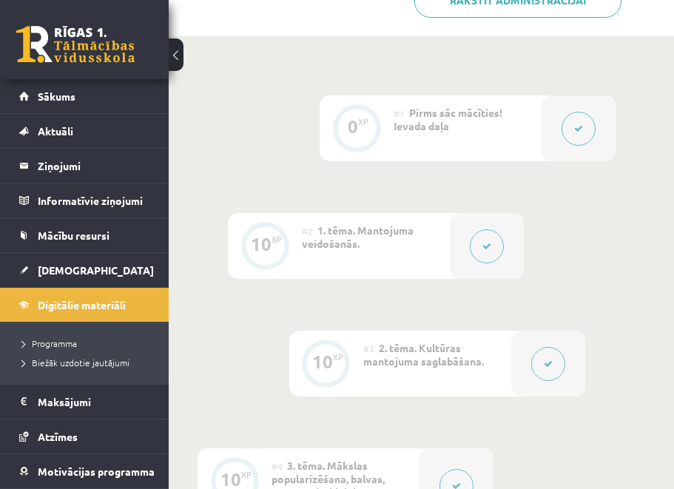
click at [488, 229] on button at bounding box center [487, 246] width 34 height 34
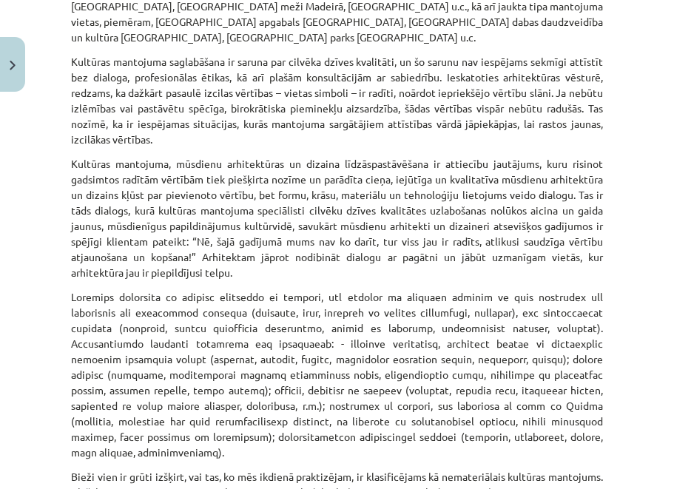
scroll to position [2072, 0]
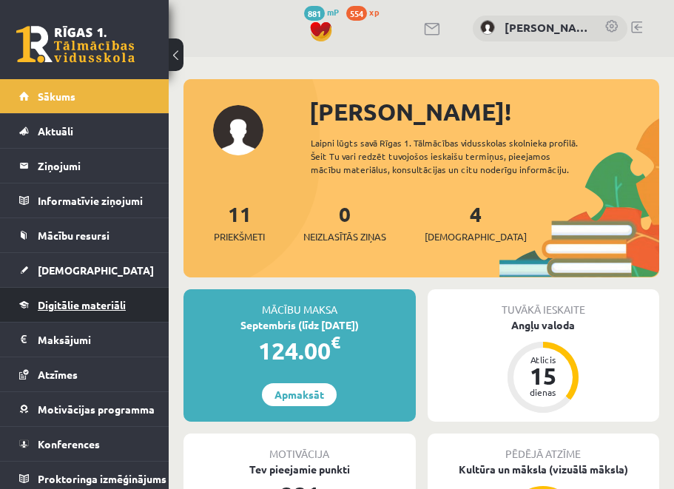
click at [114, 306] on span "Digitālie materiāli" at bounding box center [82, 304] width 88 height 13
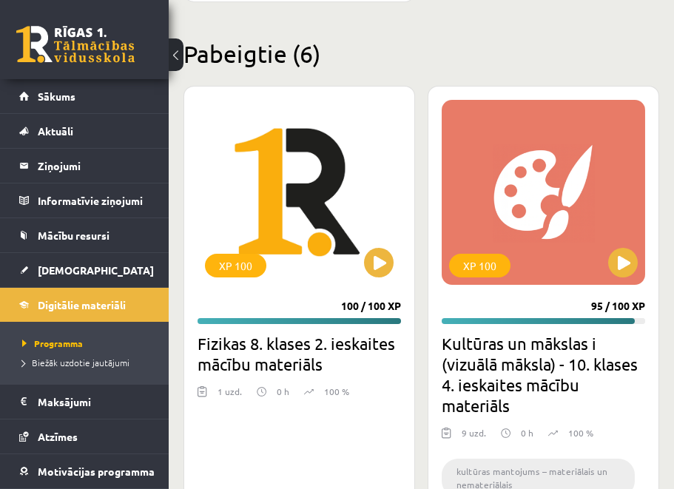
scroll to position [1386, 0]
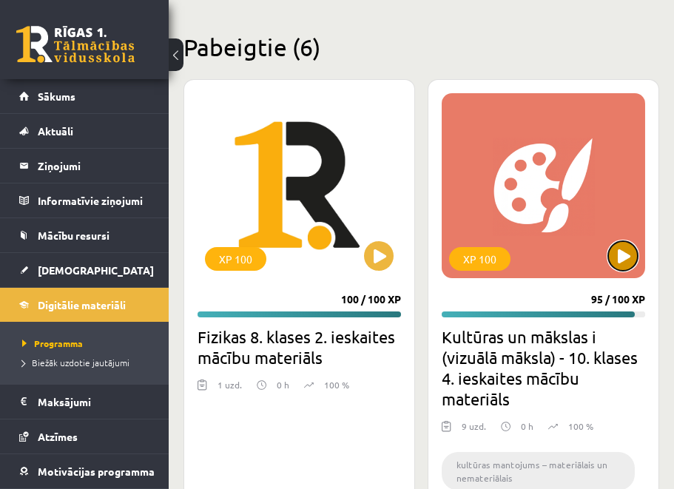
click at [621, 258] on button at bounding box center [623, 256] width 30 height 30
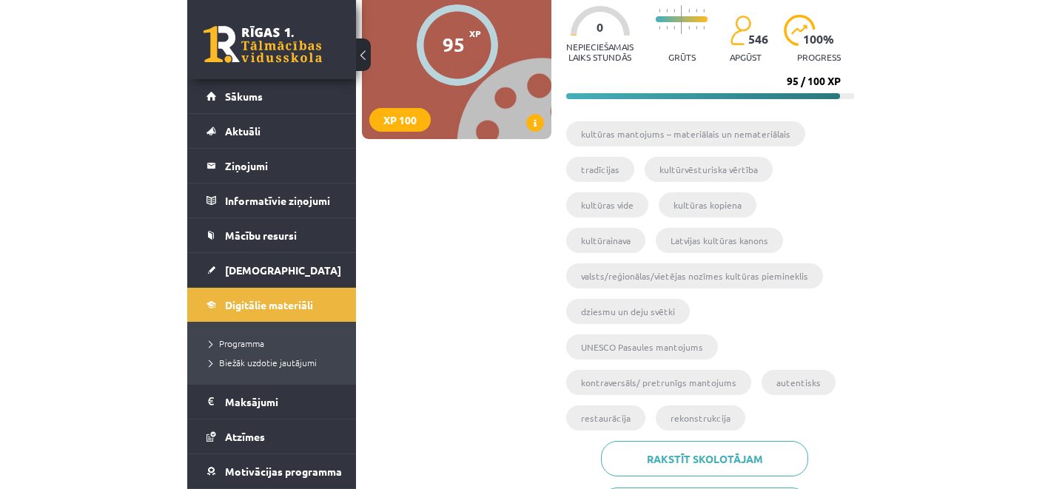
scroll to position [164, 0]
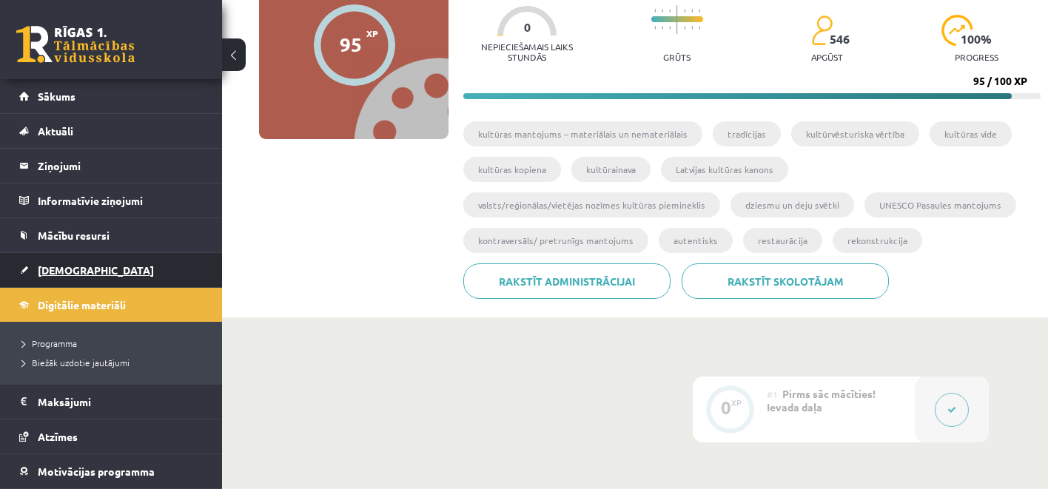
click at [50, 275] on span "[DEMOGRAPHIC_DATA]" at bounding box center [96, 269] width 116 height 13
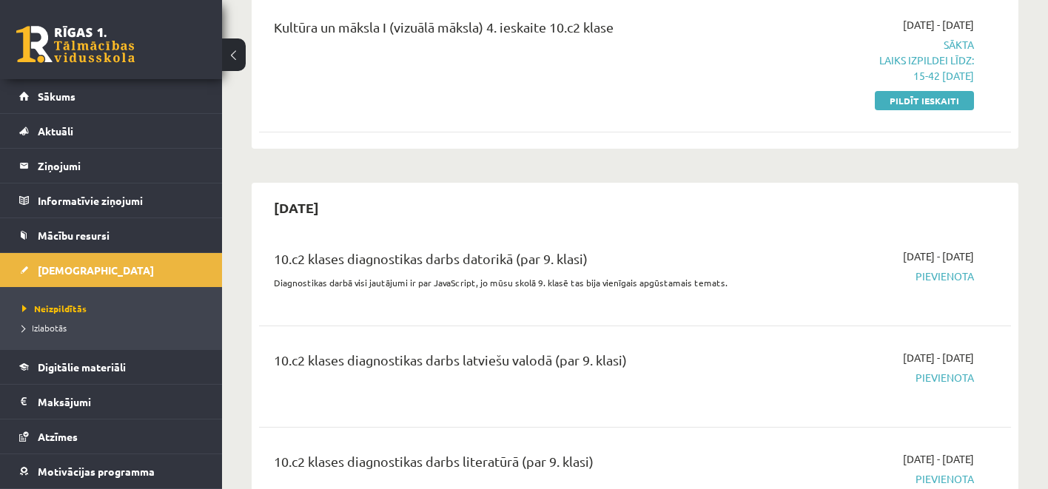
scroll to position [1019, 0]
click at [673, 100] on link "Pildīt ieskaiti" at bounding box center [923, 101] width 99 height 19
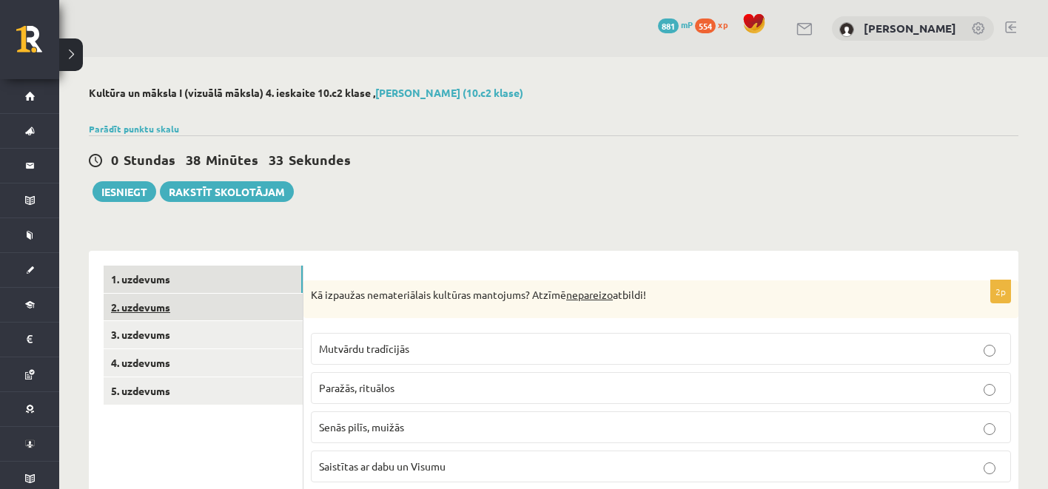
click at [151, 319] on link "2. uzdevums" at bounding box center [203, 307] width 199 height 27
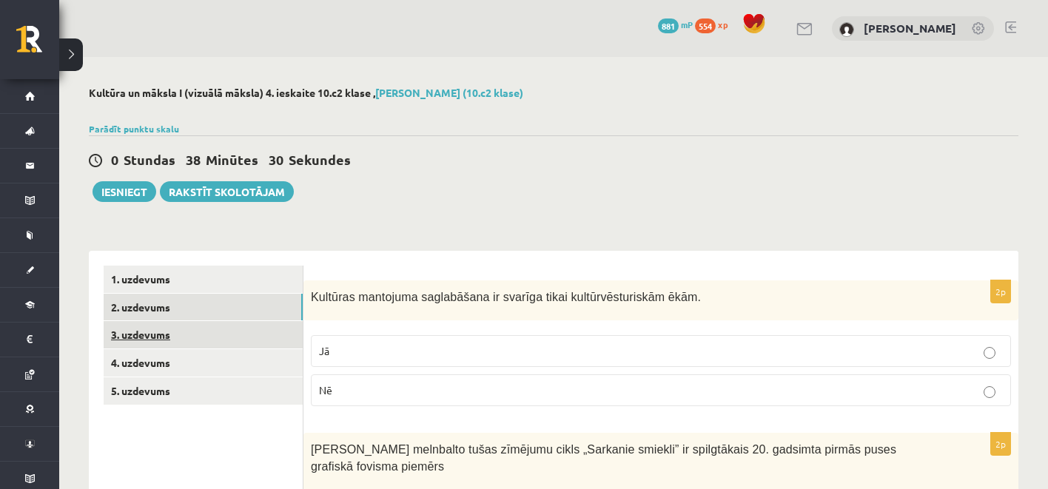
click at [127, 323] on link "3. uzdevums" at bounding box center [203, 334] width 199 height 27
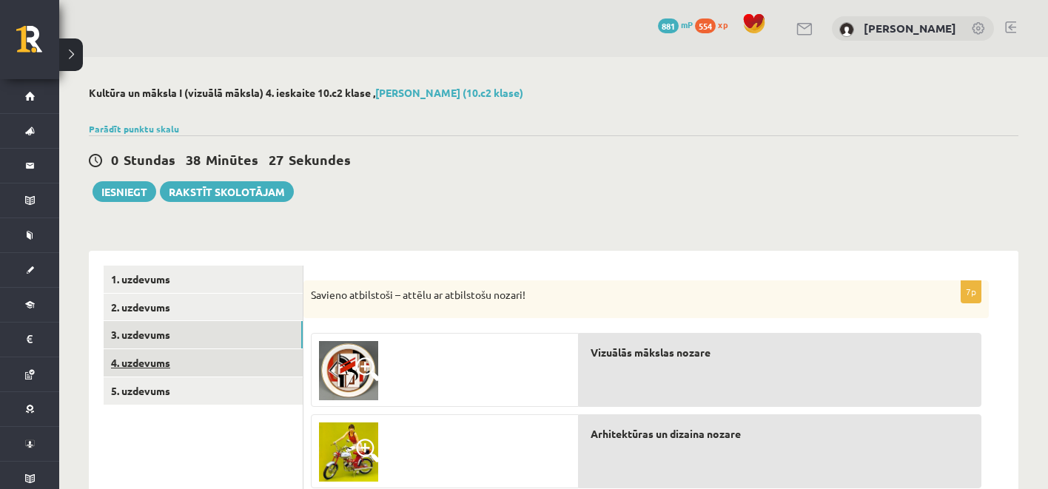
click at [179, 359] on link "4. uzdevums" at bounding box center [203, 362] width 199 height 27
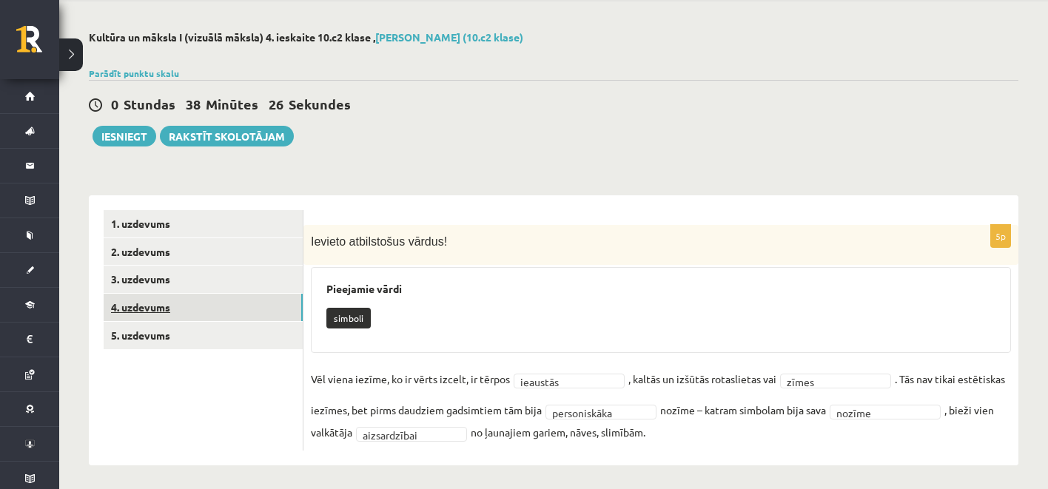
scroll to position [62, 0]
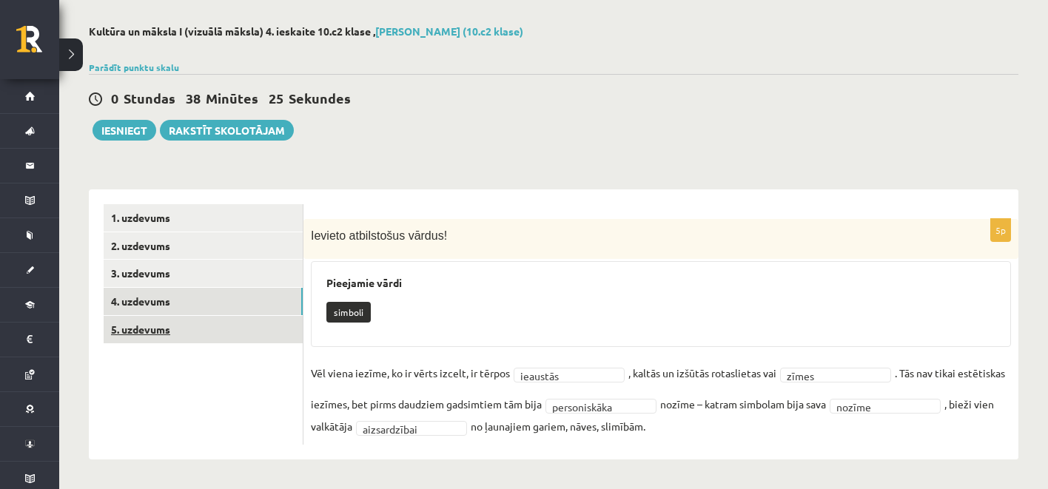
click at [220, 331] on link "5. uzdevums" at bounding box center [203, 329] width 199 height 27
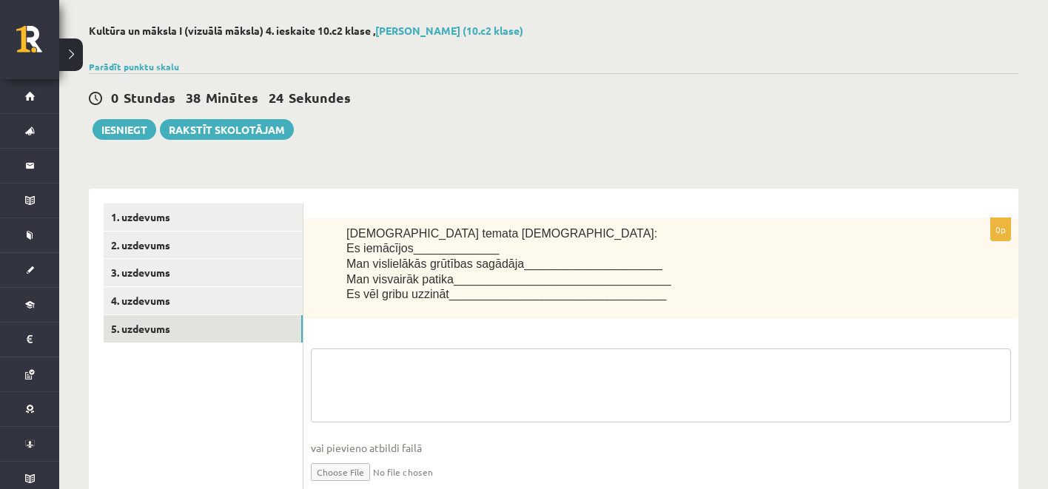
click at [468, 357] on textarea at bounding box center [661, 385] width 700 height 74
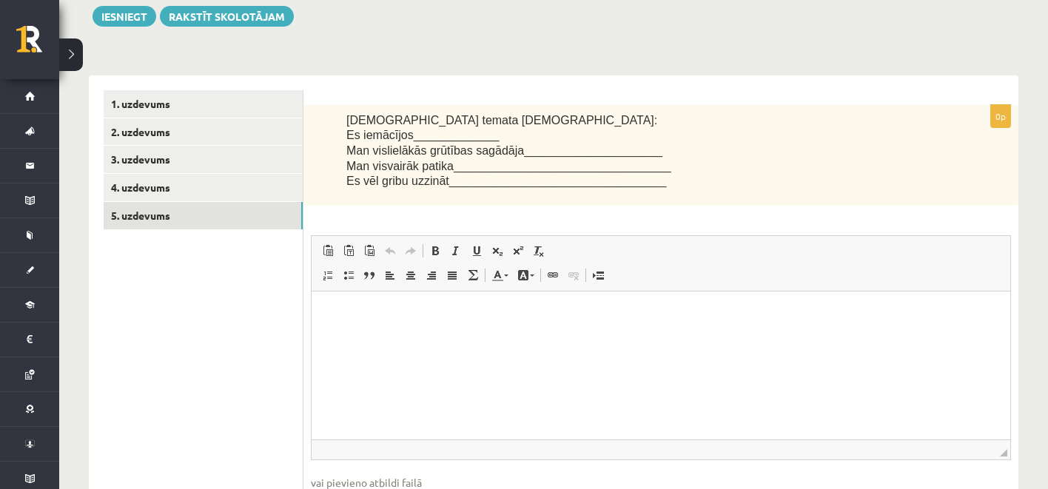
scroll to position [182, 0]
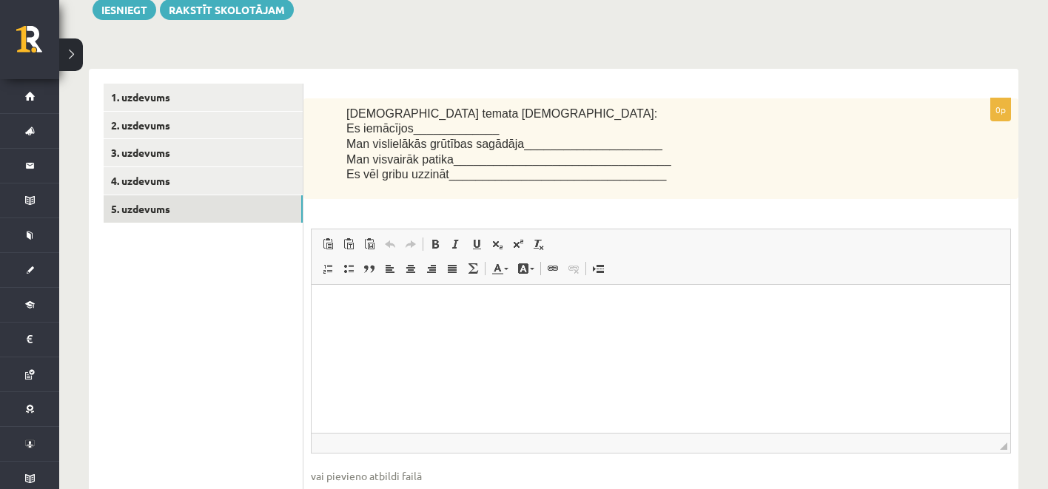
click at [482, 330] on html at bounding box center [660, 307] width 698 height 45
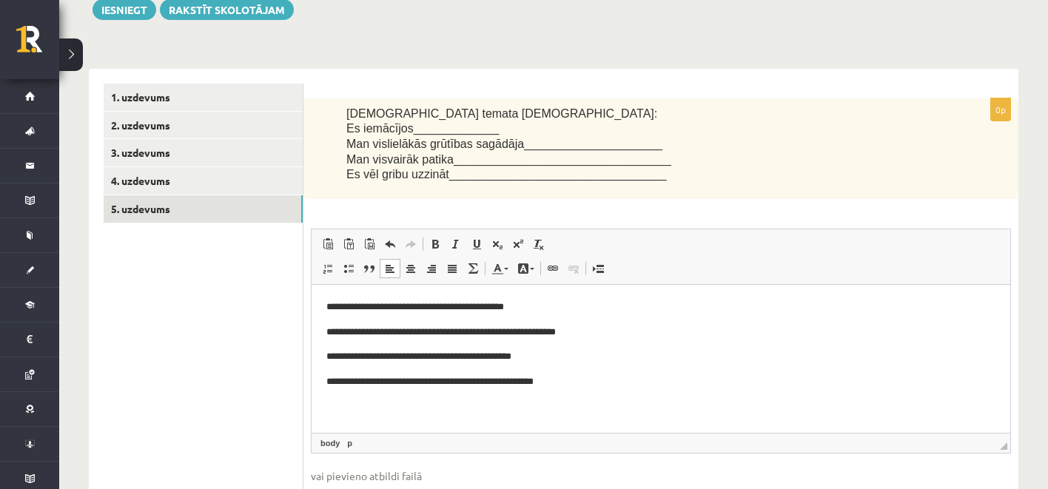
click at [682, 449] on span "◢ Путь элементов body p" at bounding box center [660, 443] width 698 height 20
click at [634, 395] on html "**********" at bounding box center [660, 345] width 698 height 120
click at [175, 187] on link "4. uzdevums" at bounding box center [203, 180] width 199 height 27
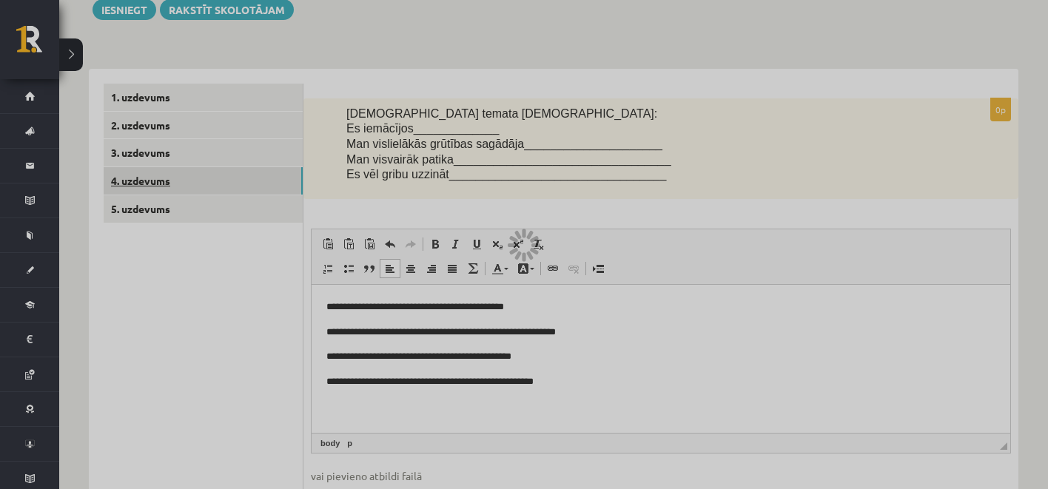
scroll to position [63, 0]
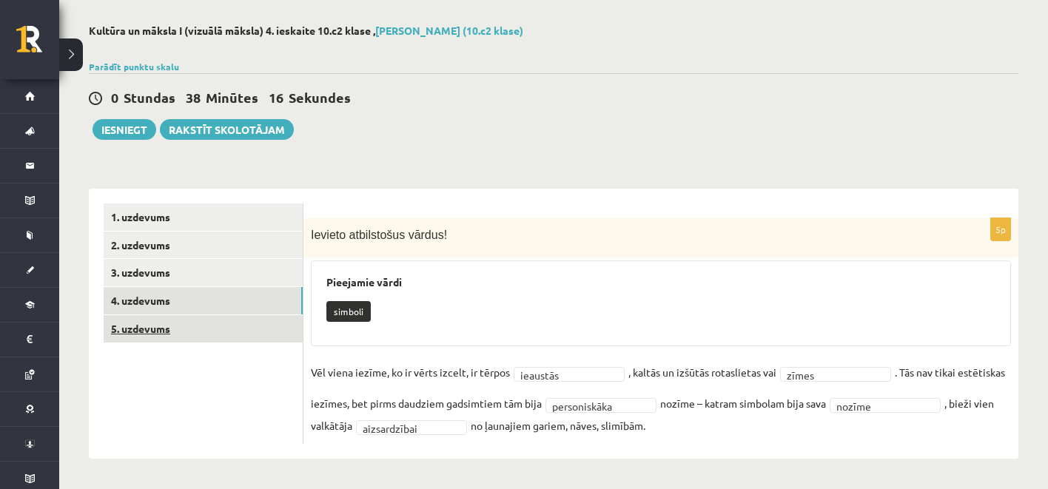
click at [196, 323] on link "5. uzdevums" at bounding box center [203, 328] width 199 height 27
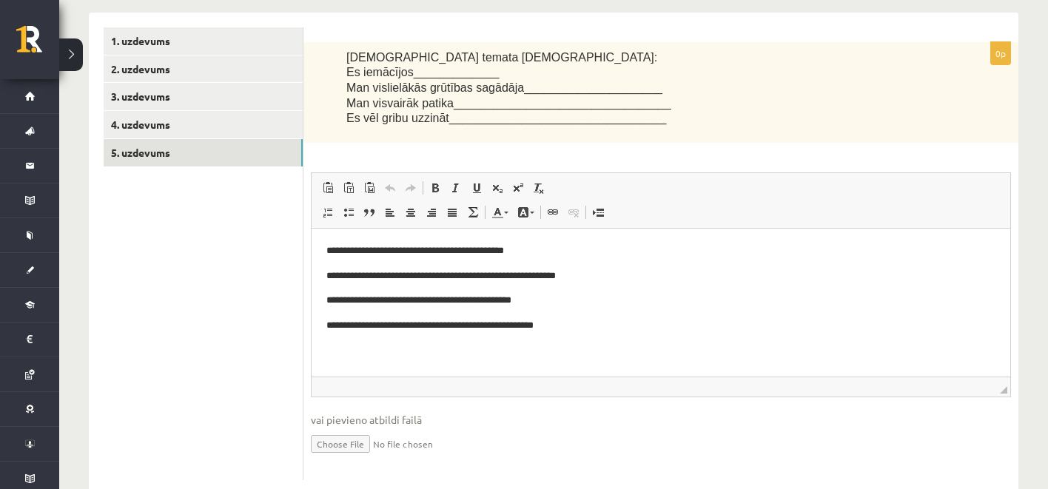
scroll to position [240, 0]
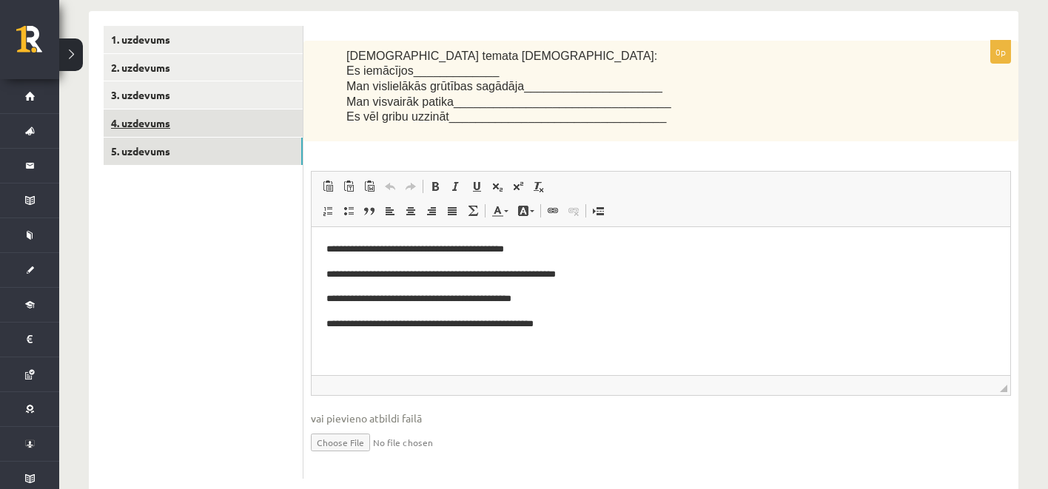
click at [196, 119] on link "4. uzdevums" at bounding box center [203, 122] width 199 height 27
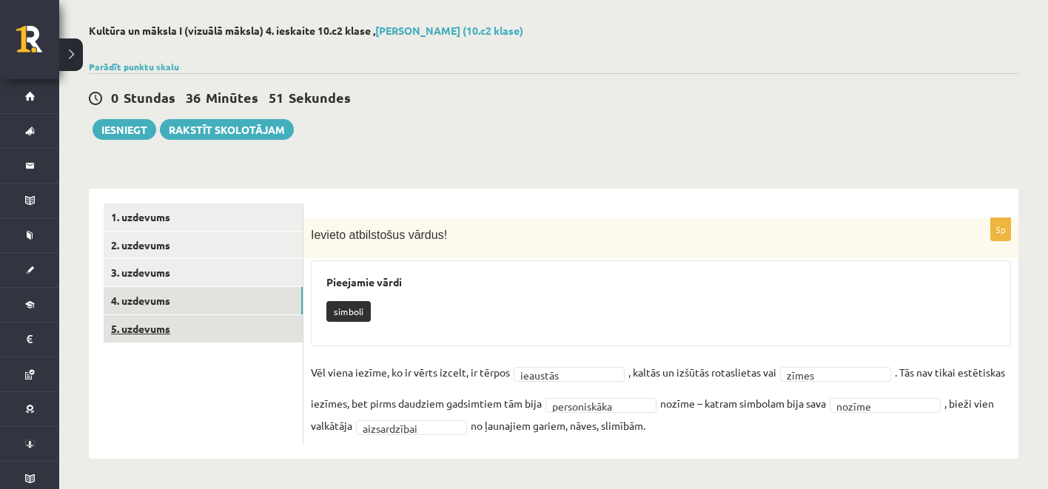
click at [209, 328] on link "5. uzdevums" at bounding box center [203, 328] width 199 height 27
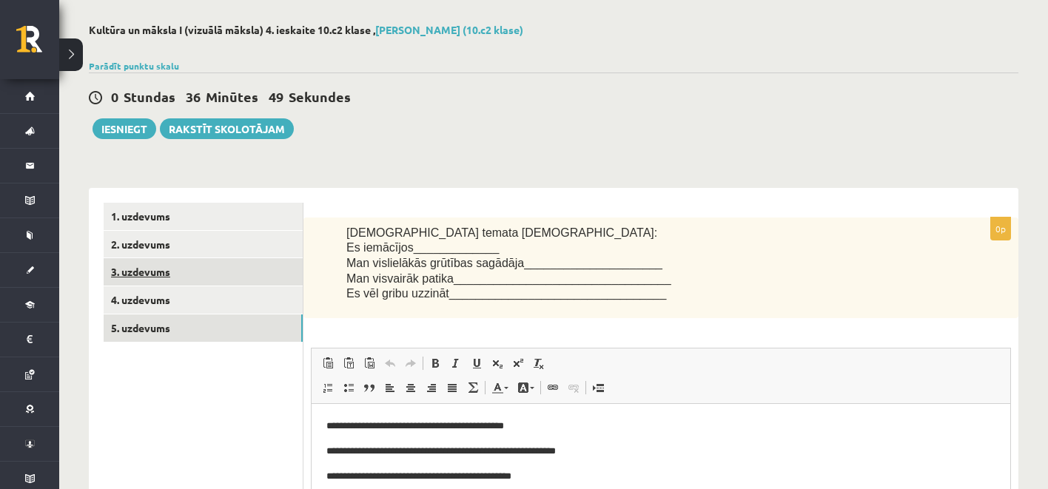
click at [234, 275] on link "3. uzdevums" at bounding box center [203, 271] width 199 height 27
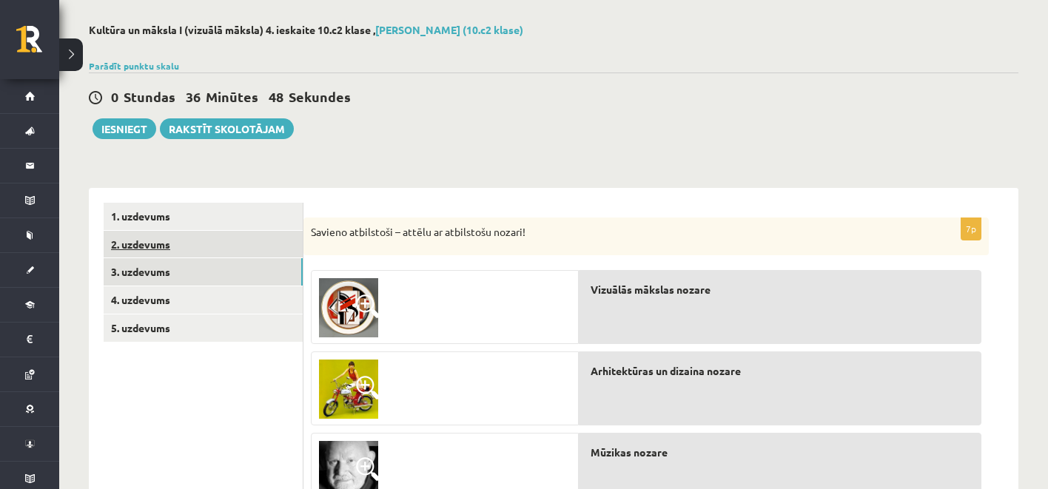
click at [231, 241] on link "2. uzdevums" at bounding box center [203, 244] width 199 height 27
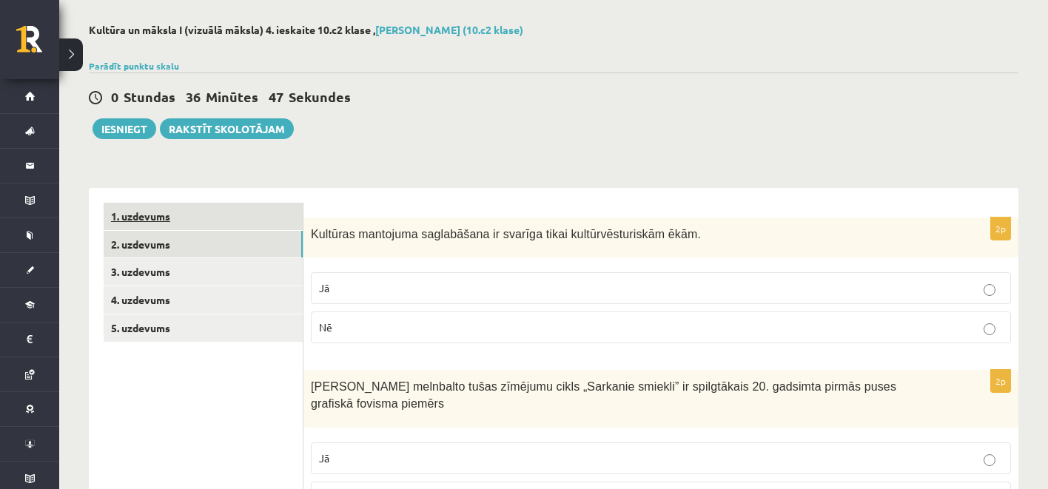
click at [226, 226] on link "1. uzdevums" at bounding box center [203, 216] width 199 height 27
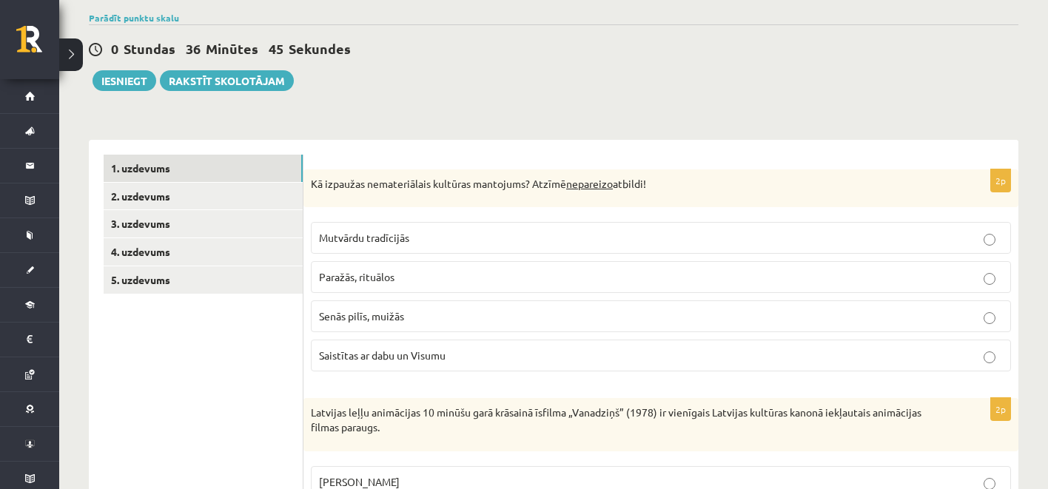
scroll to position [109, 0]
click at [146, 21] on link "Parādīt punktu skalu" at bounding box center [134, 19] width 90 height 12
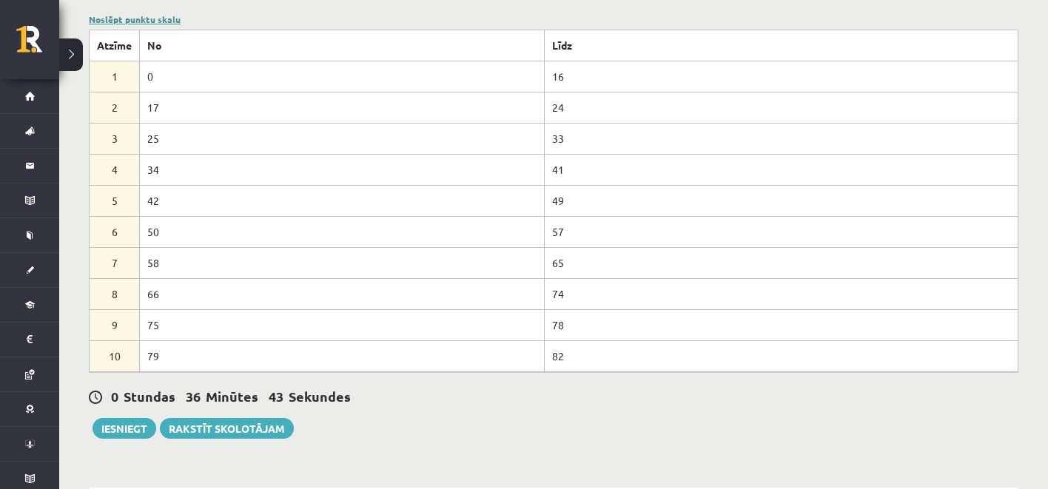
click at [146, 21] on link "Noslēpt punktu skalu" at bounding box center [135, 19] width 92 height 12
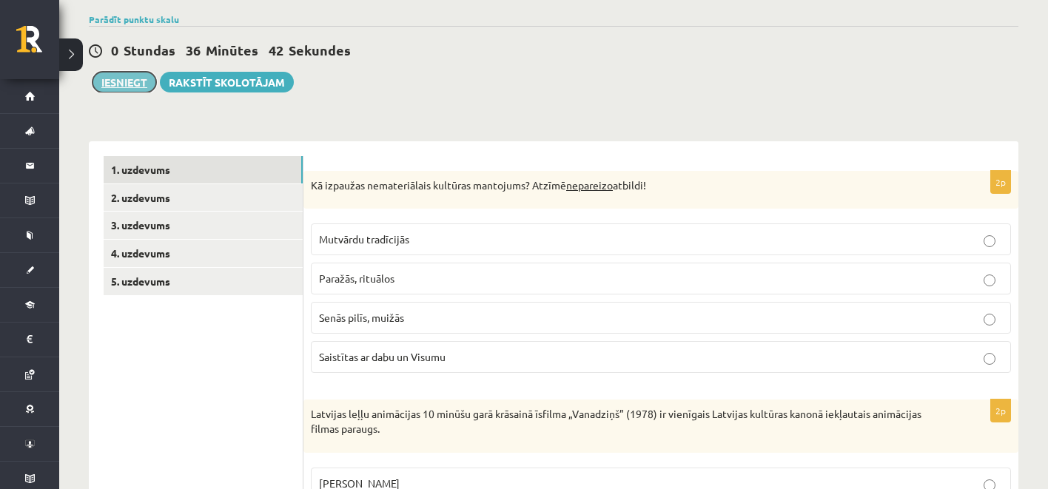
click at [126, 80] on button "Iesniegt" at bounding box center [124, 82] width 64 height 21
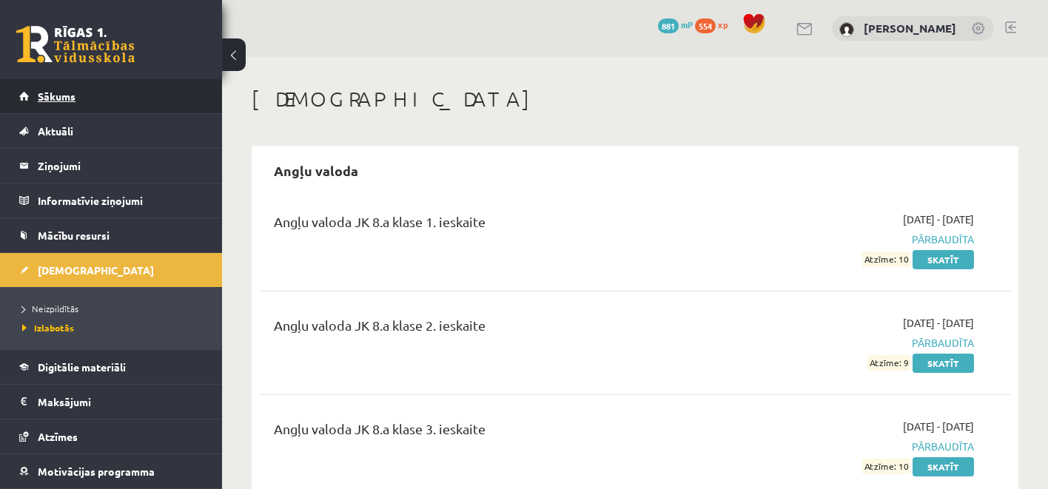
click at [106, 103] on link "Sākums" at bounding box center [111, 96] width 184 height 34
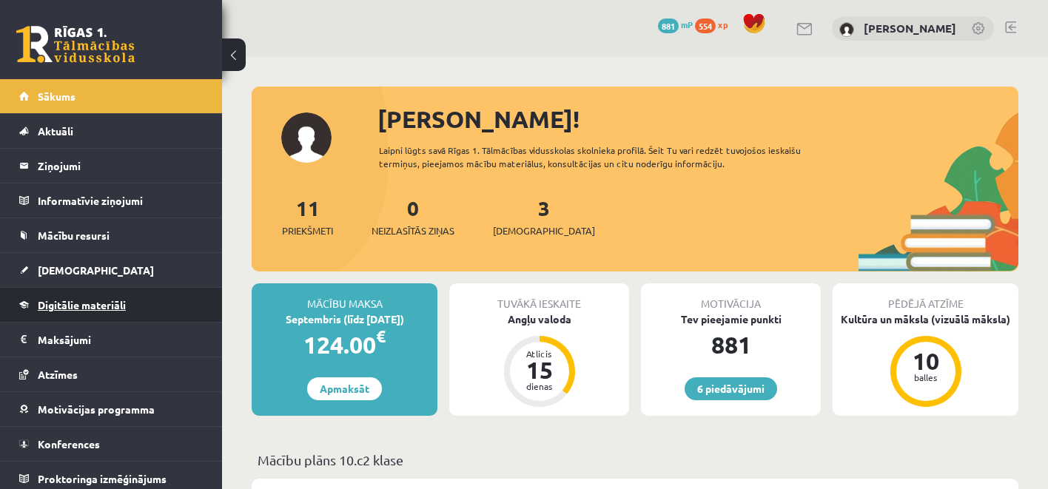
click at [114, 309] on span "Digitālie materiāli" at bounding box center [82, 304] width 88 height 13
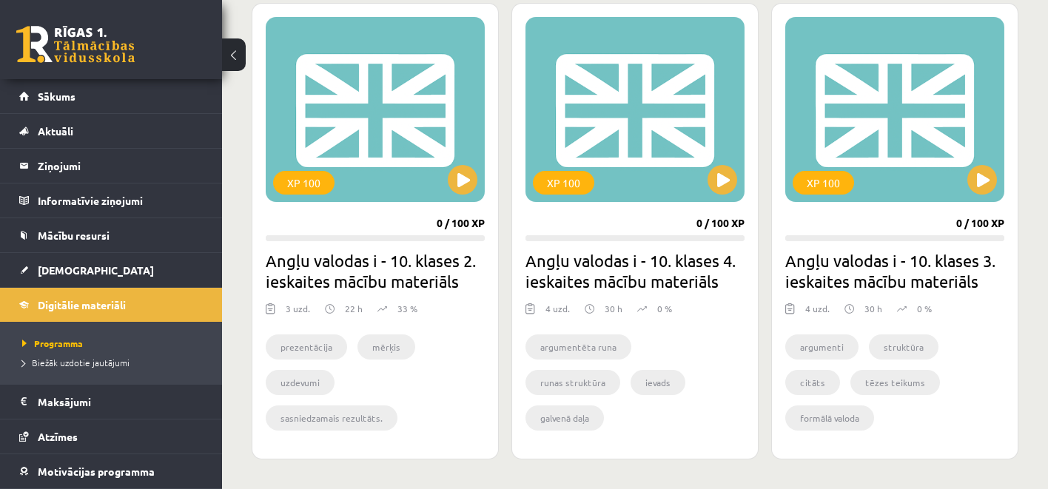
scroll to position [417, 0]
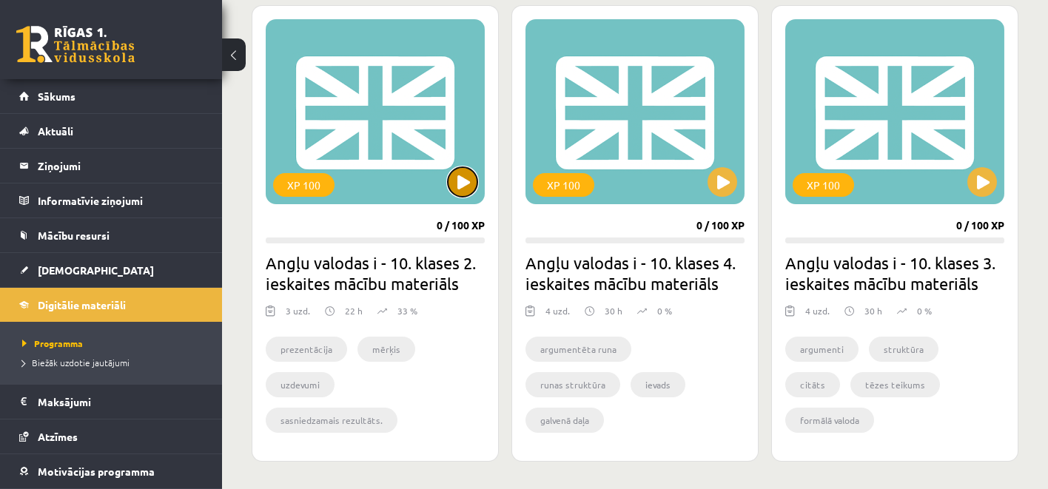
click at [465, 187] on button at bounding box center [463, 182] width 30 height 30
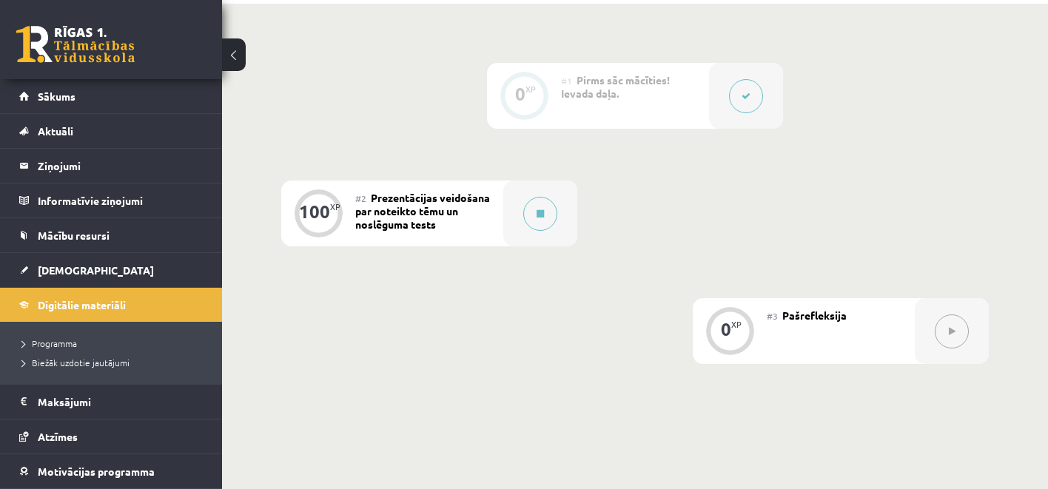
scroll to position [351, 0]
click at [541, 223] on button at bounding box center [540, 217] width 34 height 34
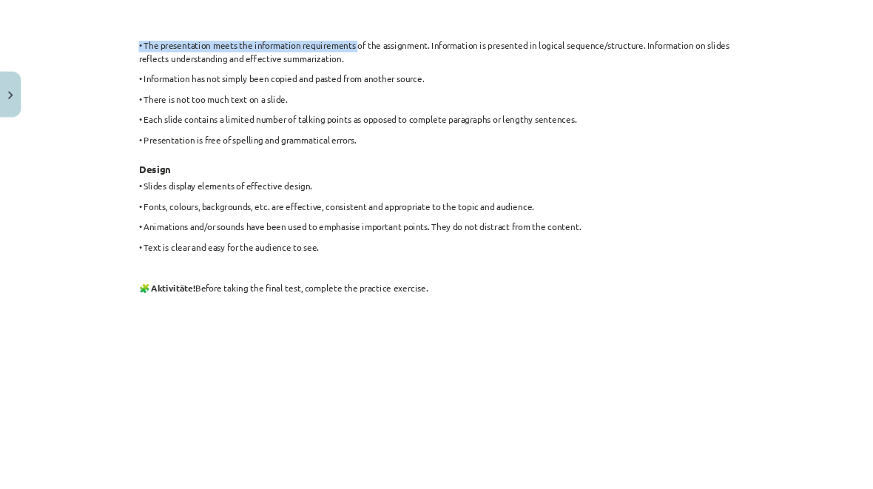
scroll to position [1634, 0]
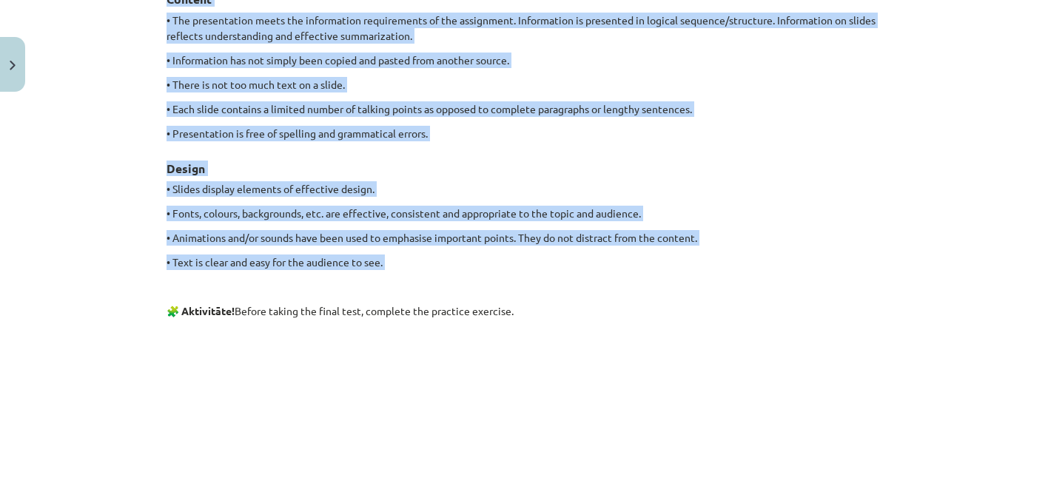
drag, startPoint x: 160, startPoint y: 286, endPoint x: 518, endPoint y: 269, distance: 358.5
copy div "Loremipsu: Dol sitametco ad eli seddoeiusmod. Tem inci. Utl etdol ma ali enimad…"
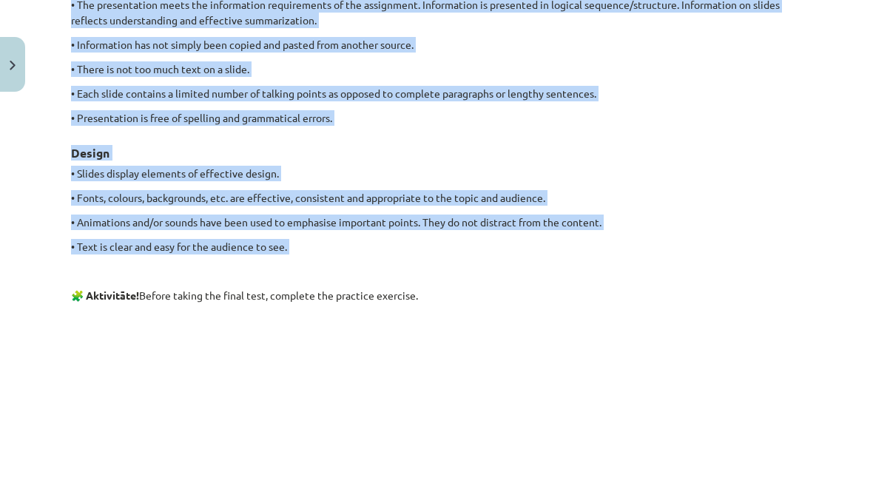
click at [645, 153] on h3 "Design" at bounding box center [436, 148] width 731 height 27
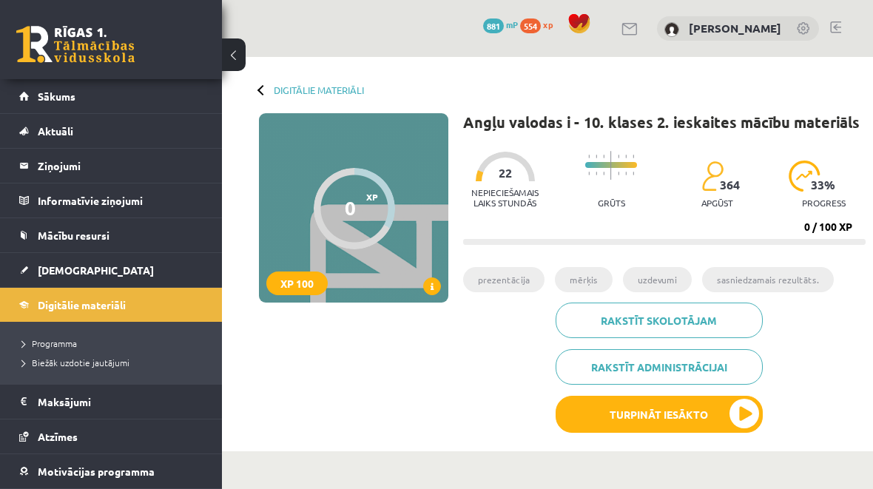
scroll to position [351, 0]
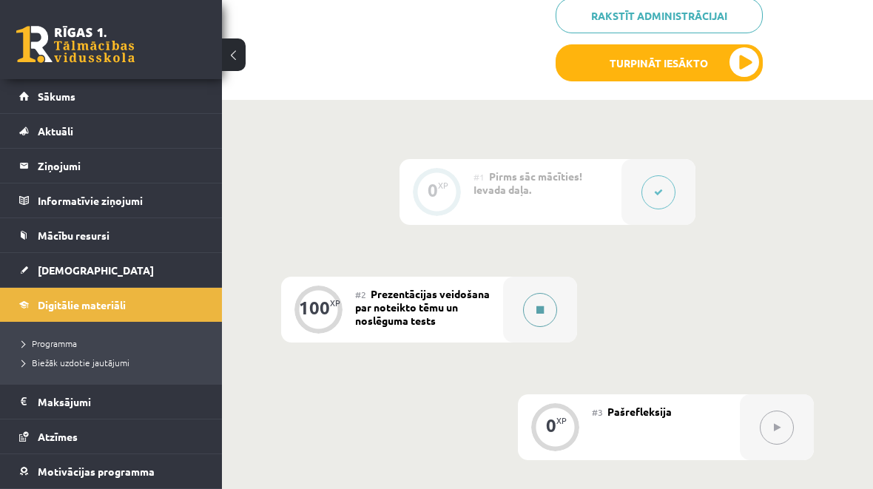
click at [530, 299] on button at bounding box center [540, 310] width 34 height 34
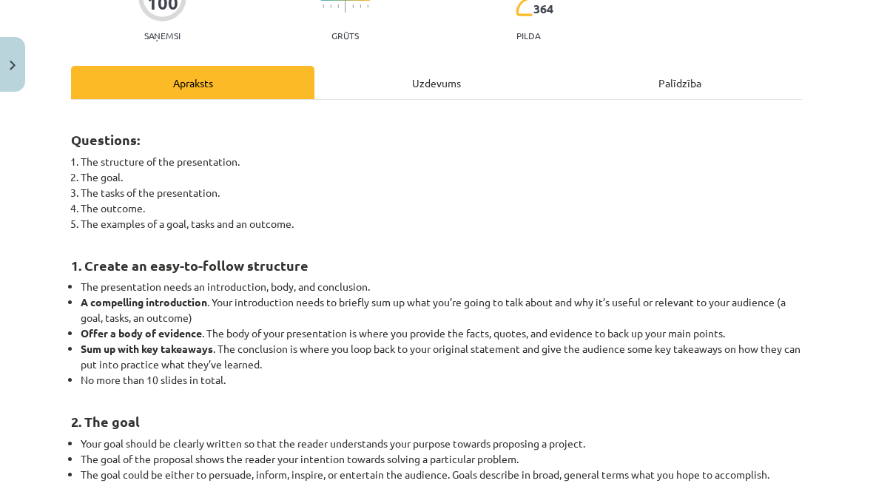
scroll to position [0, 0]
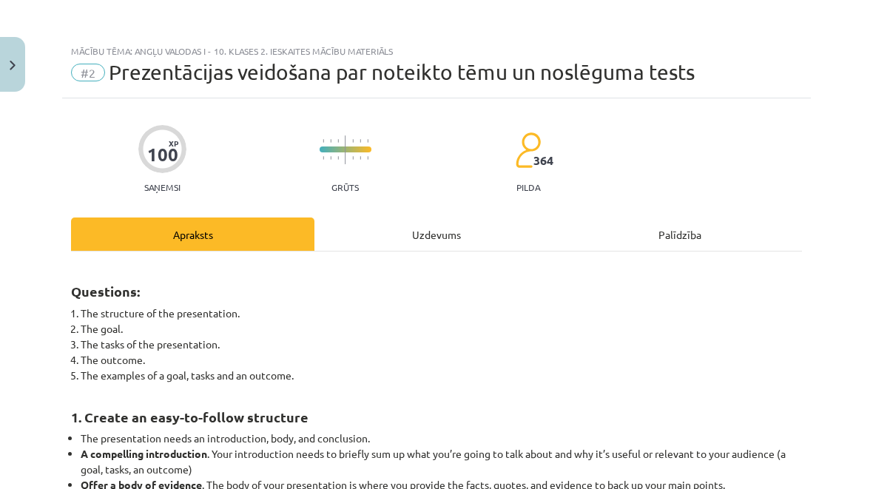
click at [439, 247] on div "Uzdevums" at bounding box center [435, 234] width 243 height 33
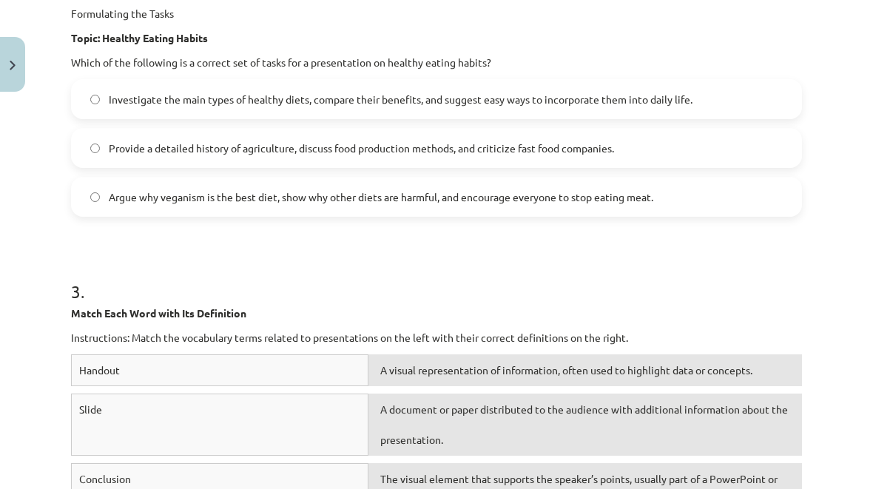
scroll to position [622, 0]
